Goal: Task Accomplishment & Management: Complete application form

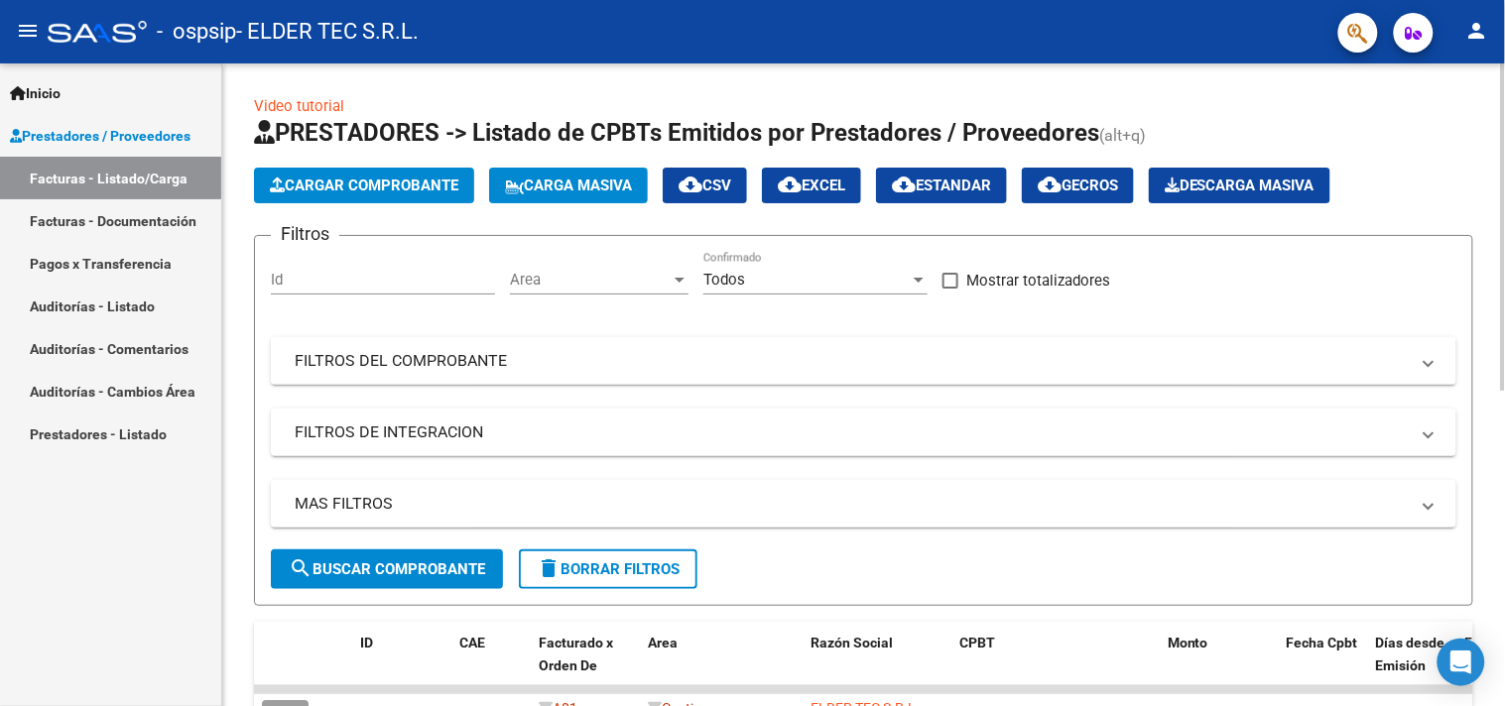
click at [413, 195] on button "Cargar Comprobante" at bounding box center [364, 186] width 220 height 36
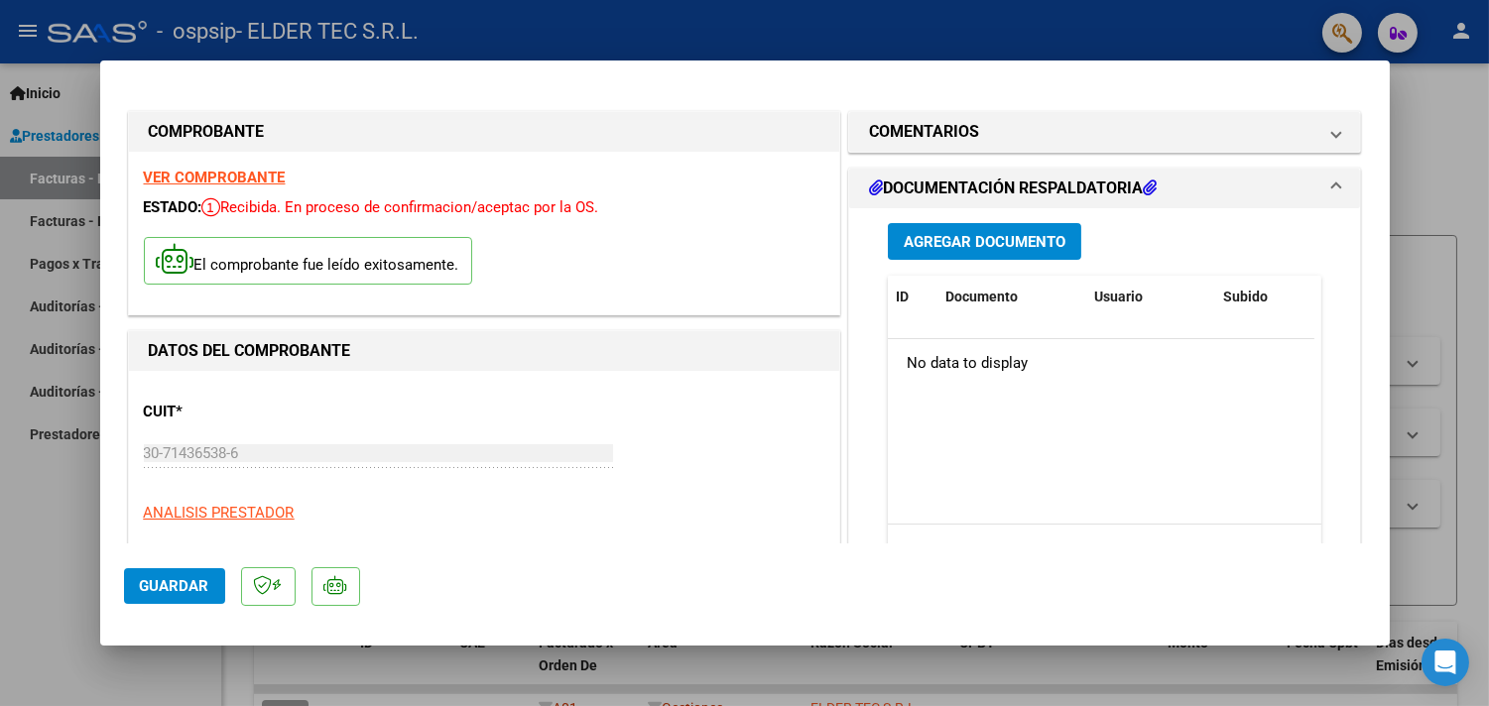
scroll to position [587, 0]
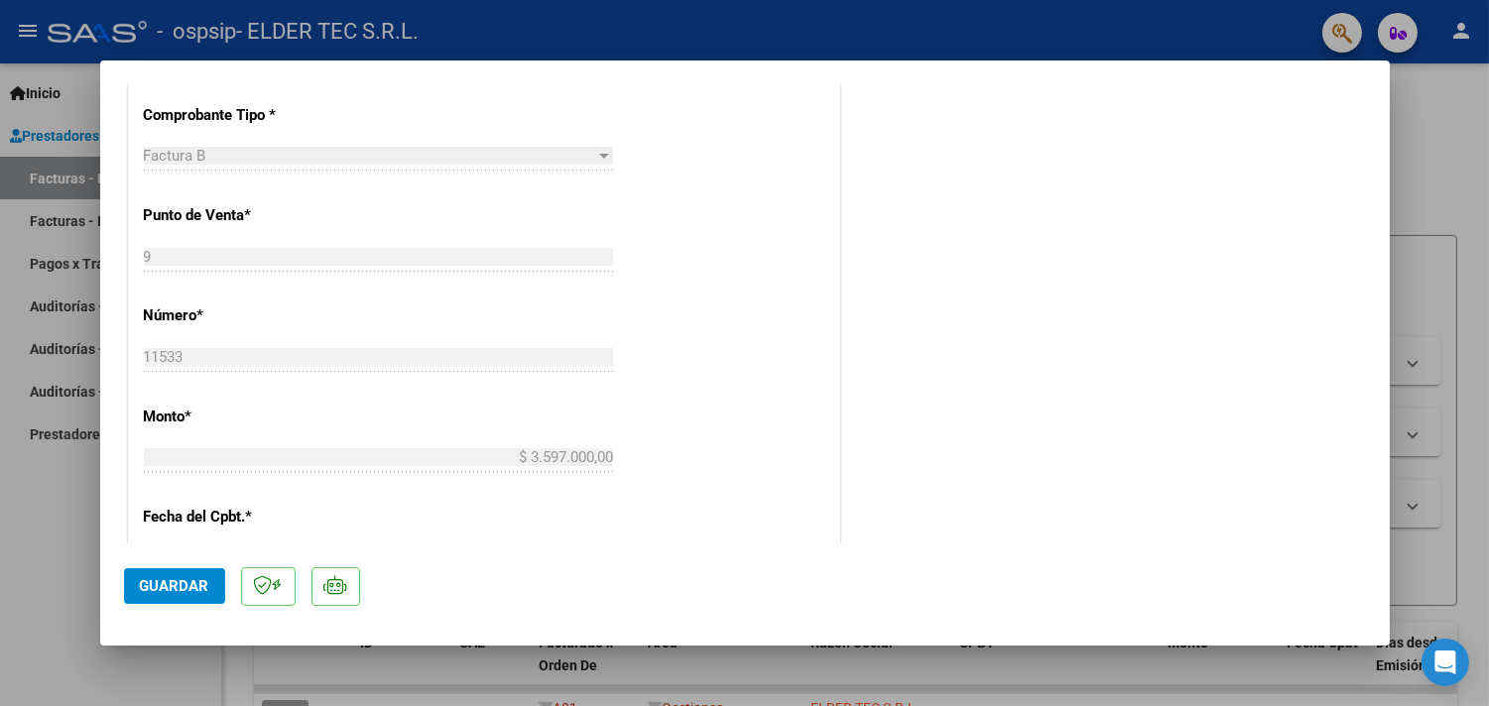
click at [184, 583] on span "Guardar" at bounding box center [174, 586] width 69 height 18
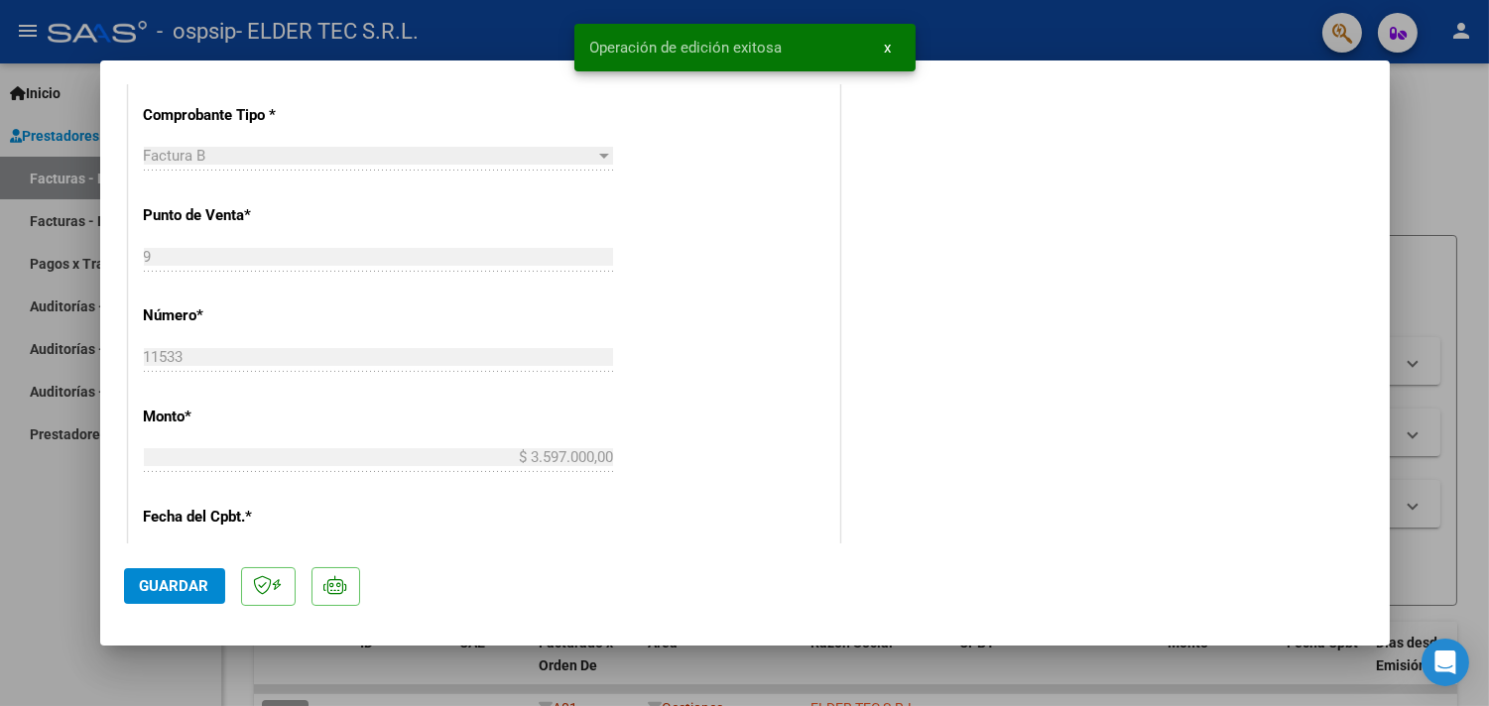
click at [0, 598] on div at bounding box center [744, 353] width 1489 height 706
type input "$ 0,00"
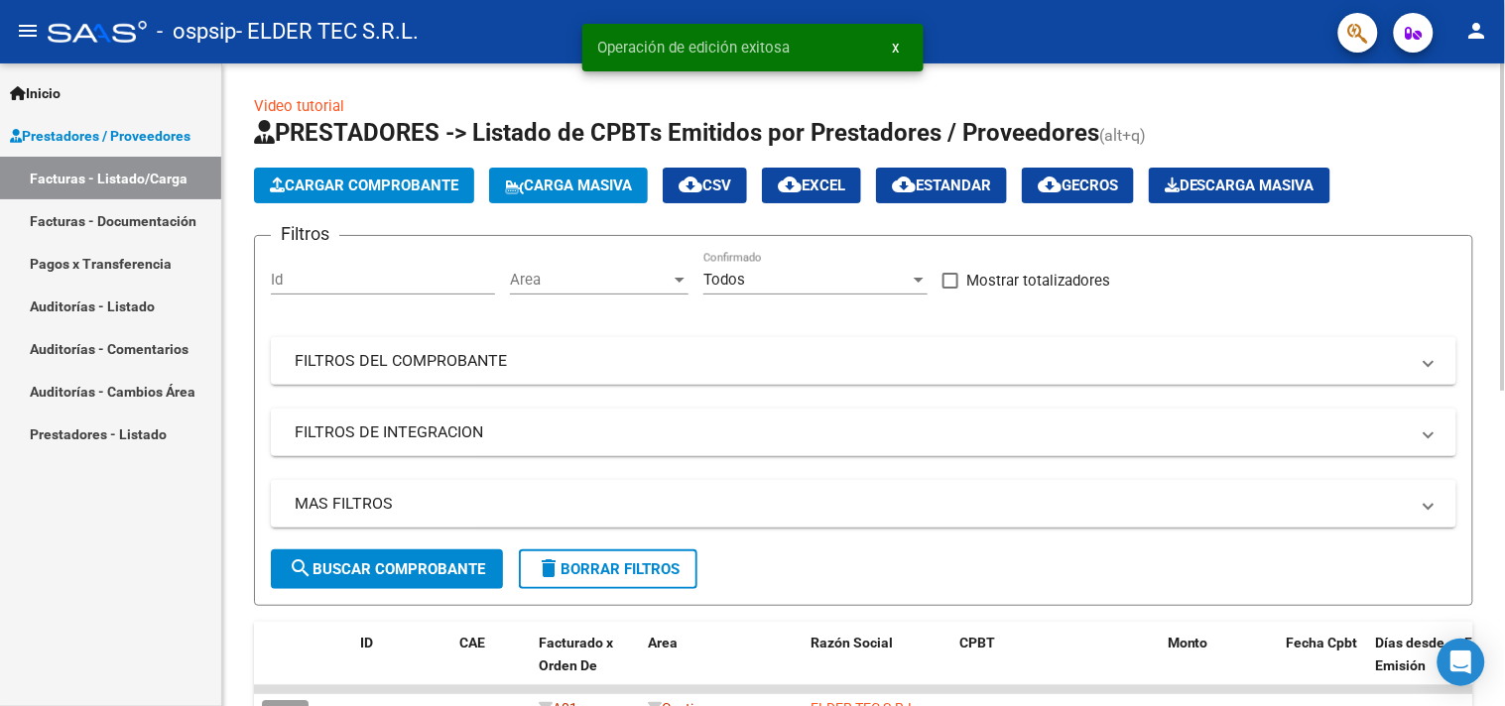
click at [411, 184] on span "Cargar Comprobante" at bounding box center [364, 186] width 189 height 18
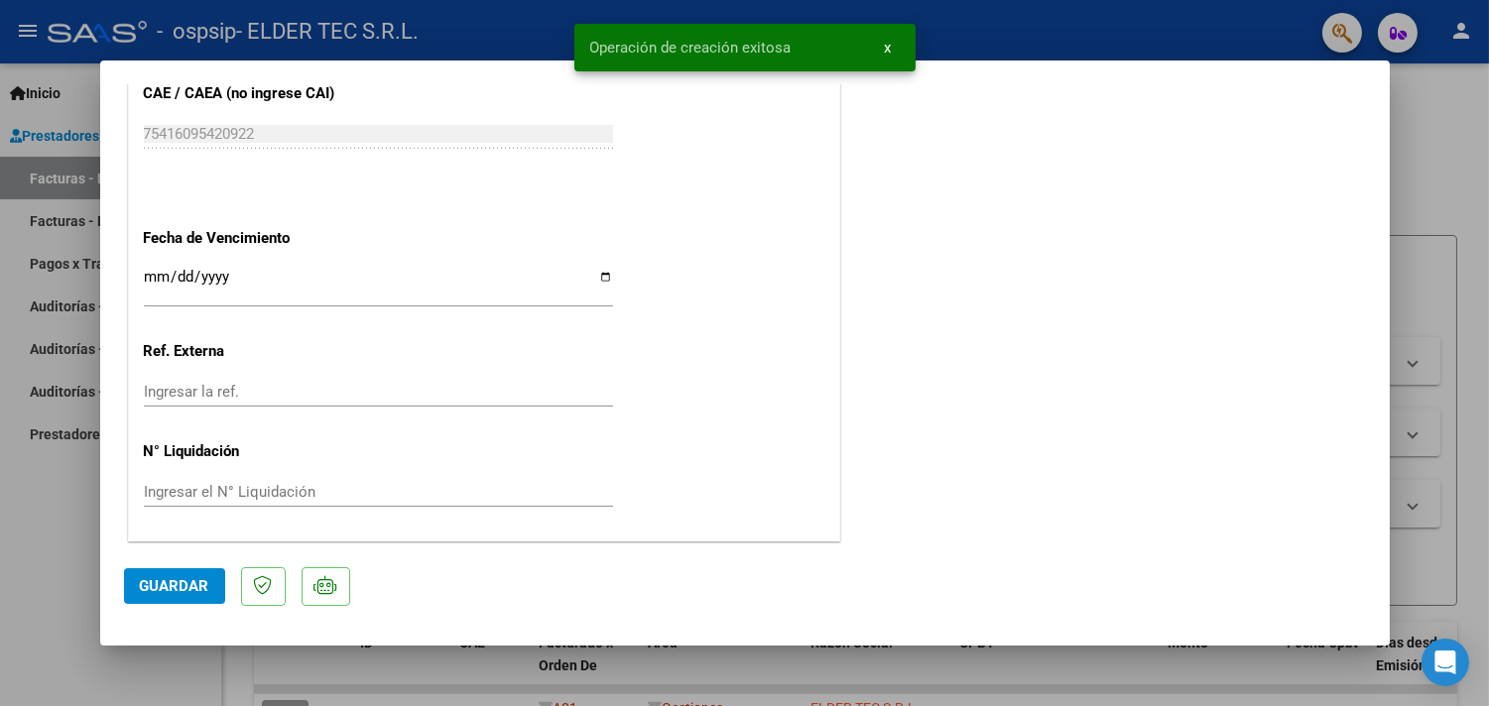
scroll to position [829, 0]
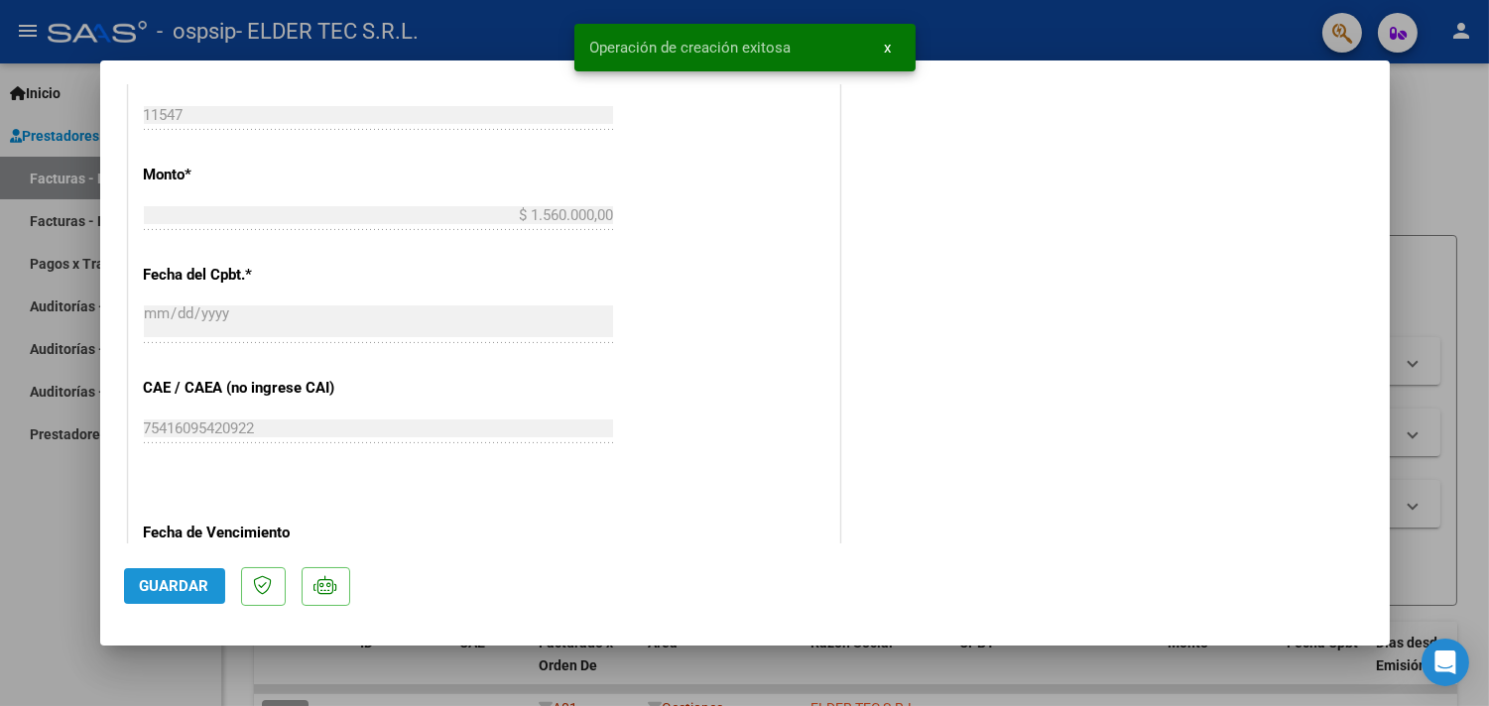
click at [176, 569] on button "Guardar" at bounding box center [174, 587] width 101 height 36
click at [56, 581] on div at bounding box center [744, 353] width 1489 height 706
type input "$ 0,00"
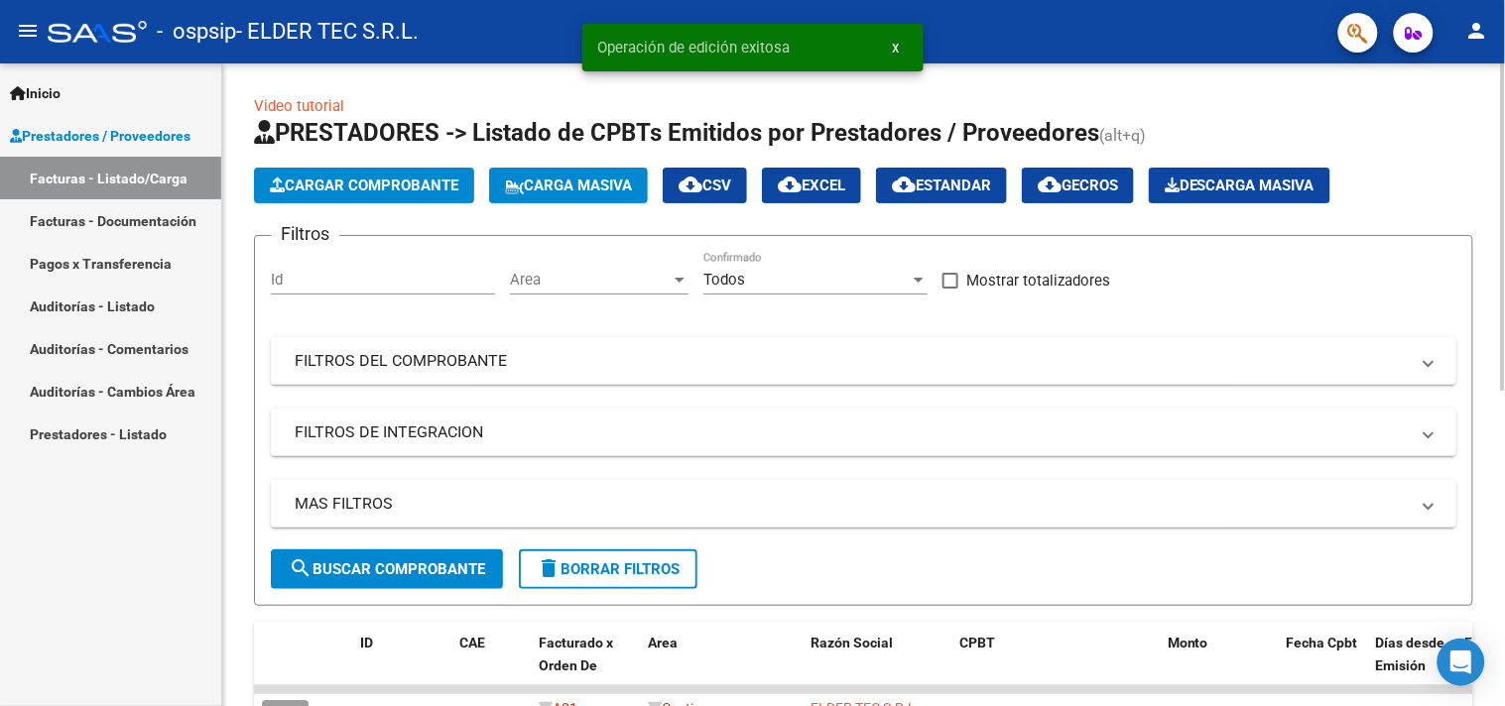
click at [322, 190] on span "Cargar Comprobante" at bounding box center [364, 186] width 189 height 18
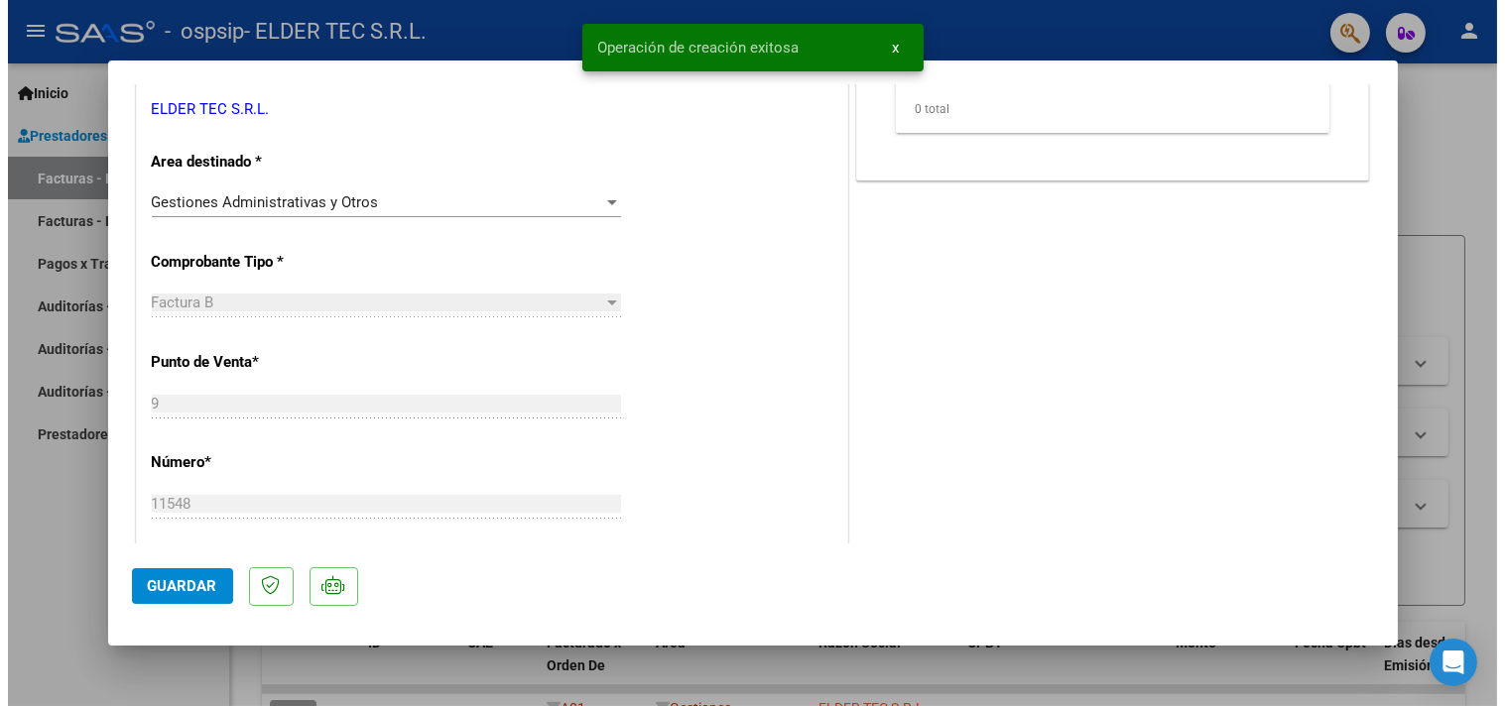
scroll to position [735, 0]
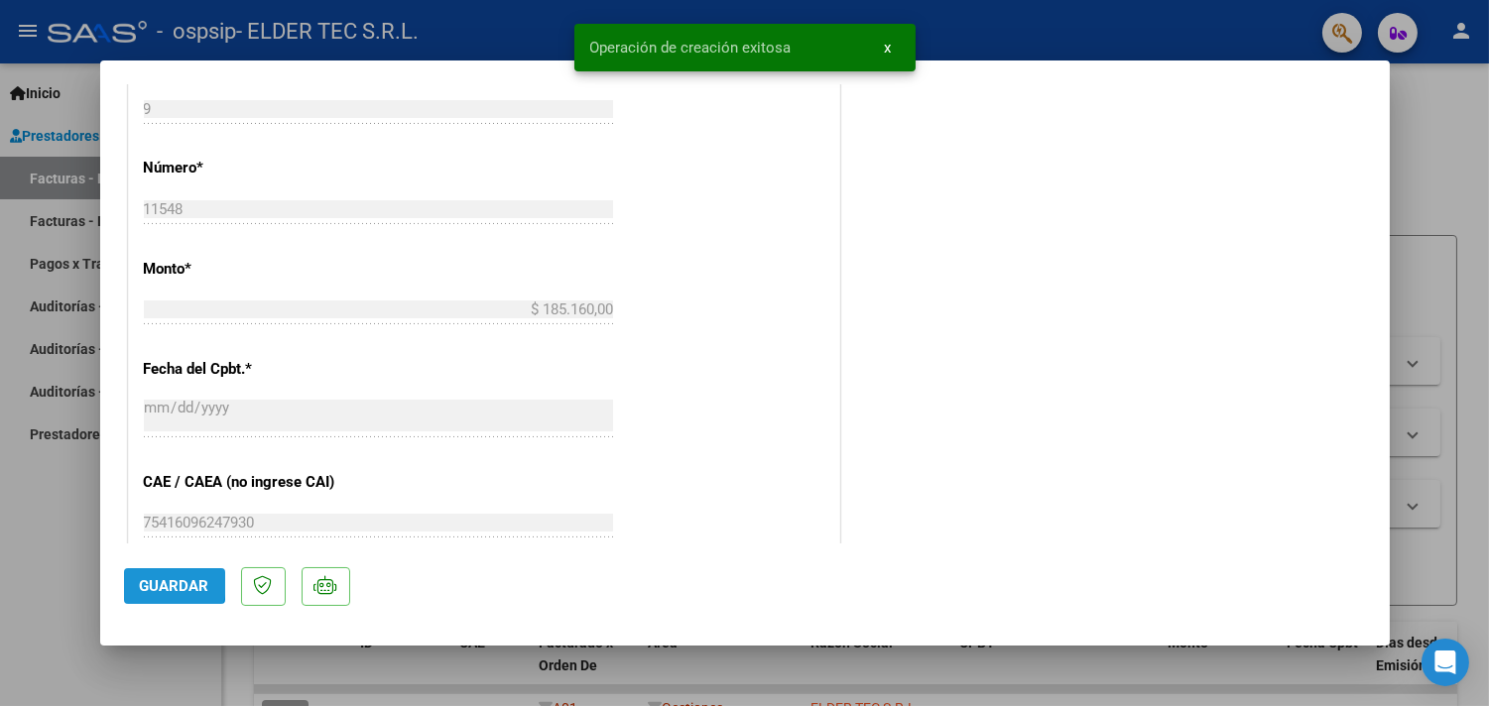
click at [150, 583] on span "Guardar" at bounding box center [174, 586] width 69 height 18
click at [0, 592] on div at bounding box center [744, 353] width 1489 height 706
type input "$ 0,00"
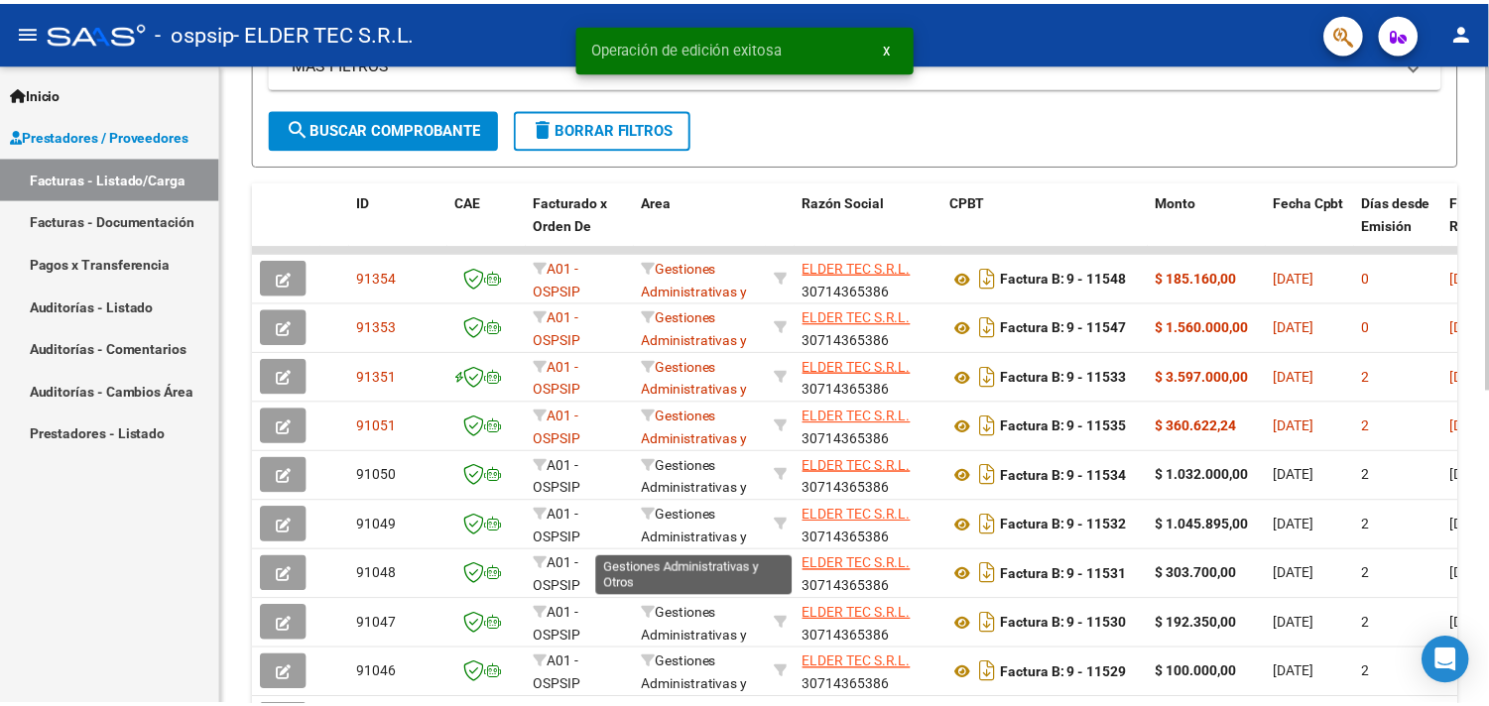
scroll to position [0, 0]
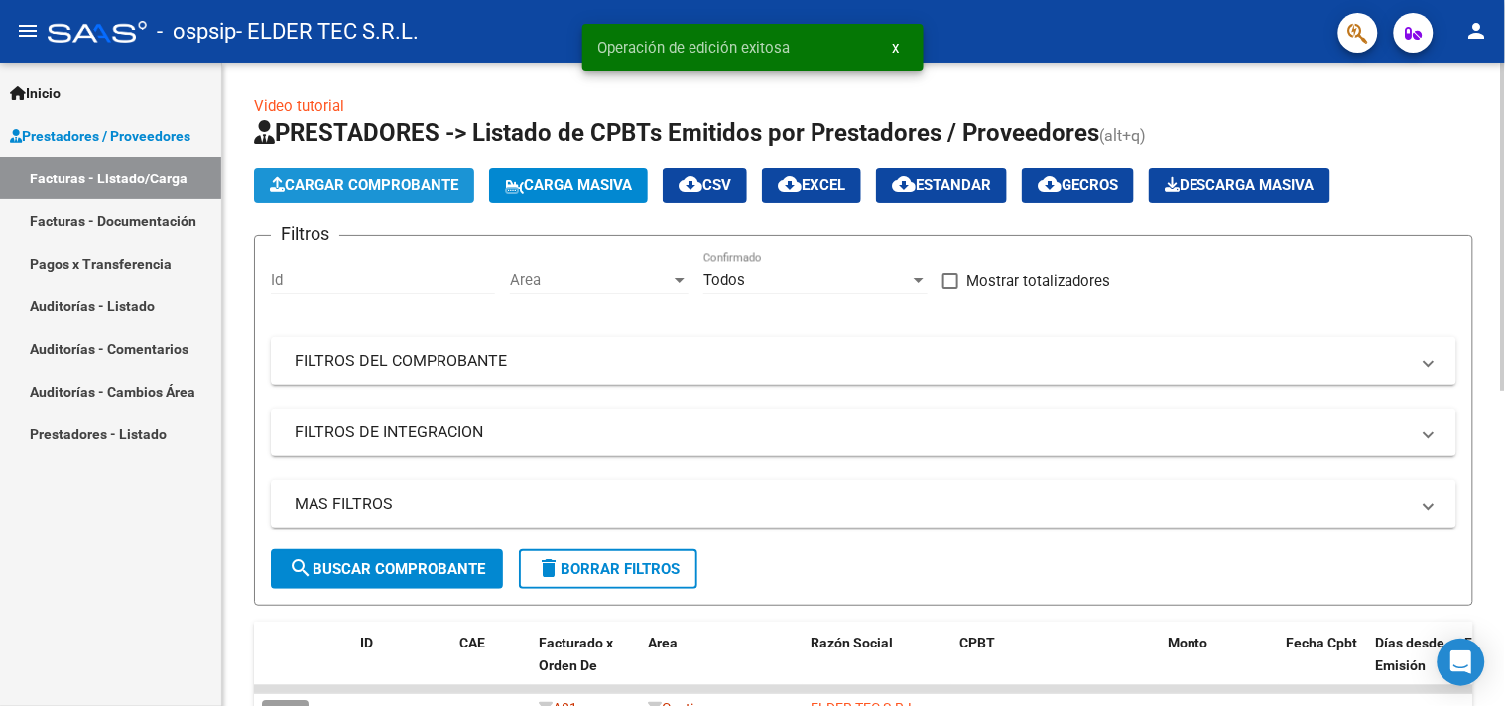
click at [412, 193] on span "Cargar Comprobante" at bounding box center [364, 186] width 189 height 18
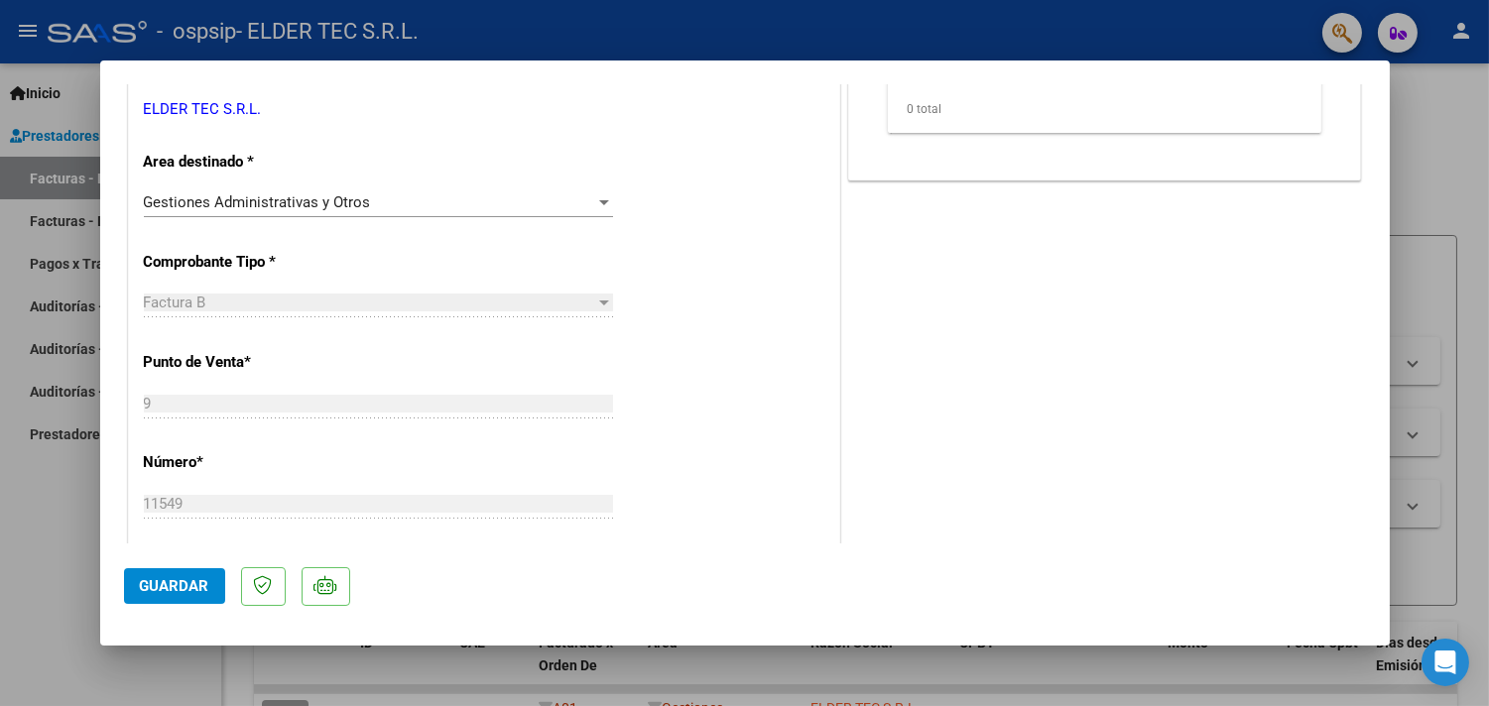
scroll to position [587, 0]
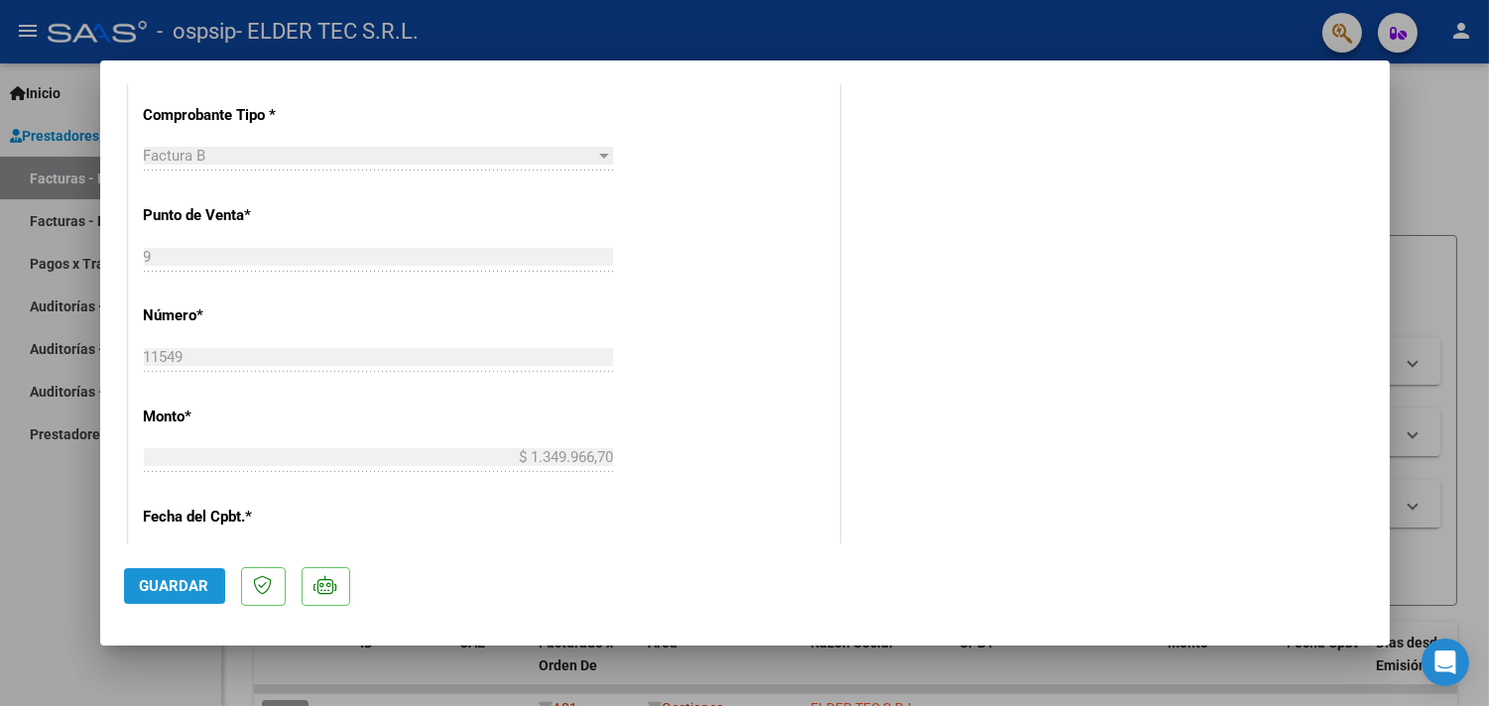
click at [181, 596] on button "Guardar" at bounding box center [174, 587] width 101 height 36
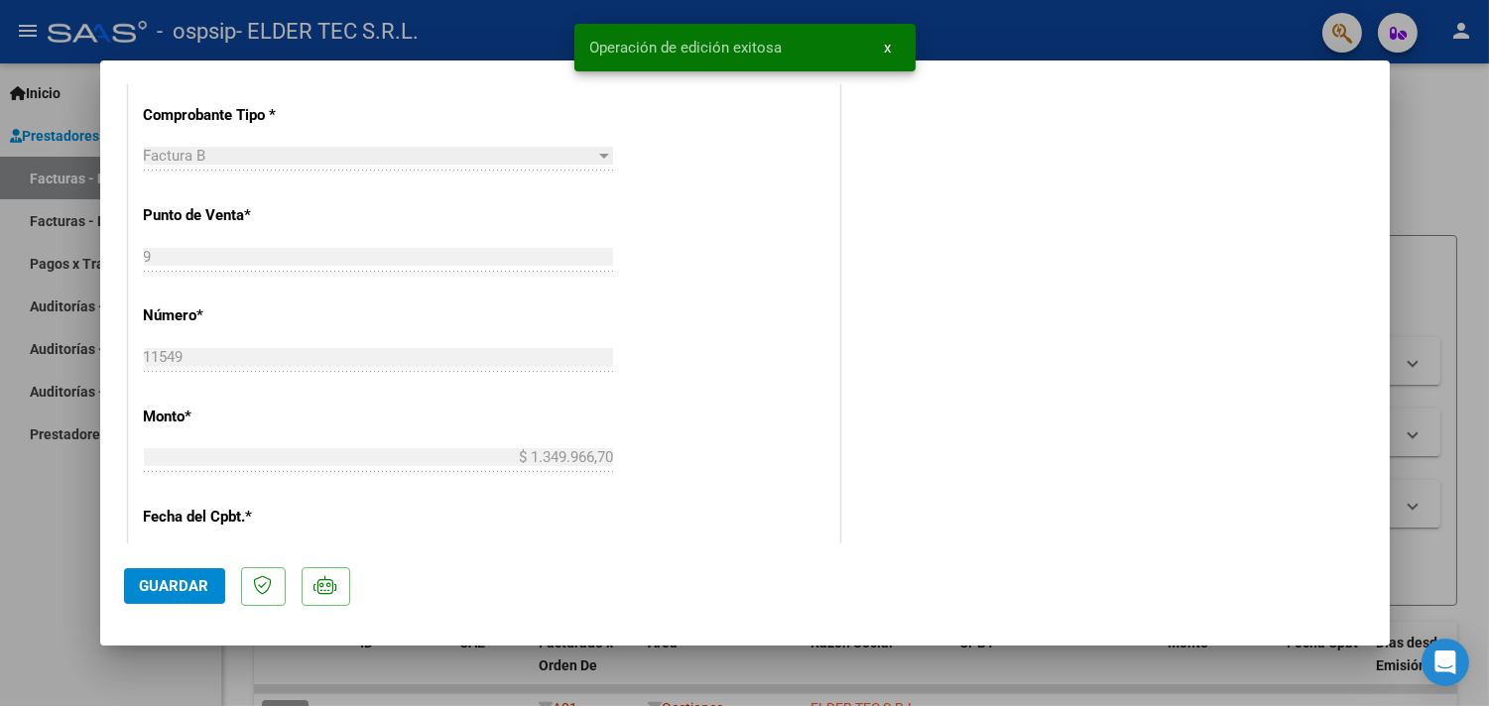
click at [0, 585] on div at bounding box center [744, 353] width 1489 height 706
type input "$ 0,00"
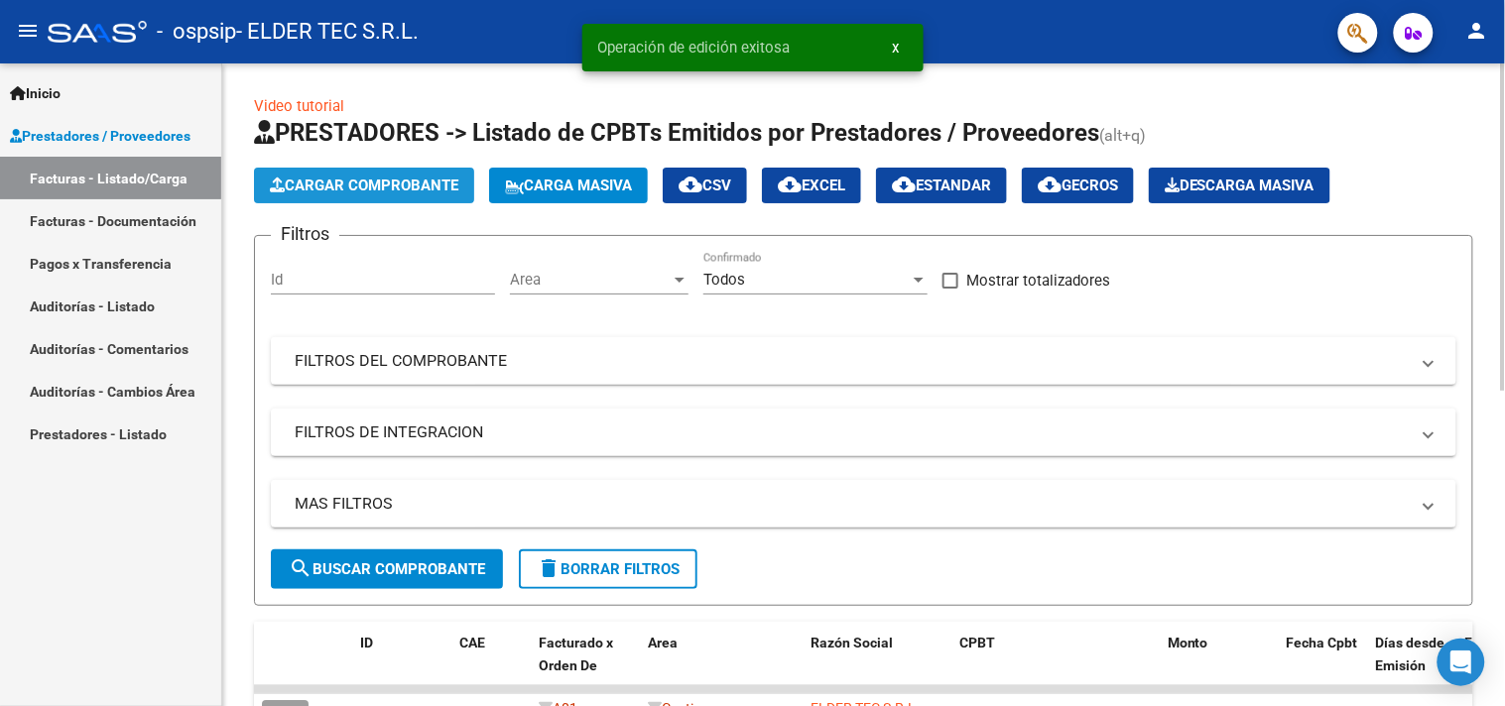
click at [323, 182] on span "Cargar Comprobante" at bounding box center [364, 186] width 189 height 18
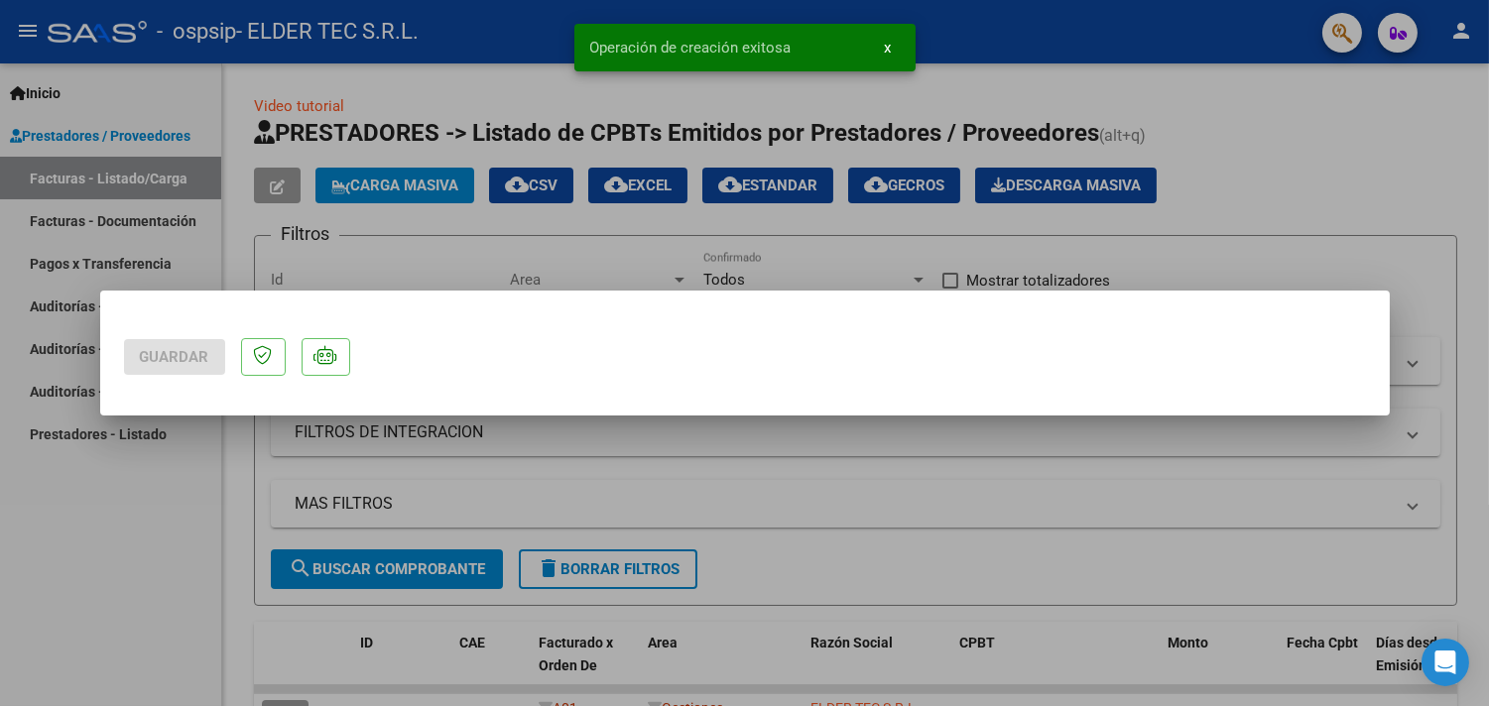
scroll to position [0, 0]
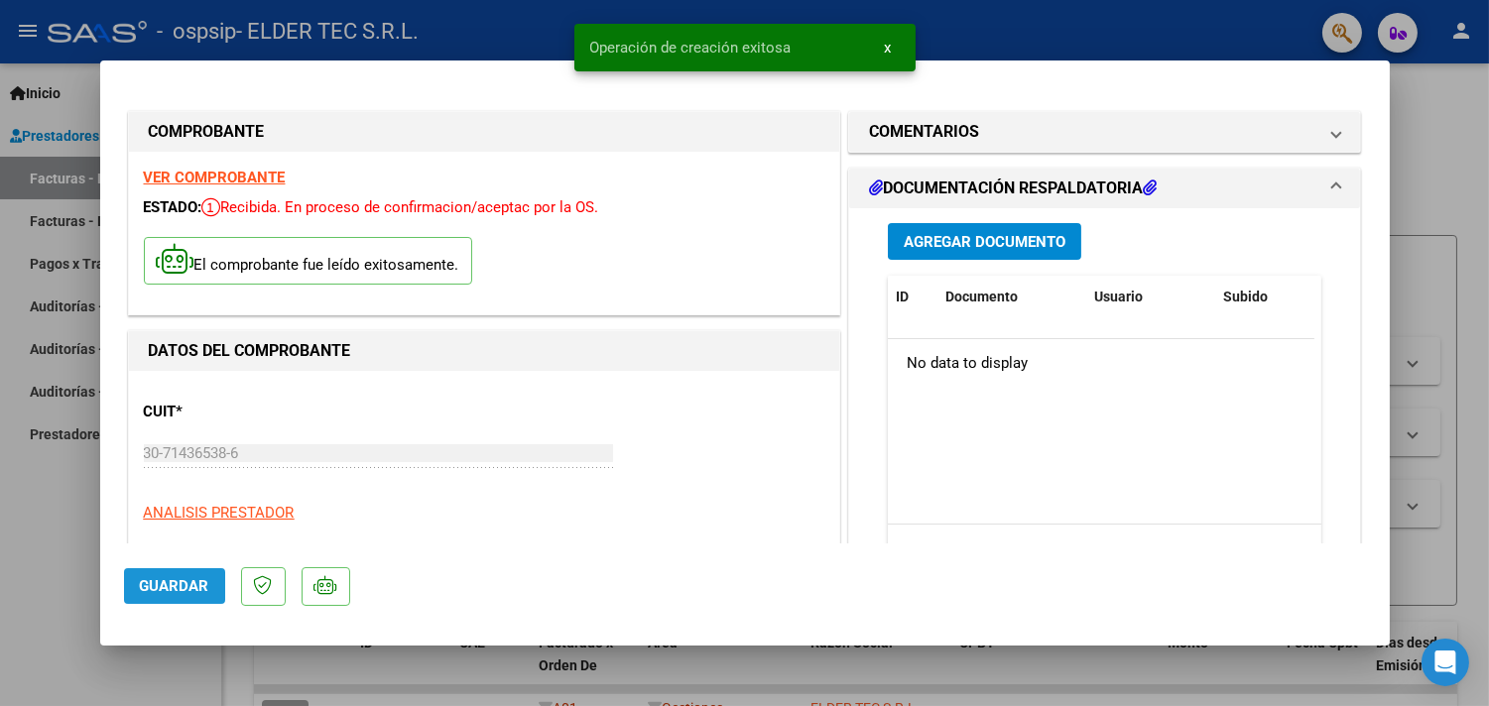
click at [196, 589] on span "Guardar" at bounding box center [174, 586] width 69 height 18
click at [41, 568] on div at bounding box center [744, 353] width 1489 height 706
type input "$ 0,00"
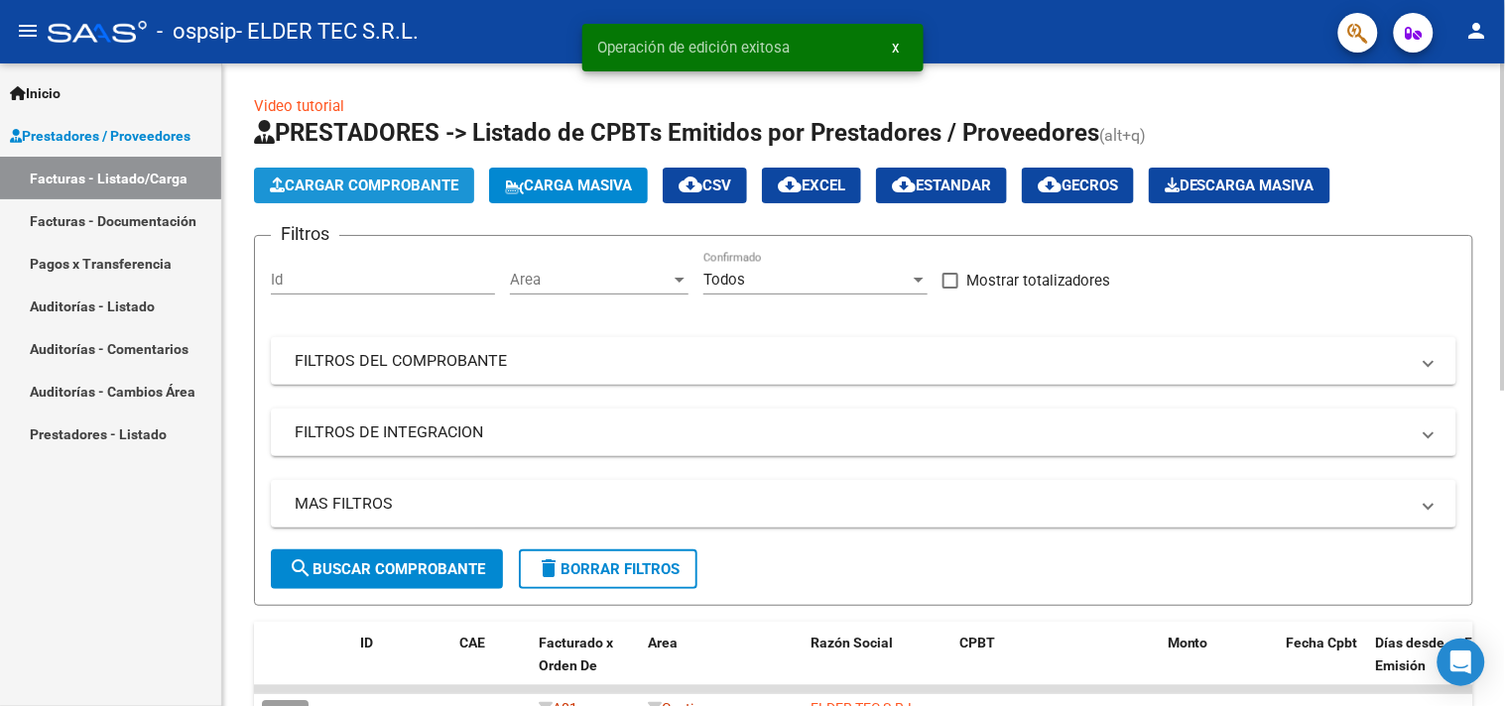
click at [363, 182] on span "Cargar Comprobante" at bounding box center [364, 186] width 189 height 18
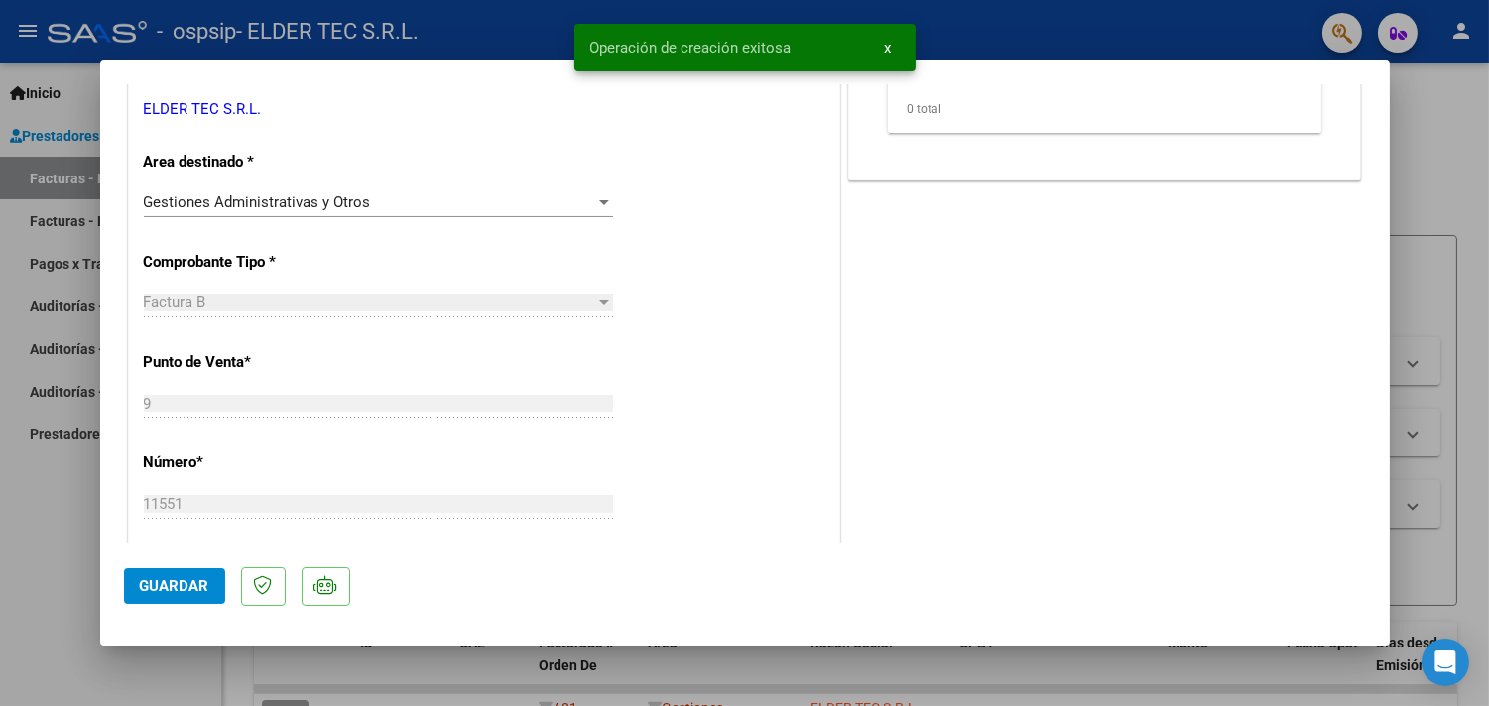
scroll to position [881, 0]
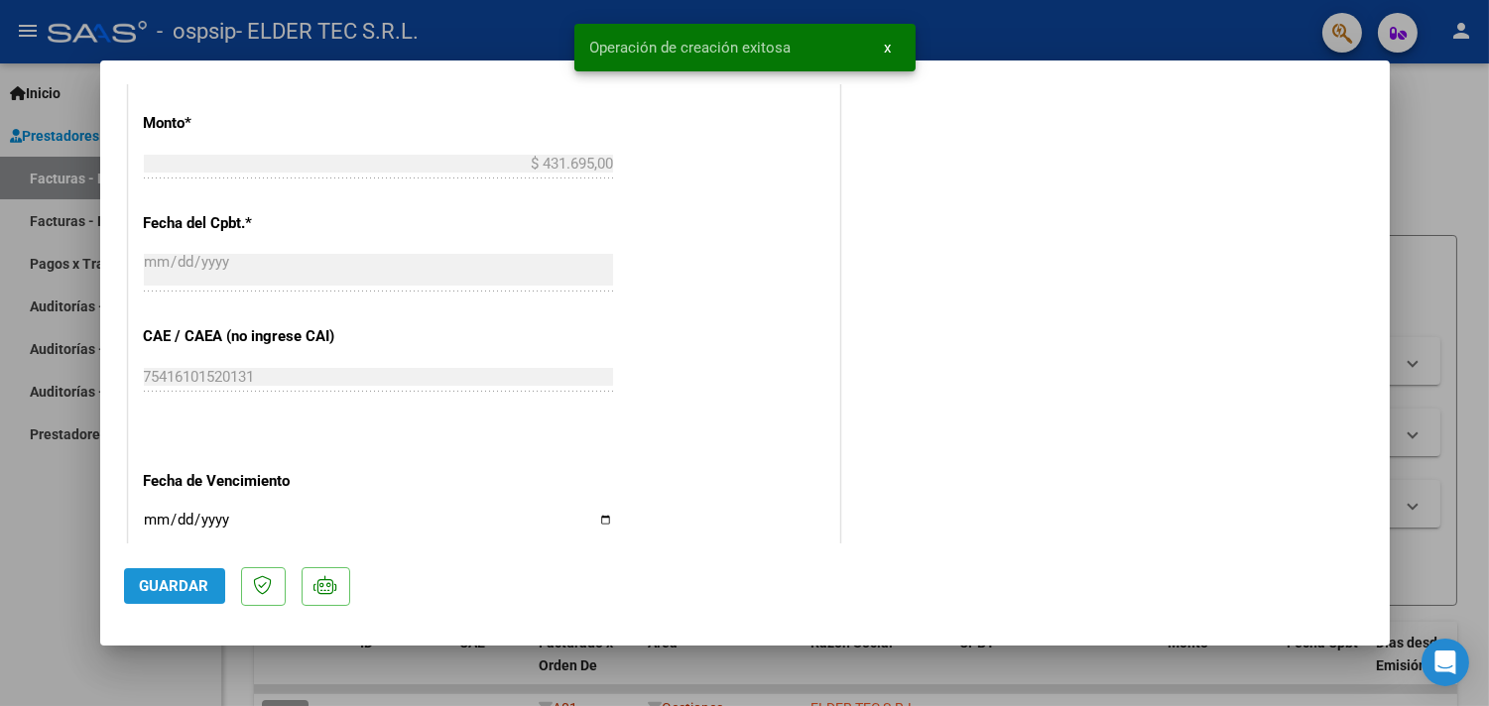
click at [153, 582] on span "Guardar" at bounding box center [174, 586] width 69 height 18
click at [61, 596] on div at bounding box center [744, 353] width 1489 height 706
type input "$ 0,00"
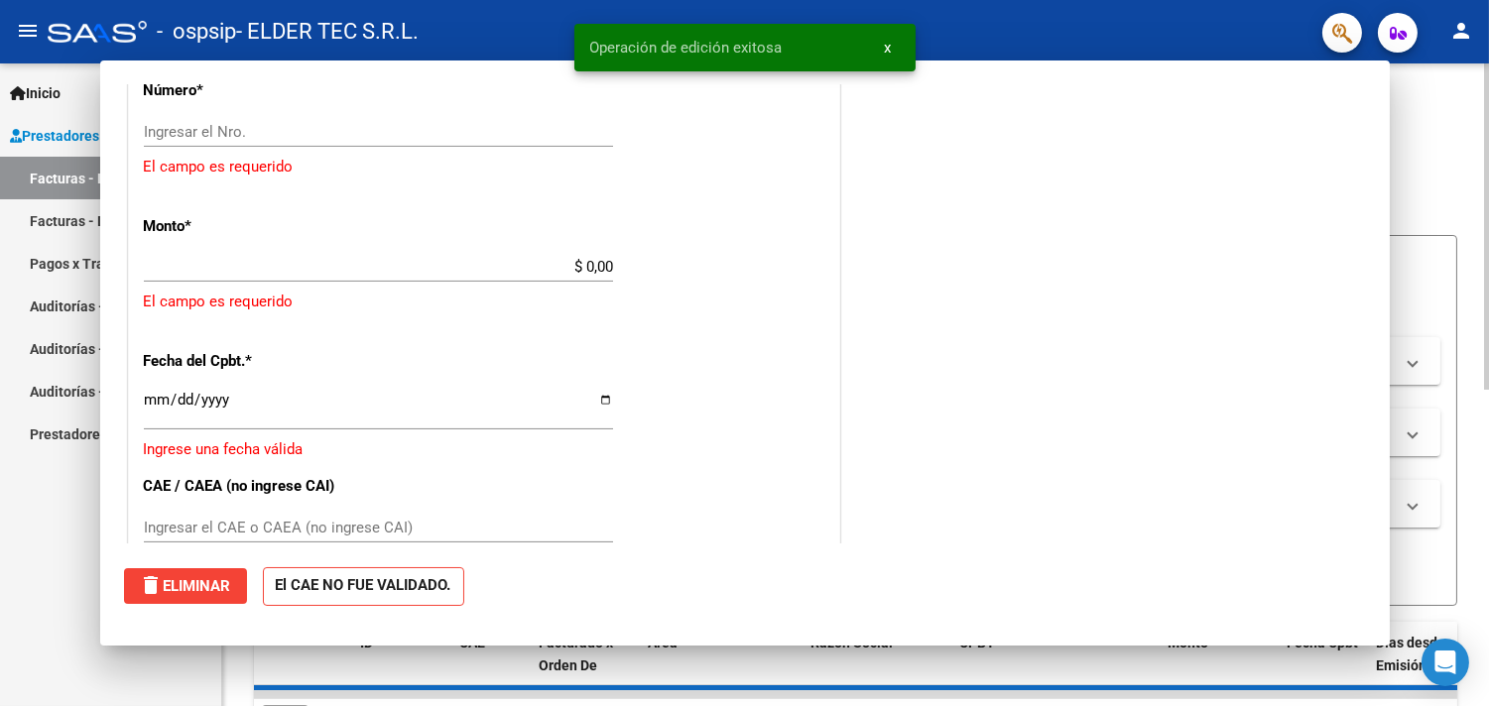
scroll to position [821, 0]
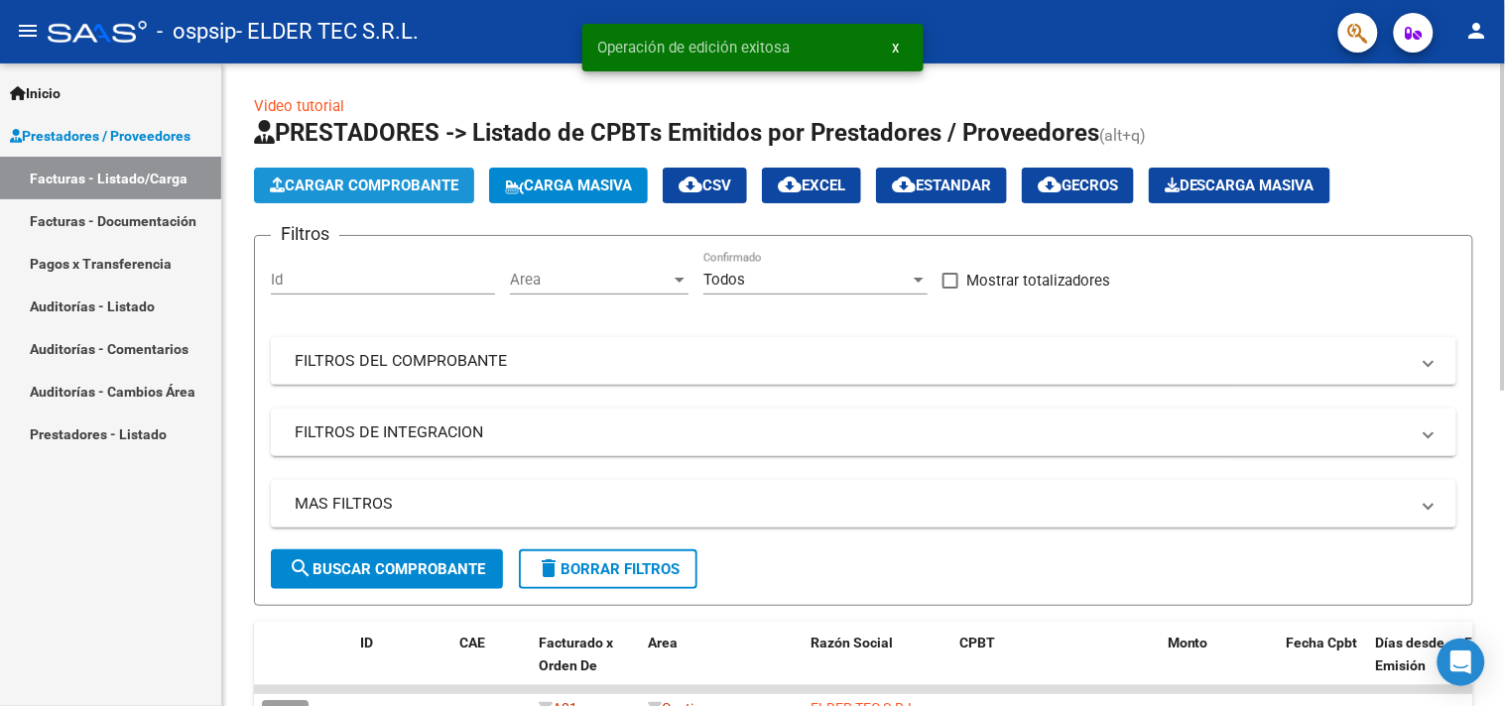
click at [398, 183] on span "Cargar Comprobante" at bounding box center [364, 186] width 189 height 18
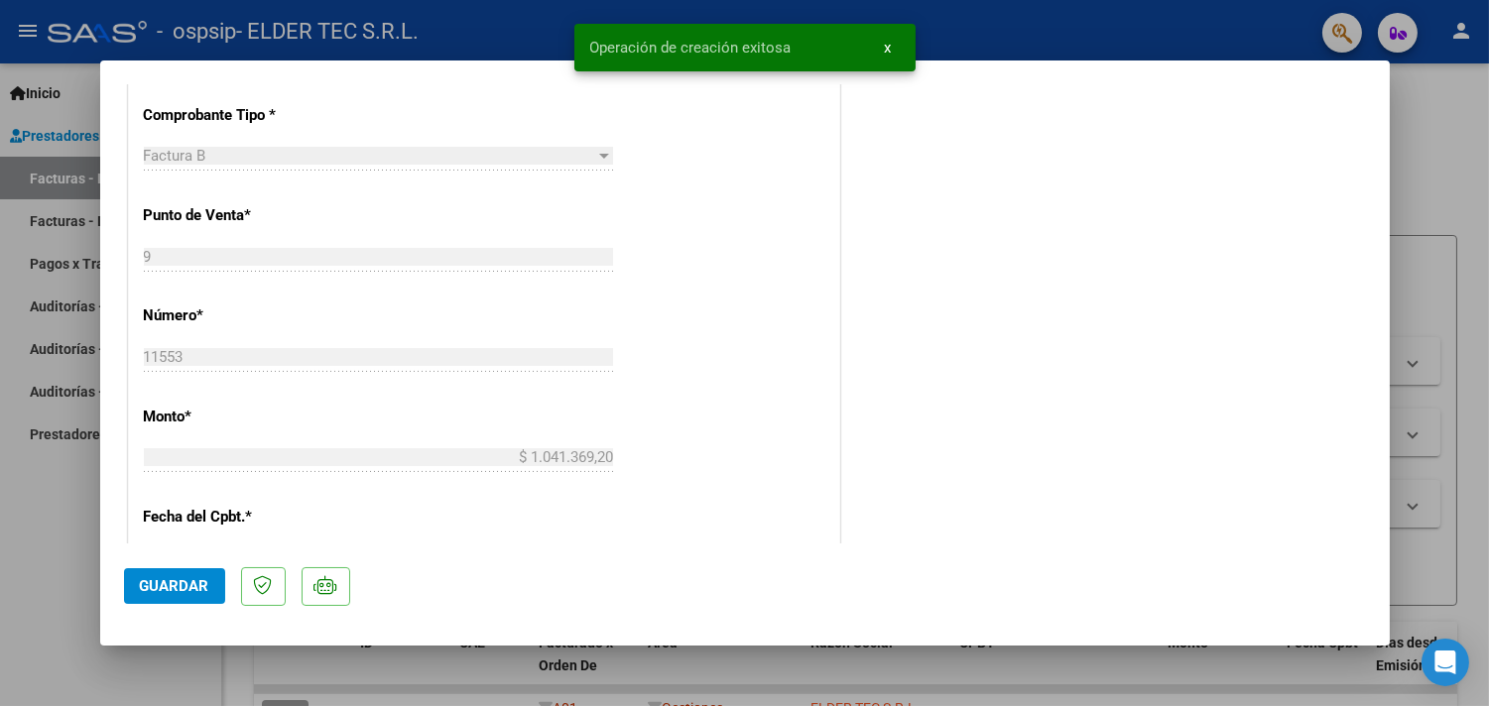
scroll to position [735, 0]
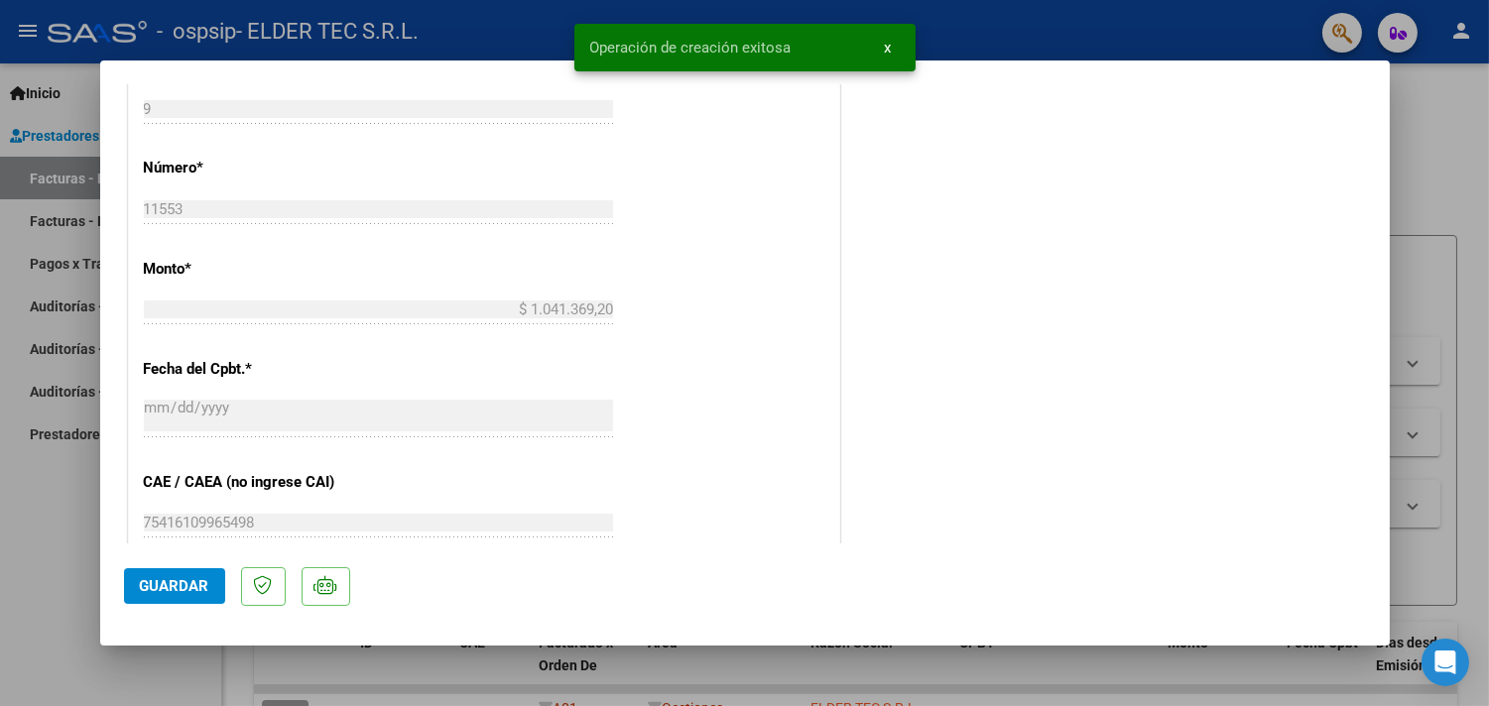
click at [196, 587] on span "Guardar" at bounding box center [174, 586] width 69 height 18
click at [0, 592] on div at bounding box center [744, 353] width 1489 height 706
type input "$ 0,00"
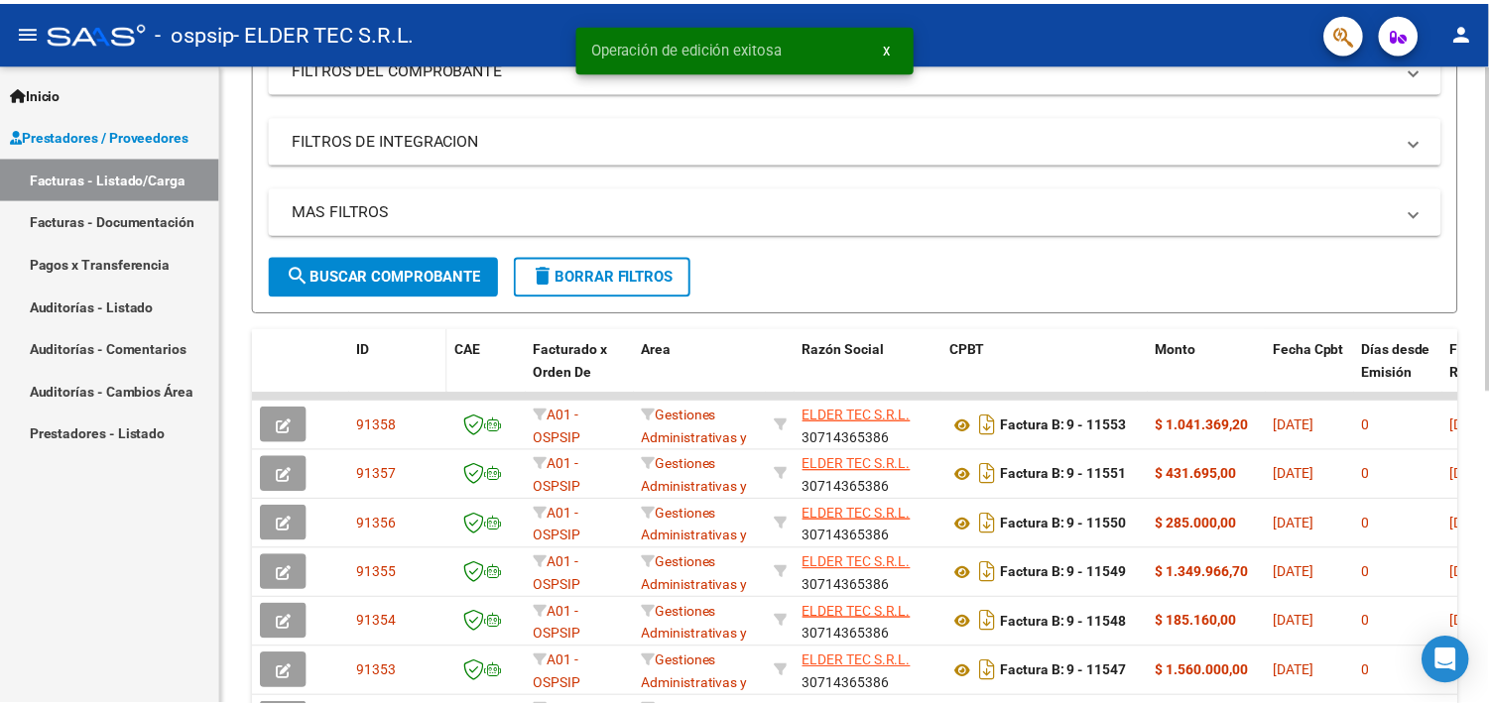
scroll to position [0, 0]
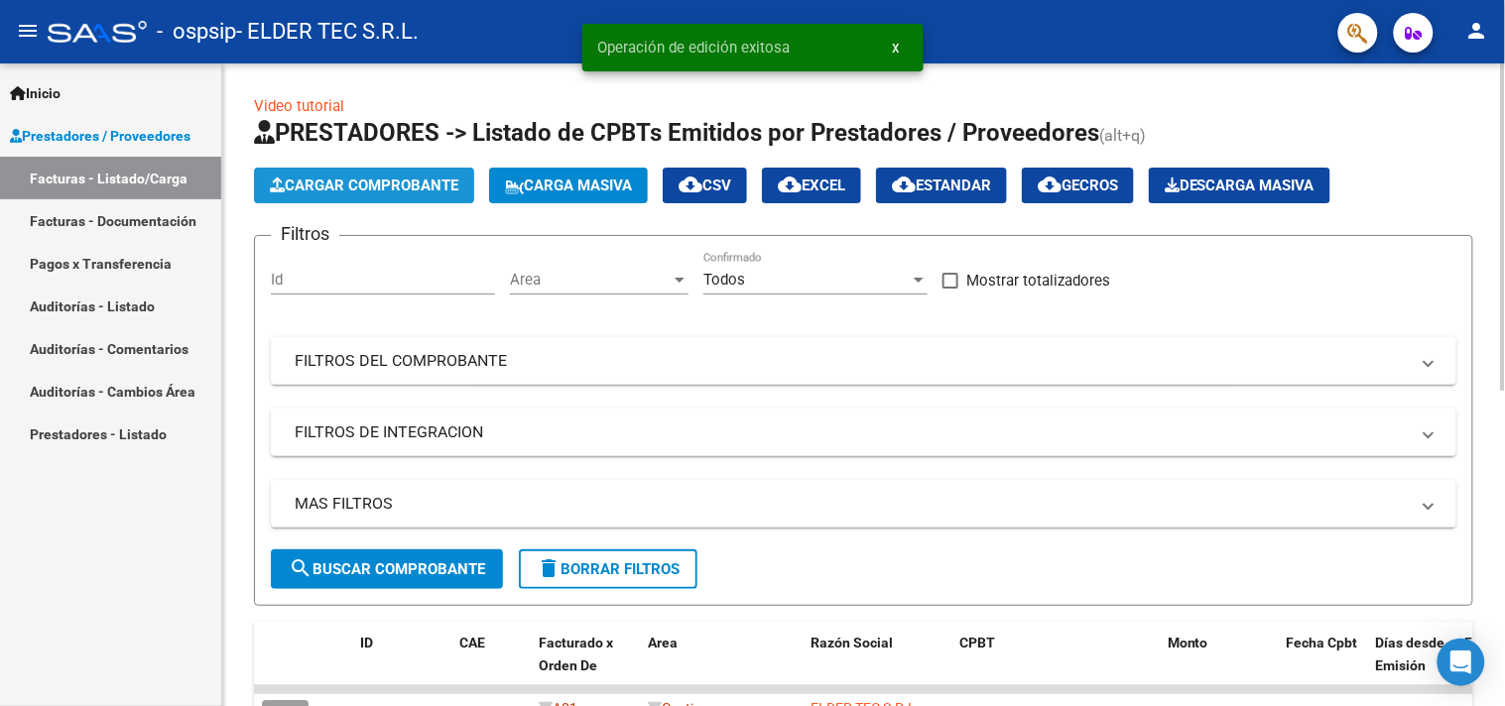
click at [433, 184] on span "Cargar Comprobante" at bounding box center [364, 186] width 189 height 18
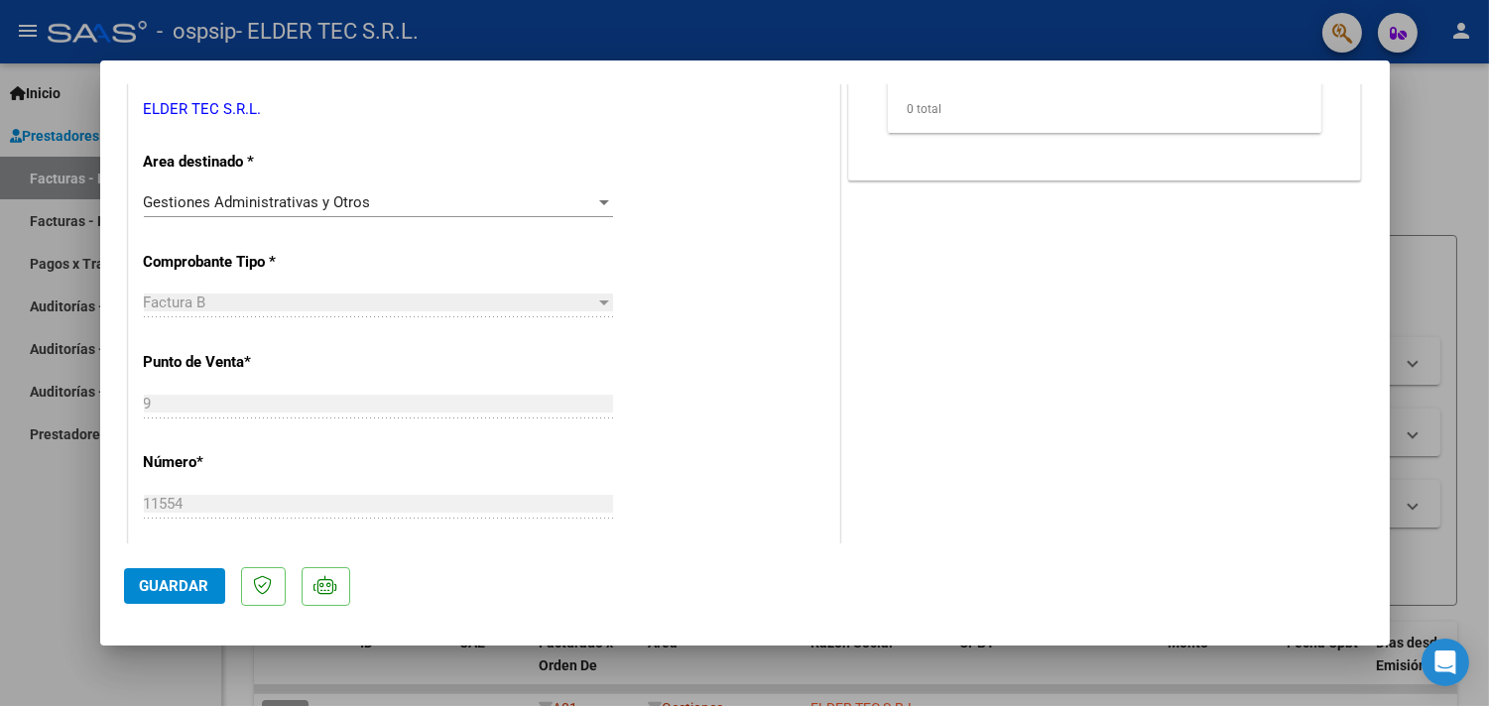
scroll to position [587, 0]
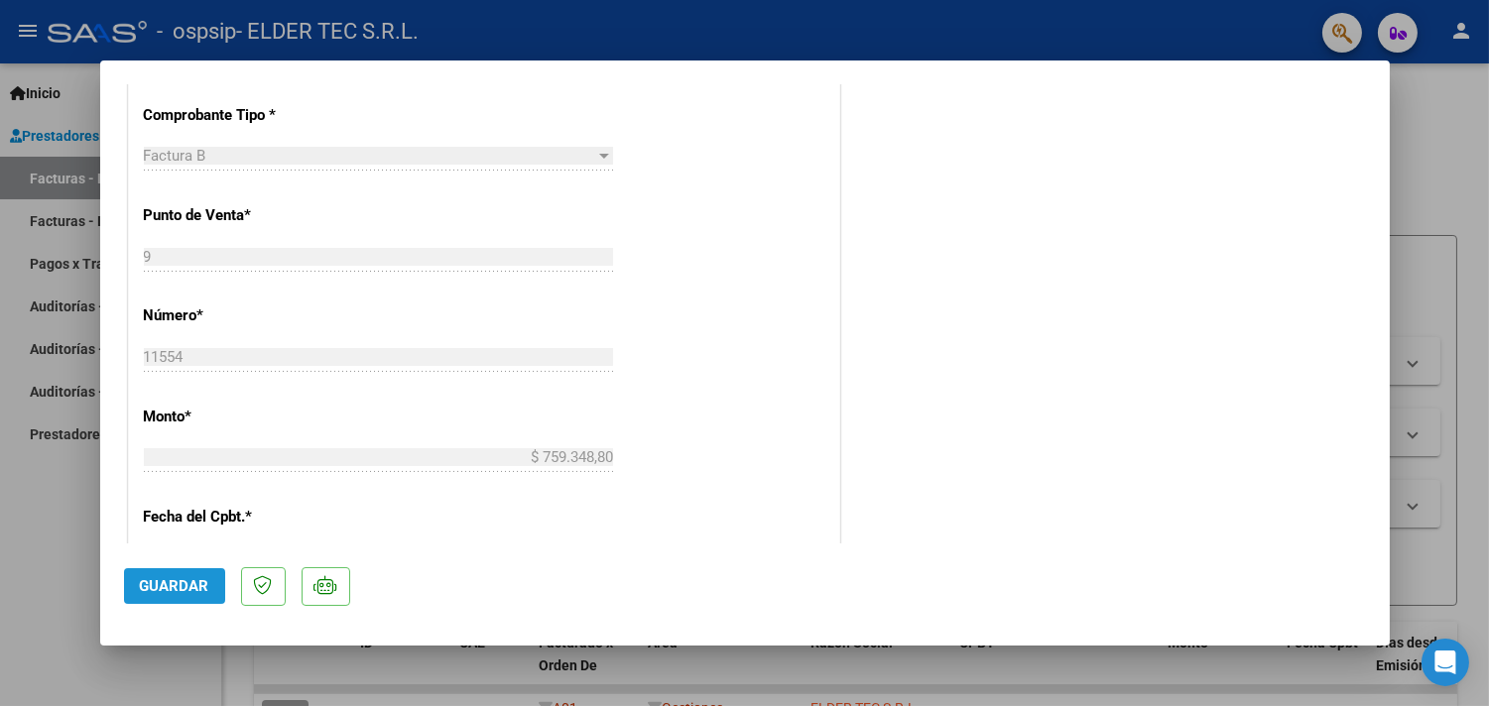
click at [195, 583] on span "Guardar" at bounding box center [174, 586] width 69 height 18
click at [3, 534] on div at bounding box center [744, 353] width 1489 height 706
type input "$ 0,00"
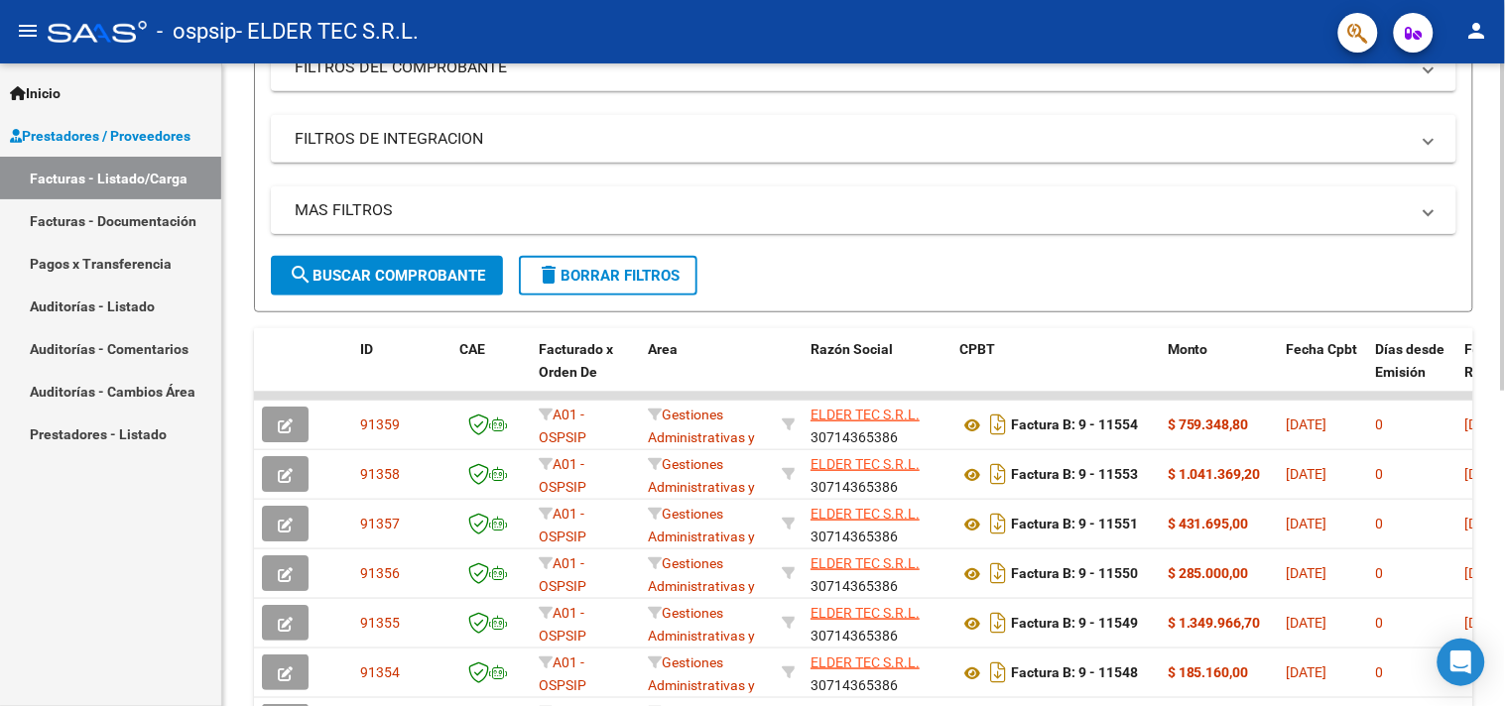
scroll to position [0, 0]
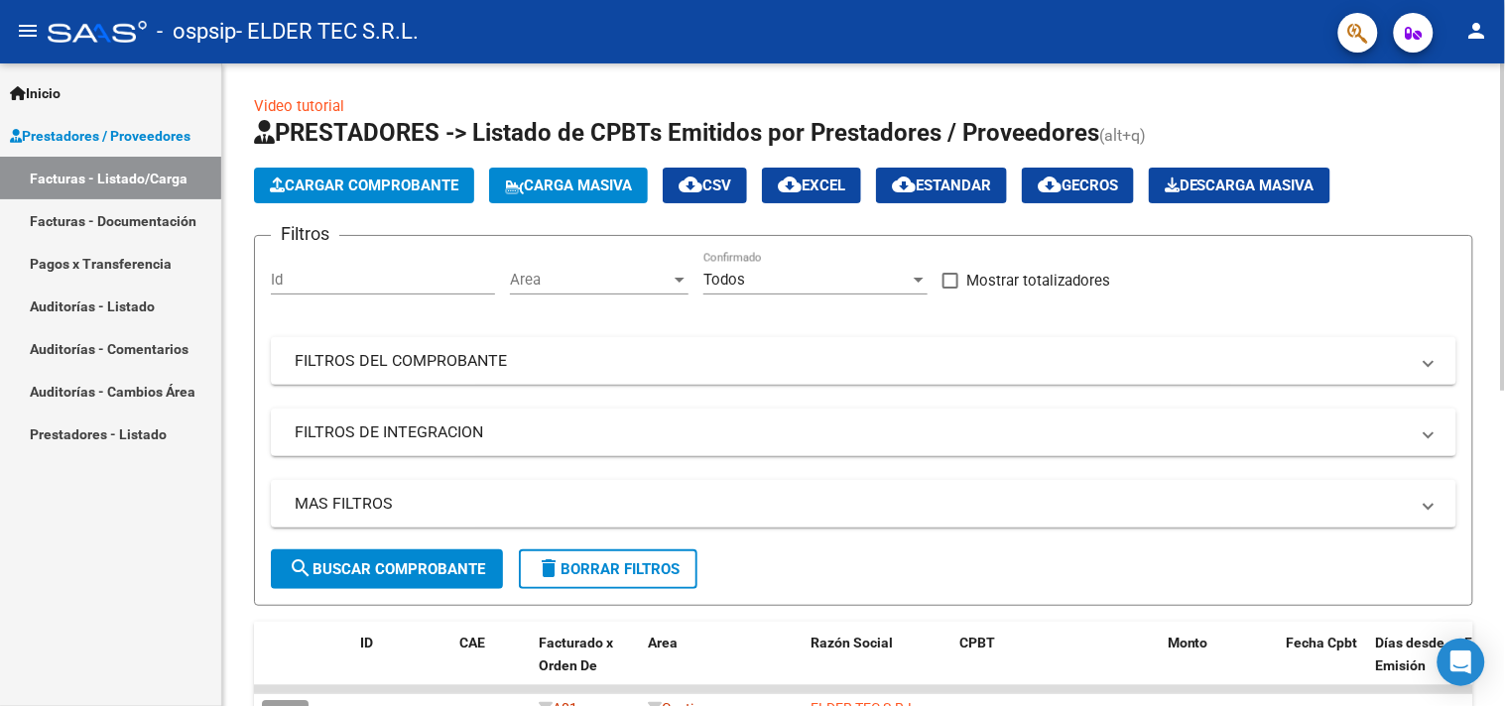
click at [433, 191] on span "Cargar Comprobante" at bounding box center [364, 186] width 189 height 18
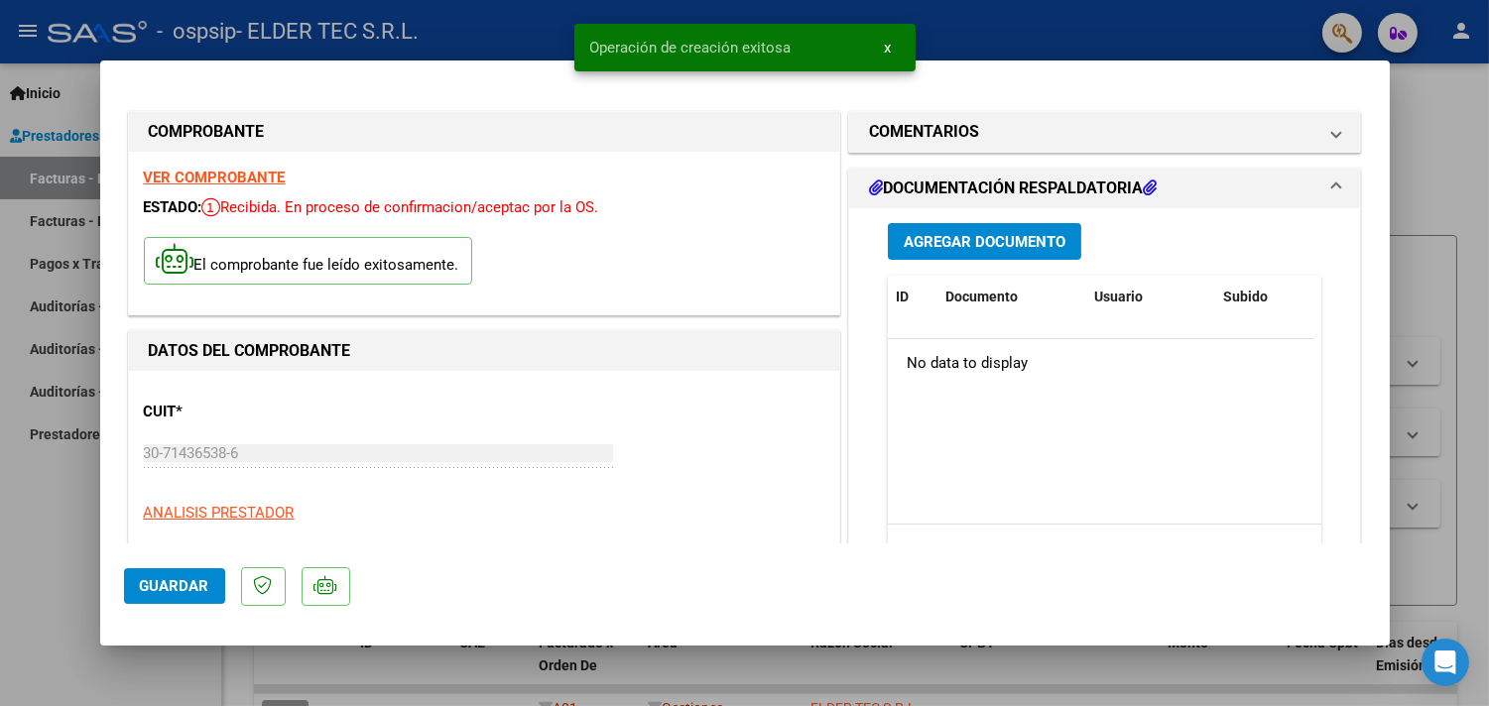
click at [50, 613] on div at bounding box center [744, 353] width 1489 height 706
type input "$ 0,00"
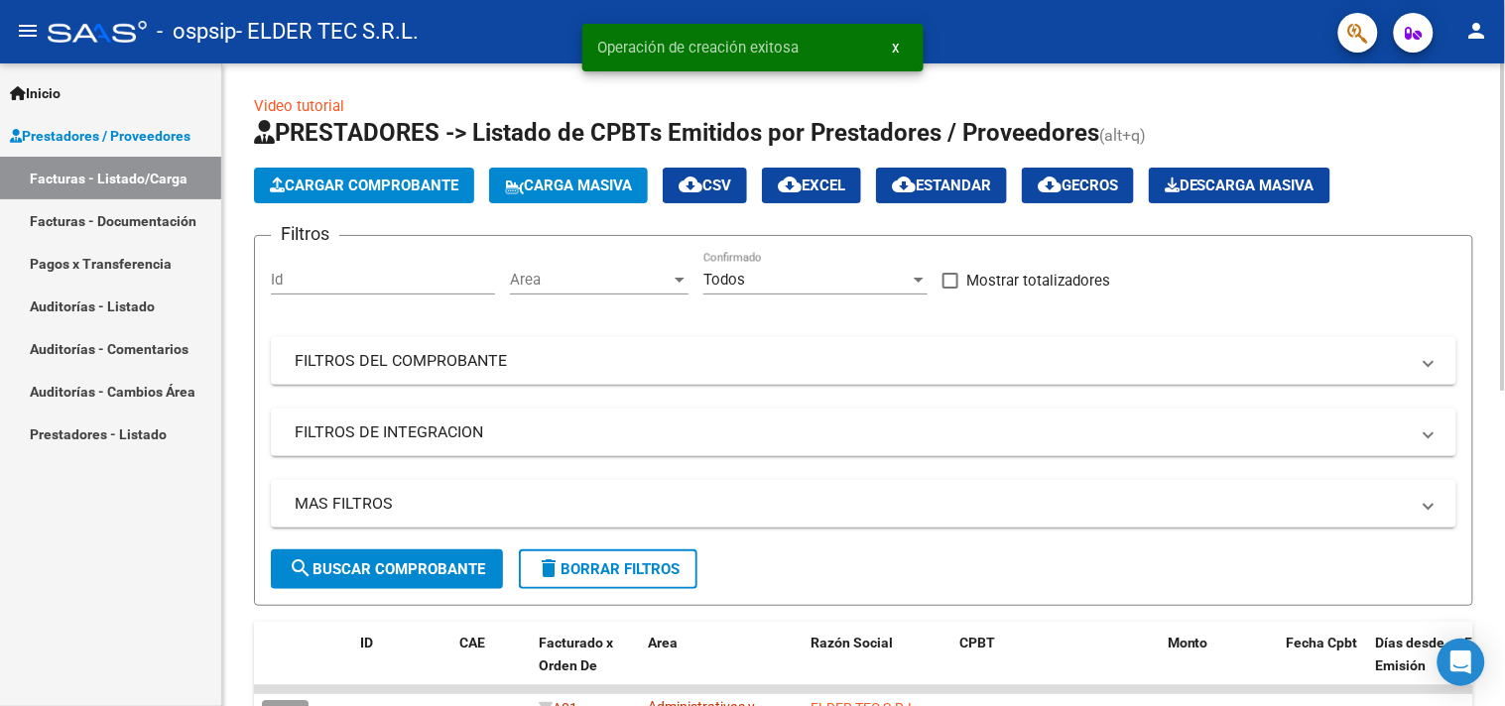
click at [388, 209] on app-list-header "PRESTADORES -> Listado de CPBTs Emitidos por Prestadores / Proveedores (alt+q) …" at bounding box center [863, 361] width 1219 height 489
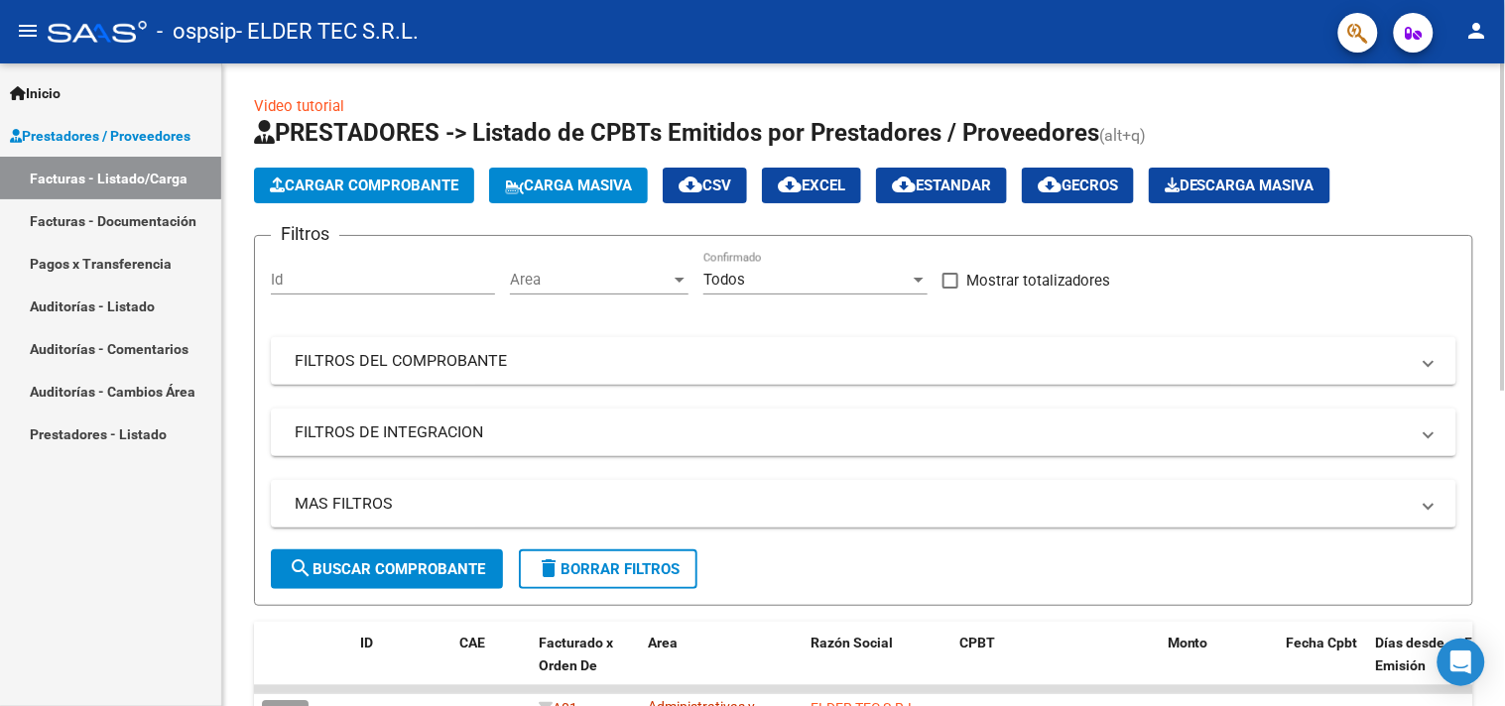
click at [393, 189] on span "Cargar Comprobante" at bounding box center [364, 186] width 189 height 18
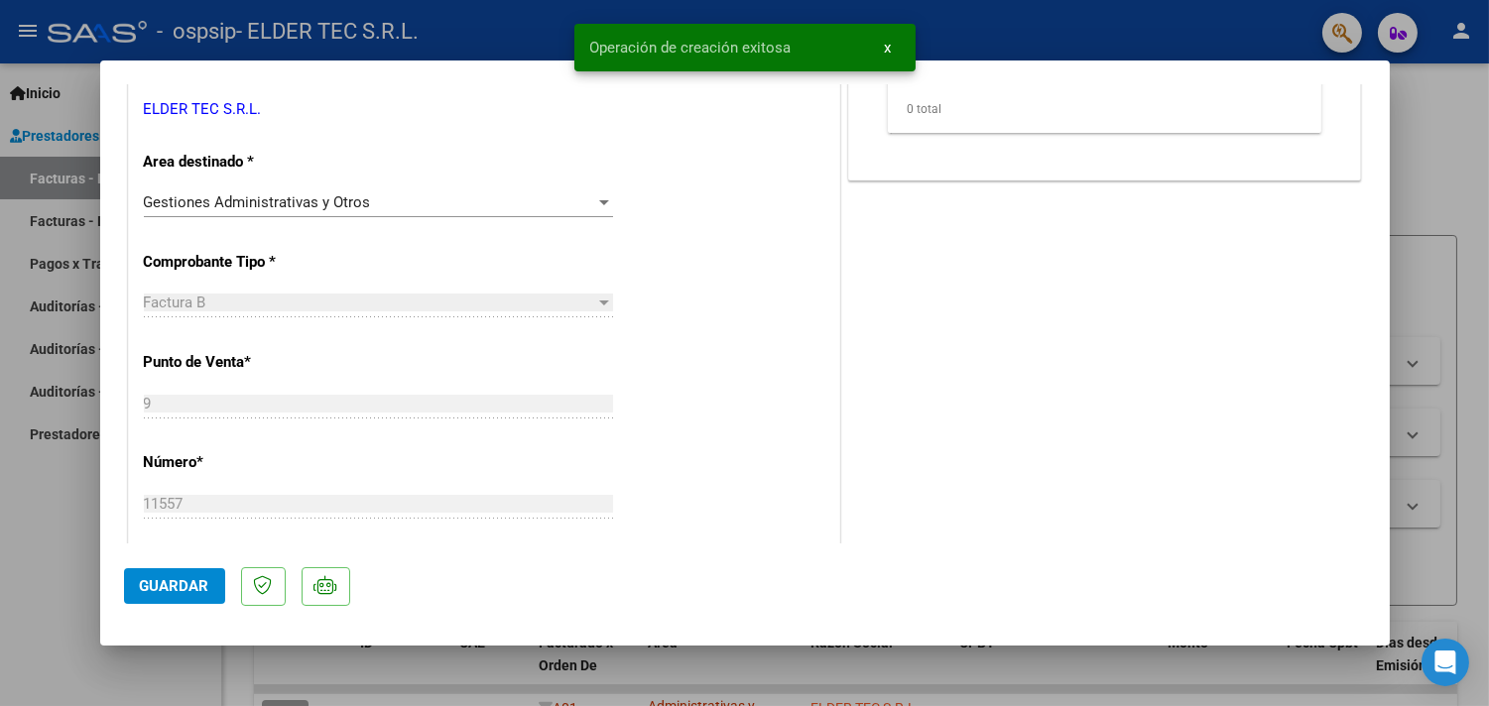
scroll to position [587, 0]
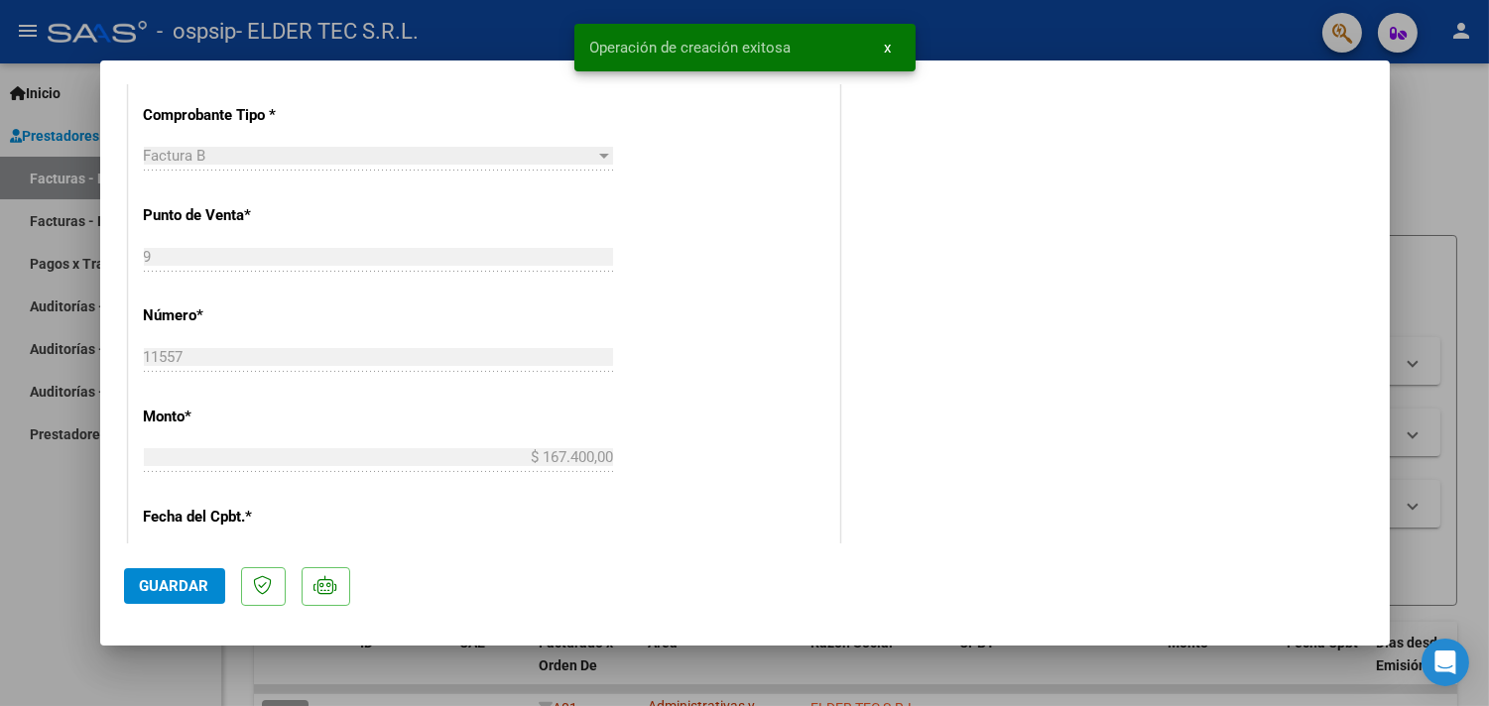
click at [166, 578] on span "Guardar" at bounding box center [174, 586] width 69 height 18
click at [74, 581] on div at bounding box center [744, 353] width 1489 height 706
type input "$ 0,00"
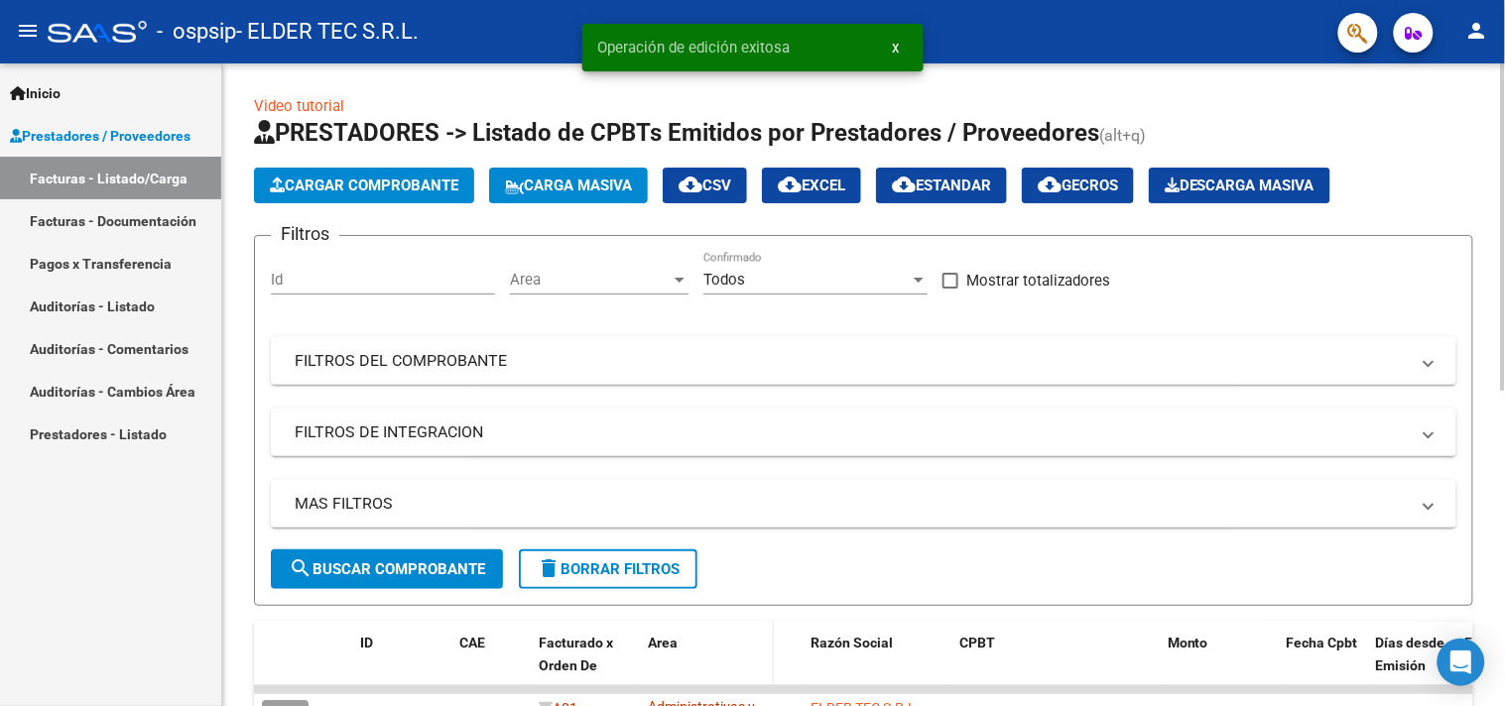
scroll to position [146, 0]
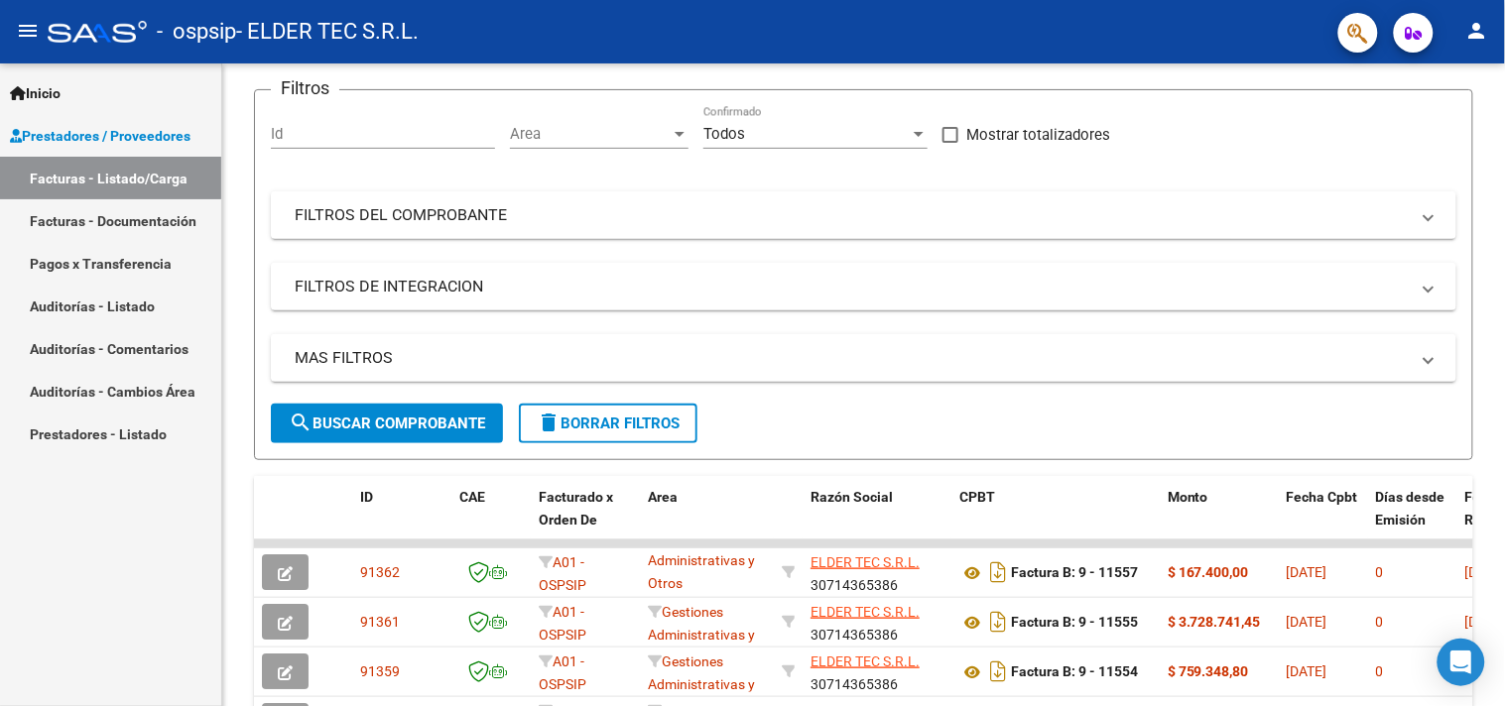
click at [0, 577] on div "Inicio Instructivos Contacto OS Prestadores / Proveedores Facturas - Listado/Ca…" at bounding box center [110, 384] width 221 height 643
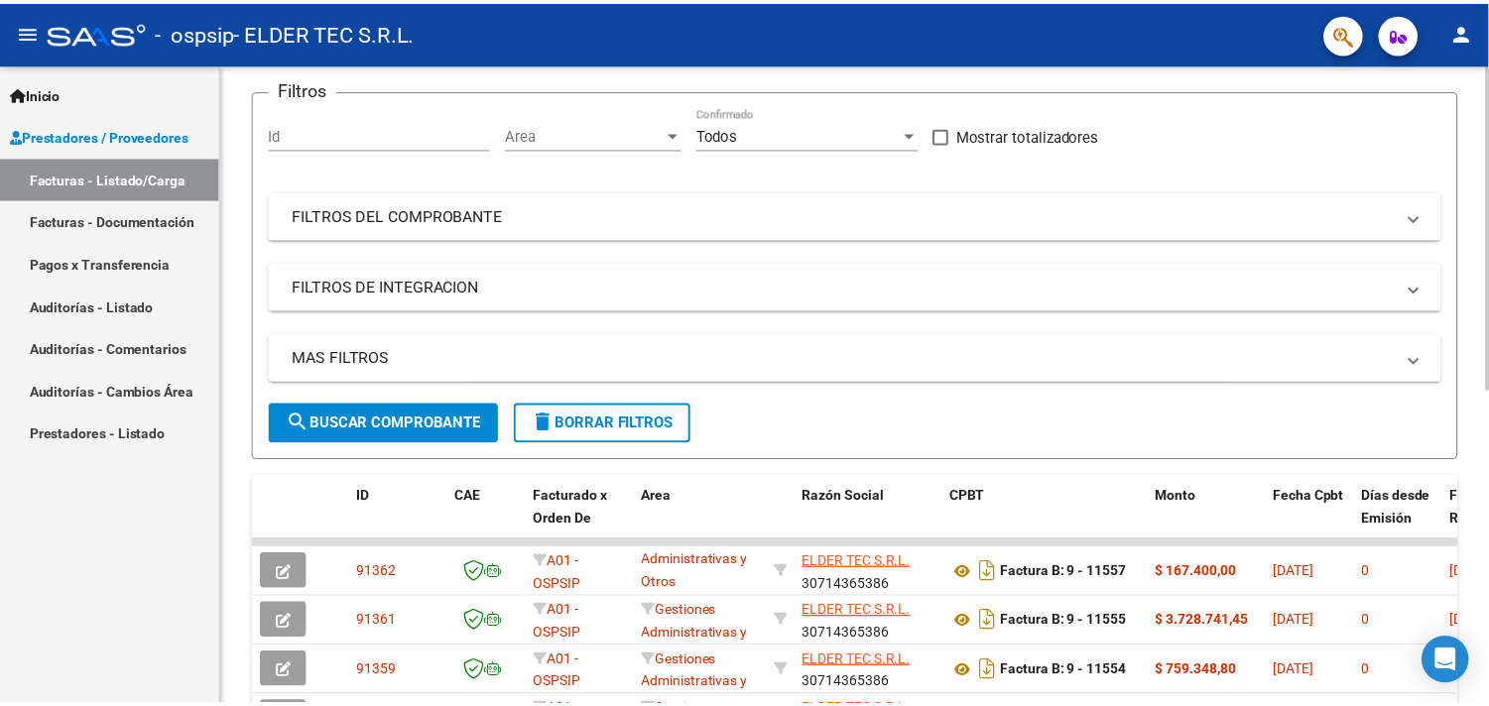
scroll to position [0, 0]
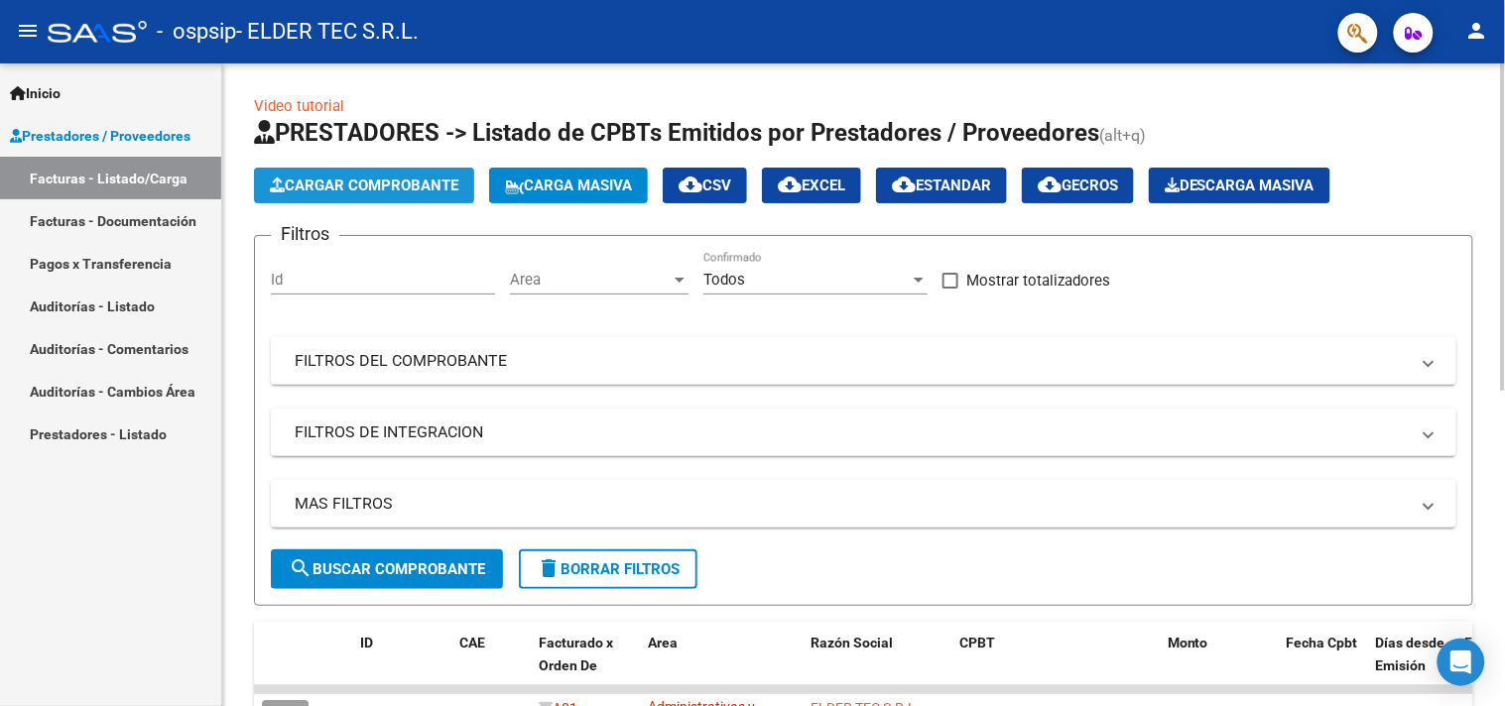
click at [394, 194] on button "Cargar Comprobante" at bounding box center [364, 186] width 220 height 36
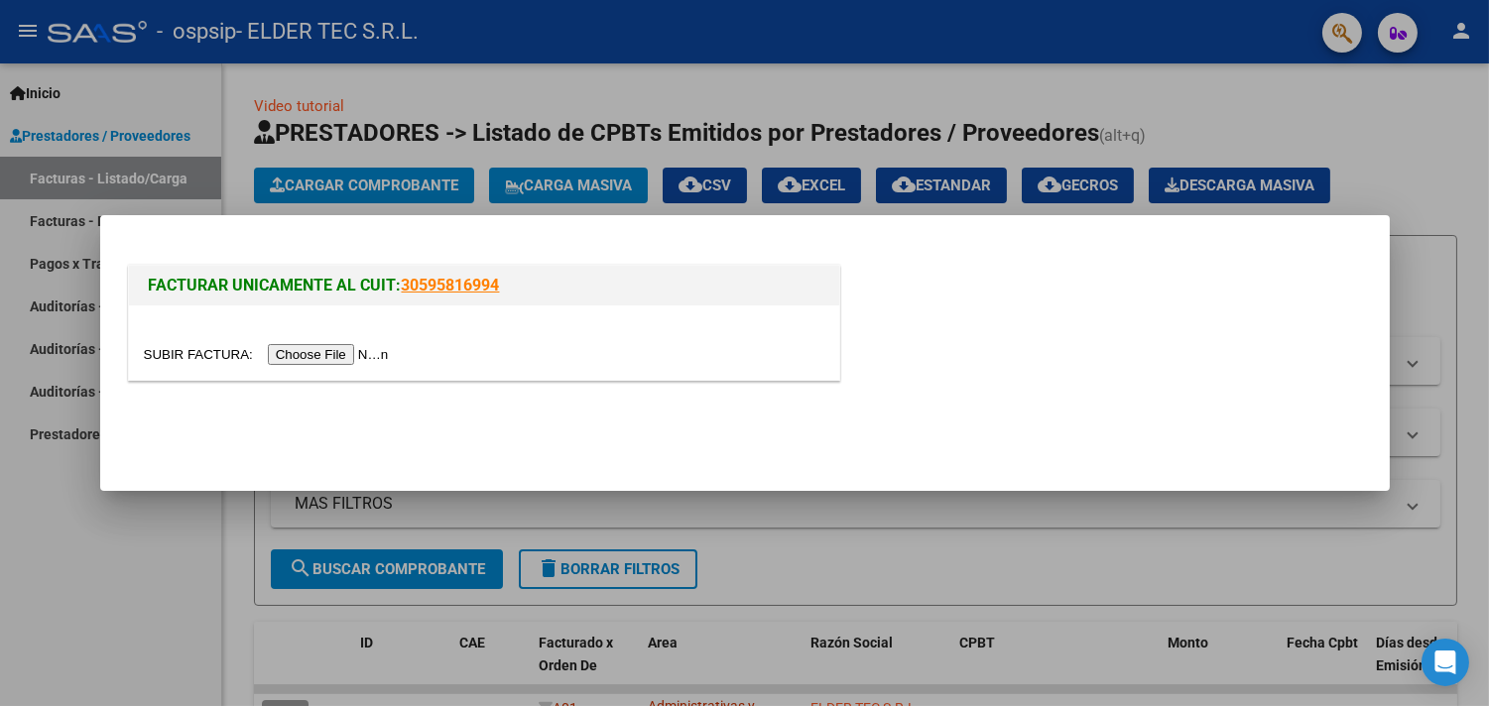
click at [319, 345] on input "file" at bounding box center [269, 354] width 251 height 21
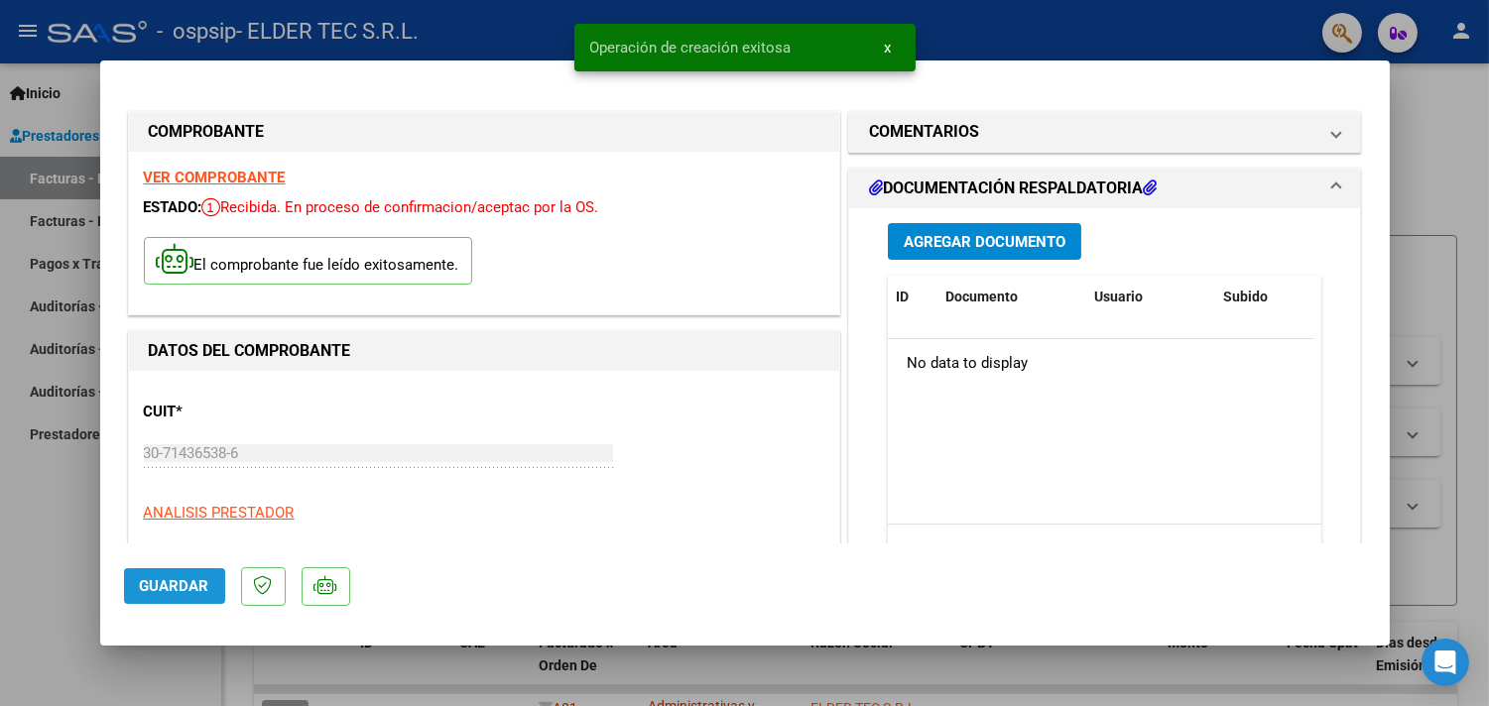
drag, startPoint x: 194, startPoint y: 587, endPoint x: 131, endPoint y: 588, distance: 63.5
click at [195, 588] on span "Guardar" at bounding box center [174, 586] width 69 height 18
click at [80, 577] on div at bounding box center [744, 353] width 1489 height 706
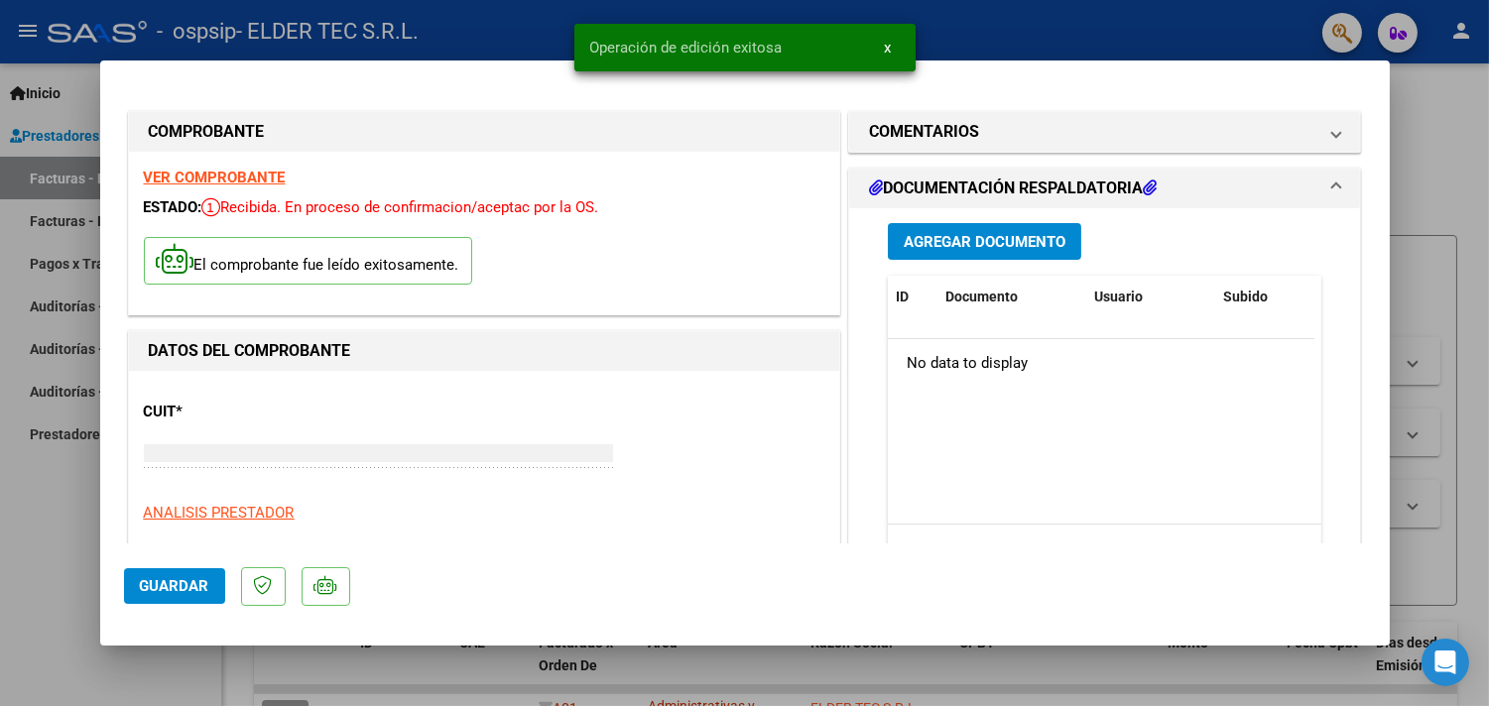
type input "$ 0,00"
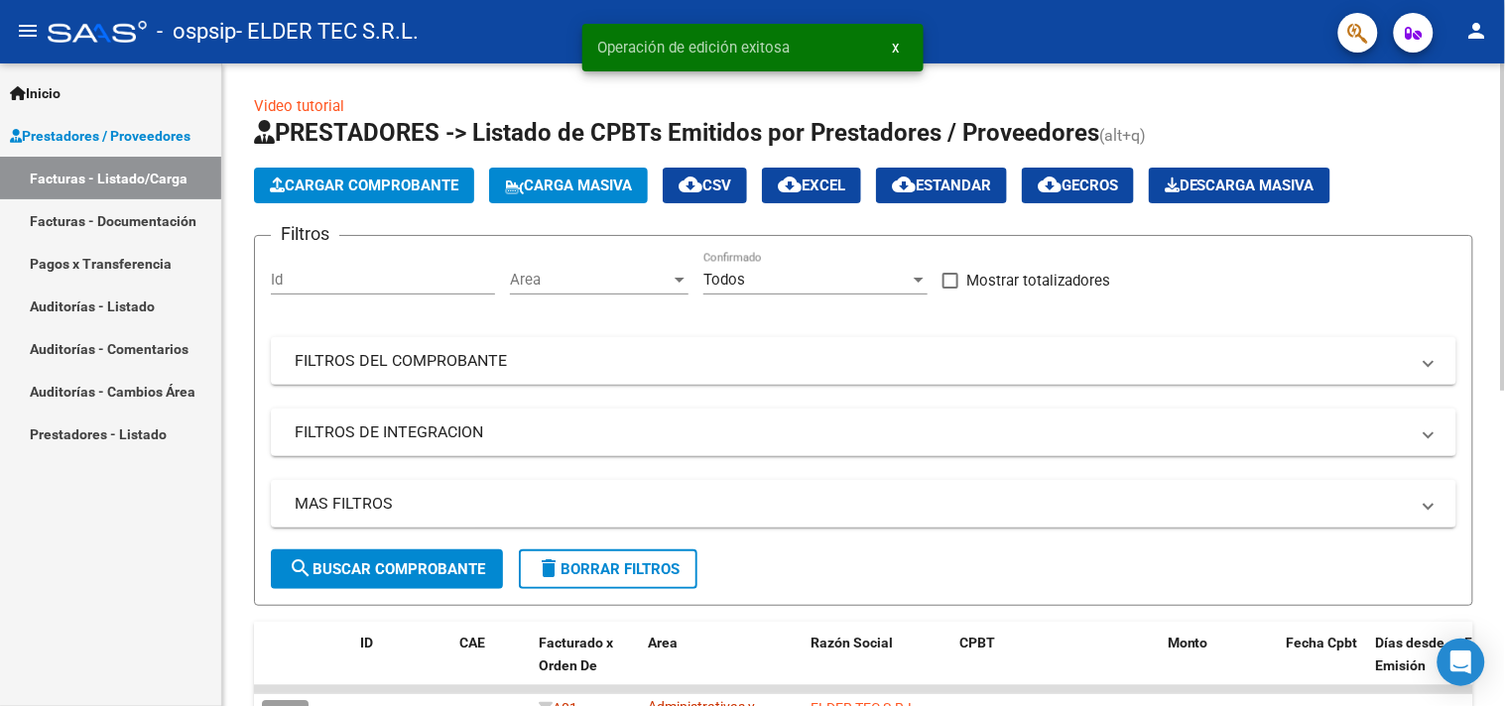
click at [431, 196] on button "Cargar Comprobante" at bounding box center [364, 186] width 220 height 36
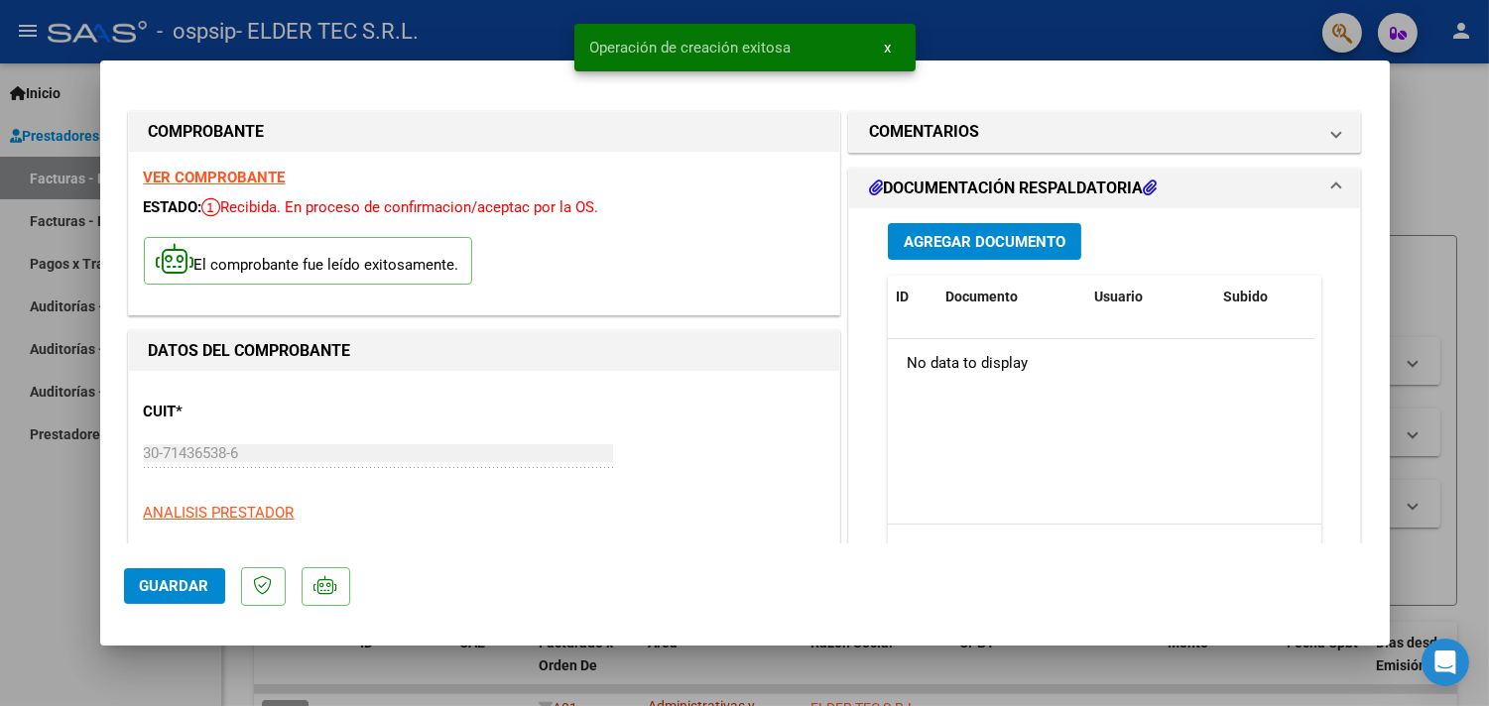
click at [205, 583] on span "Guardar" at bounding box center [174, 586] width 69 height 18
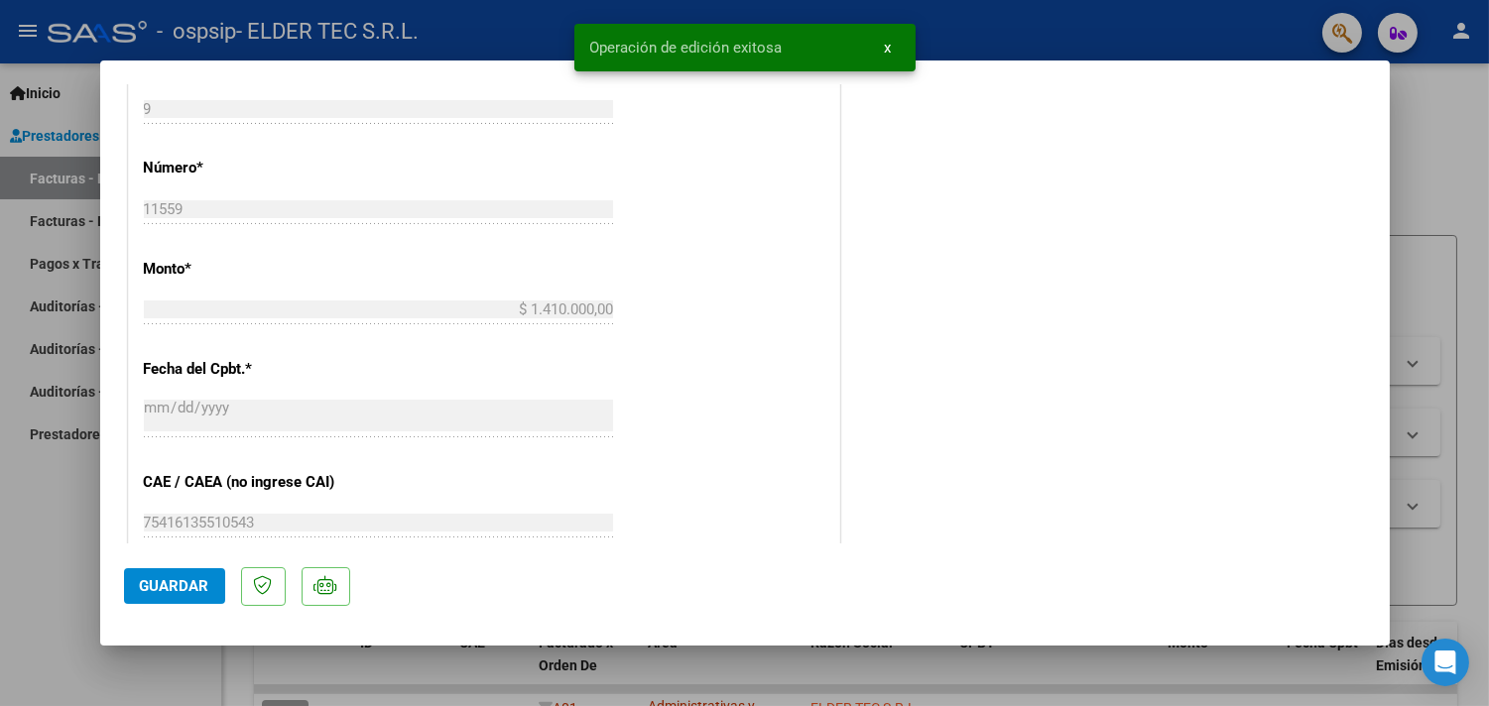
click at [20, 503] on div at bounding box center [744, 353] width 1489 height 706
type input "$ 0,00"
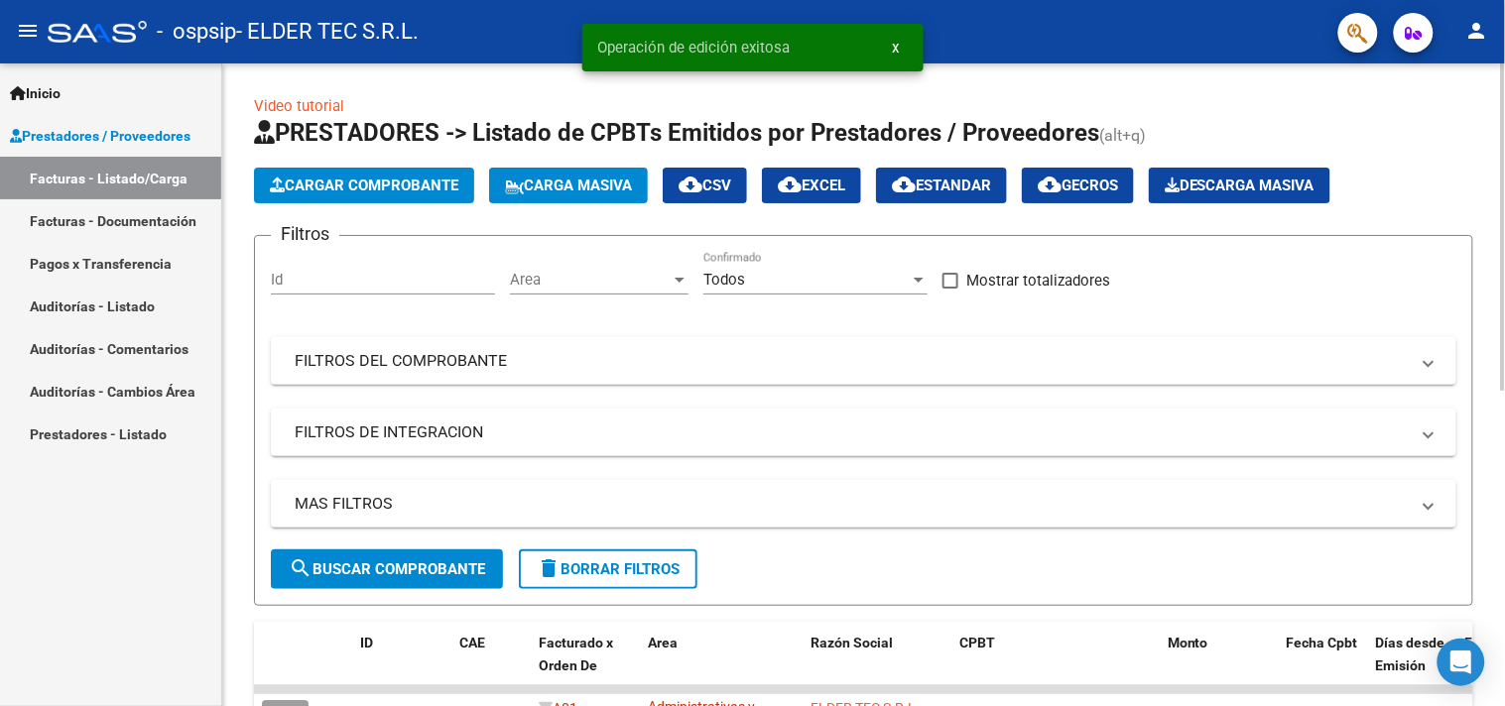
click at [349, 170] on button "Cargar Comprobante" at bounding box center [364, 186] width 220 height 36
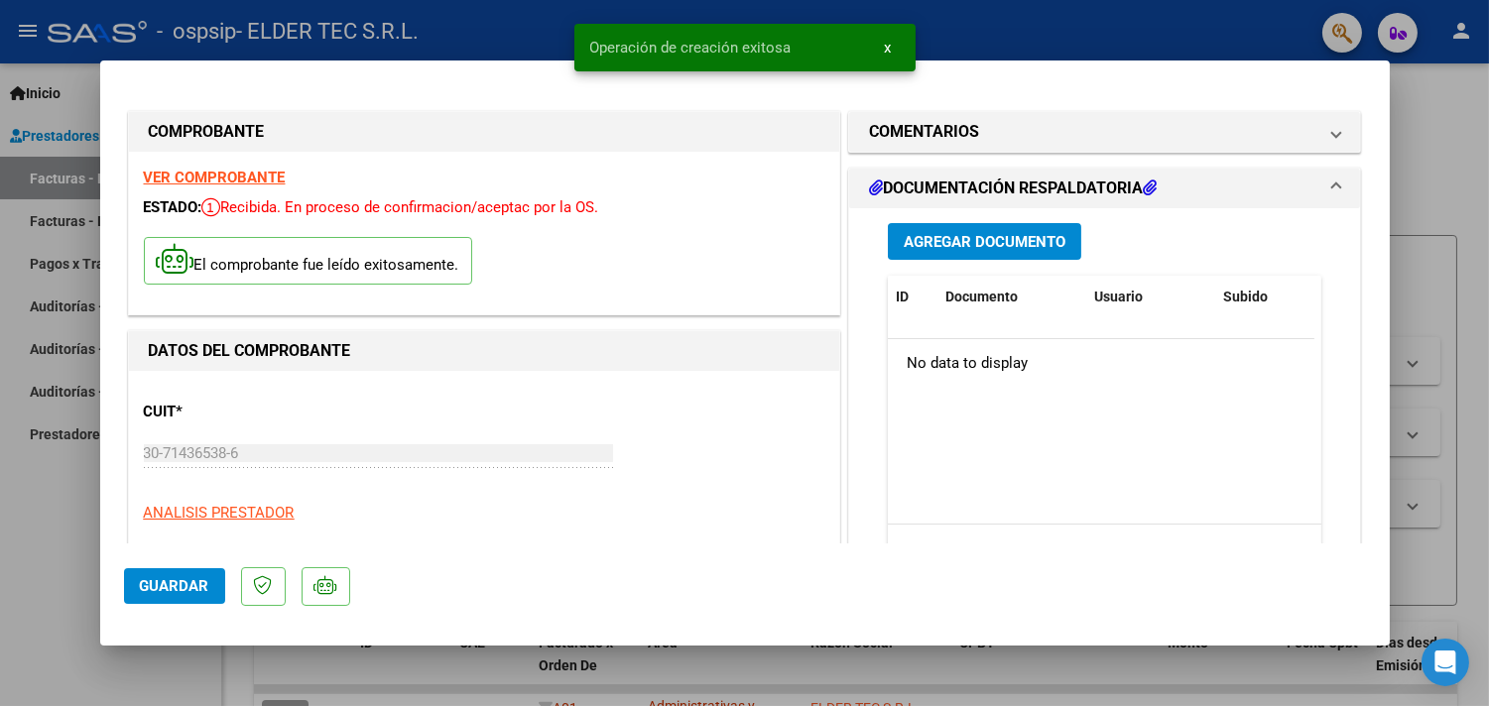
scroll to position [587, 0]
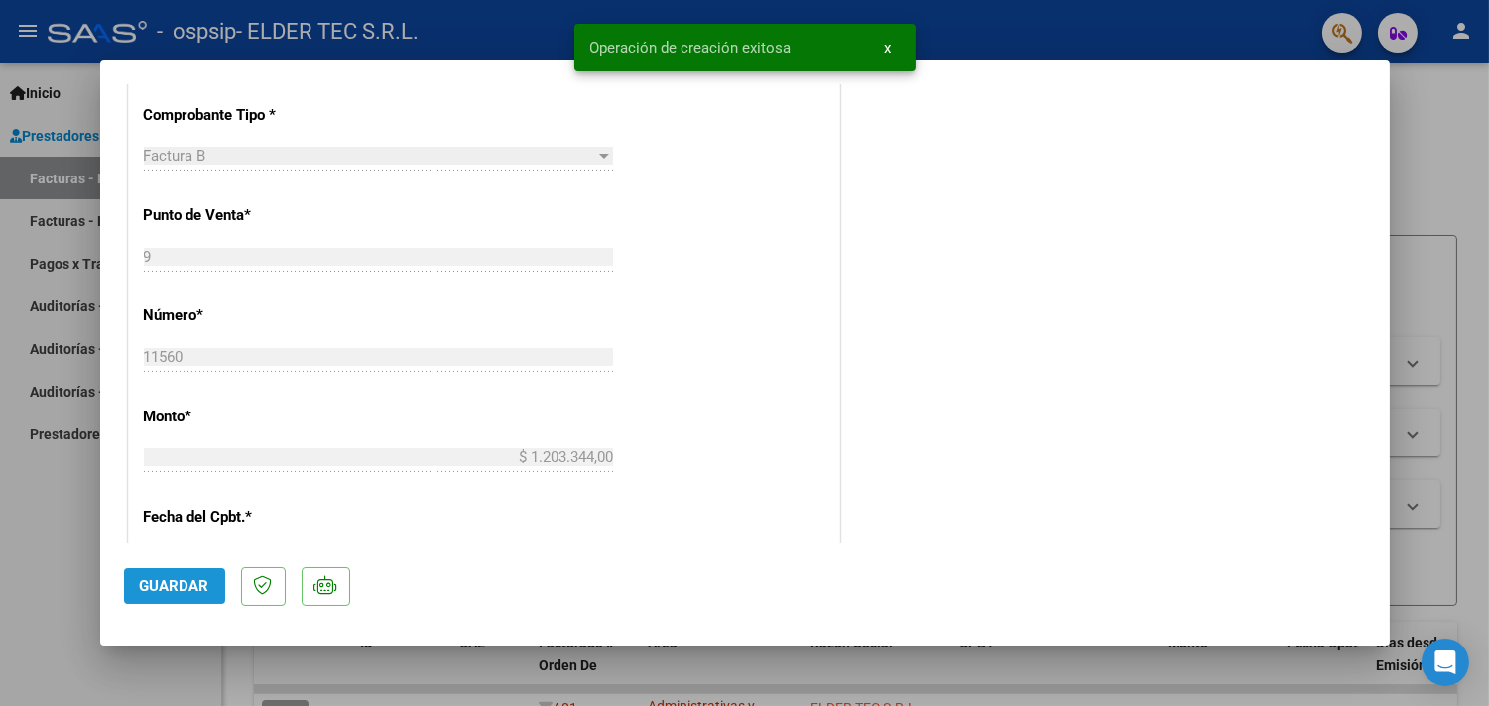
click at [186, 591] on span "Guardar" at bounding box center [174, 586] width 69 height 18
click at [90, 599] on div at bounding box center [744, 353] width 1489 height 706
type input "$ 0,00"
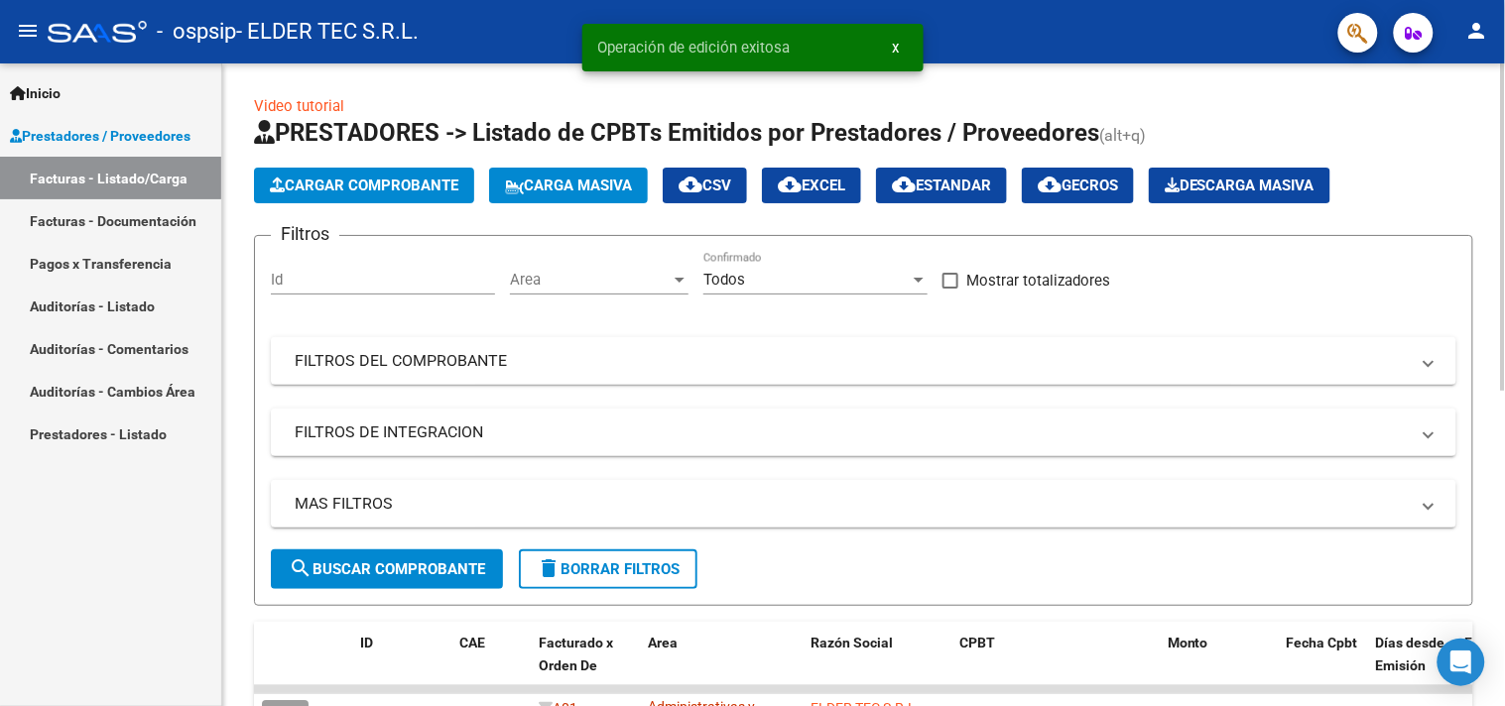
click at [367, 195] on button "Cargar Comprobante" at bounding box center [364, 186] width 220 height 36
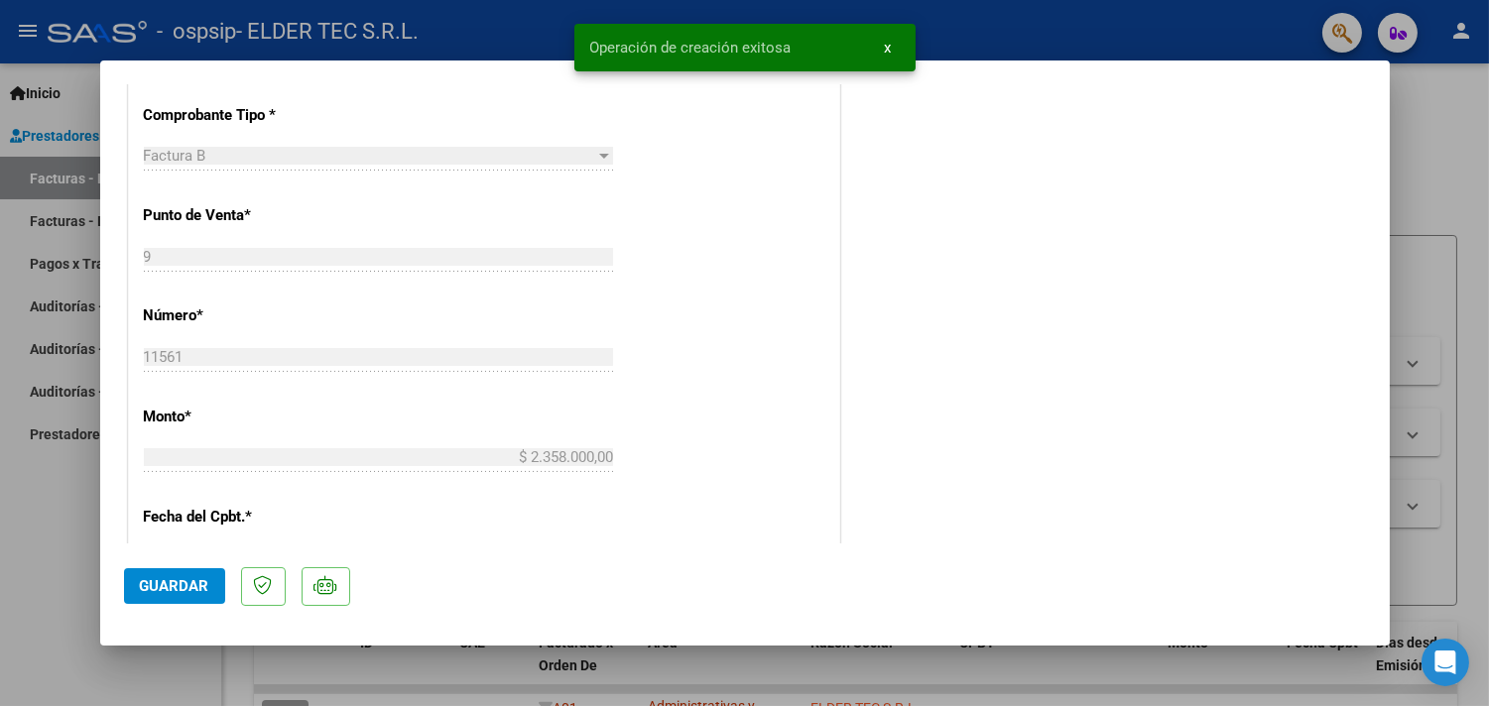
scroll to position [735, 0]
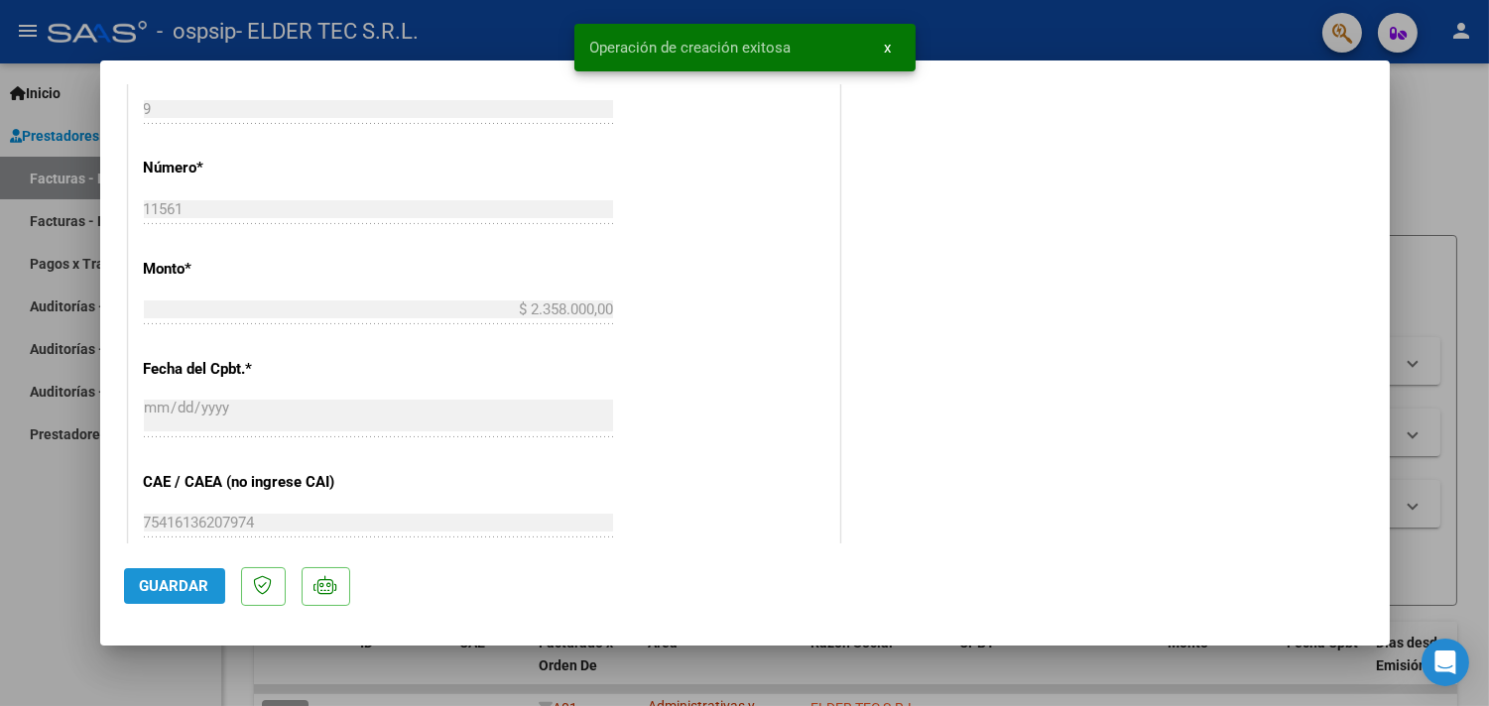
click at [181, 581] on span "Guardar" at bounding box center [174, 586] width 69 height 18
click at [14, 592] on div at bounding box center [744, 353] width 1489 height 706
type input "$ 0,00"
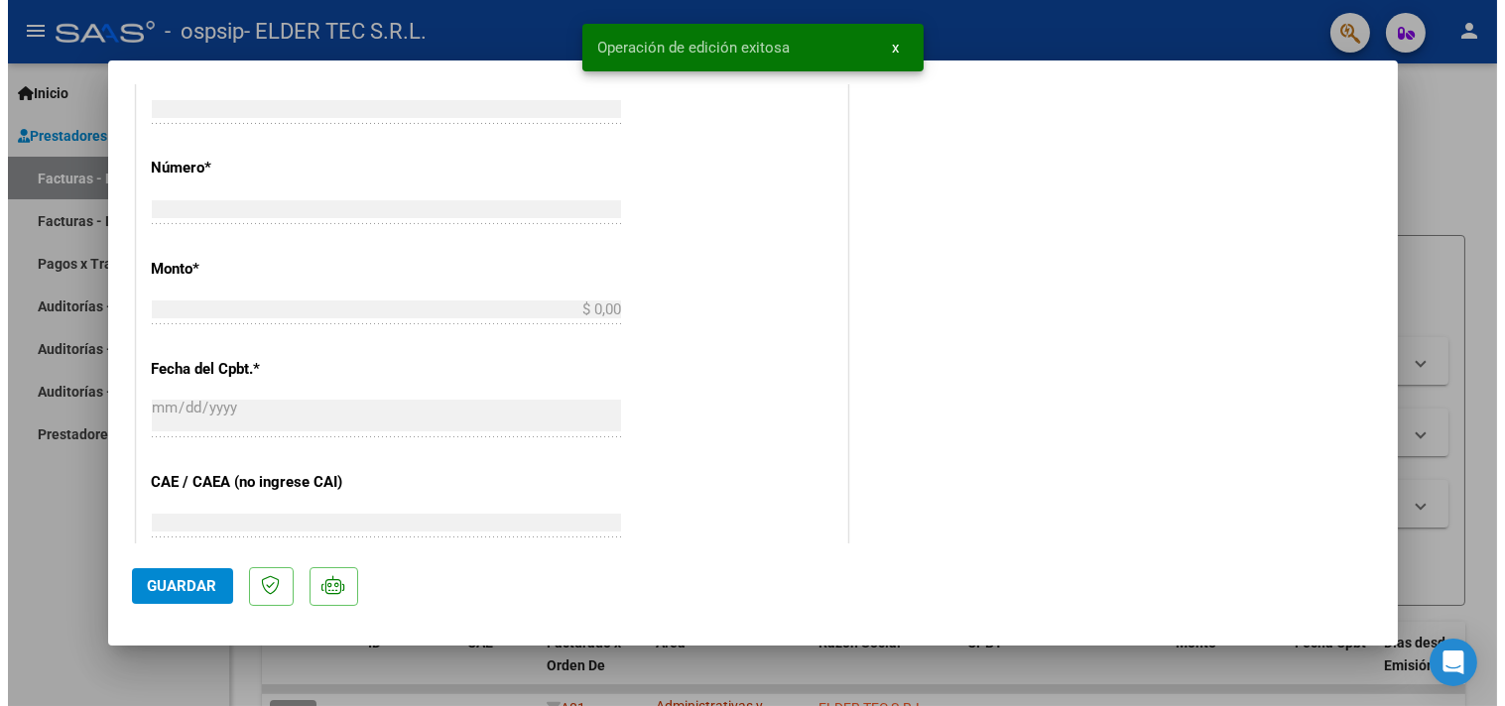
scroll to position [675, 0]
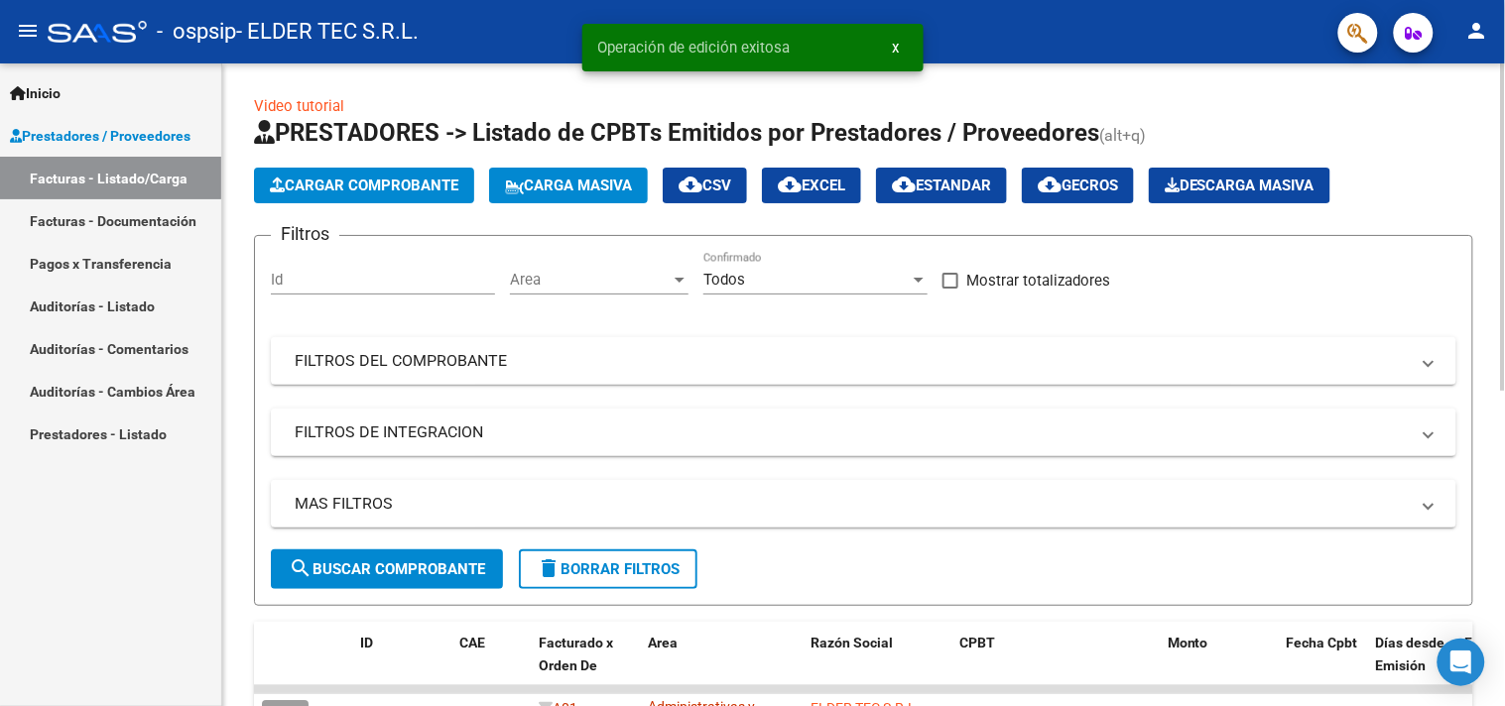
click at [371, 196] on button "Cargar Comprobante" at bounding box center [364, 186] width 220 height 36
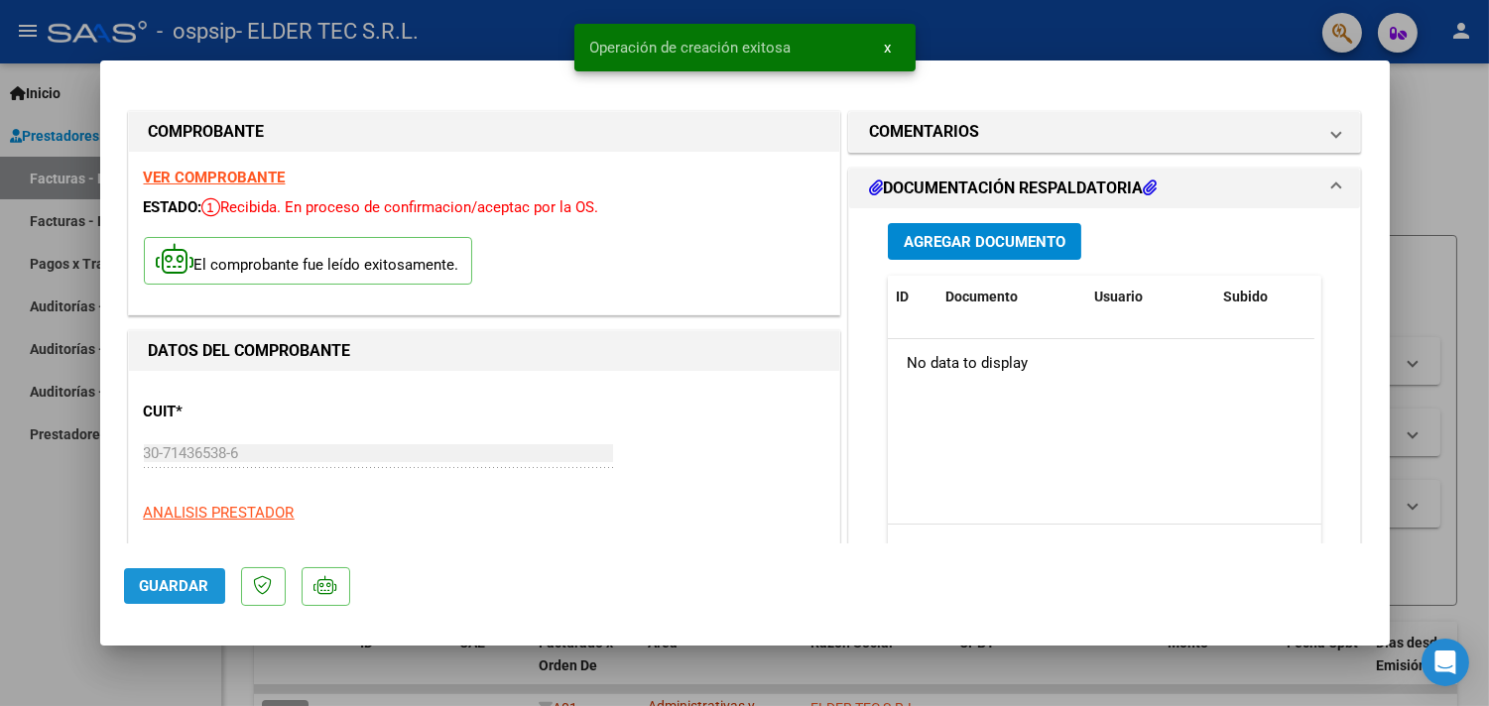
click at [211, 576] on button "Guardar" at bounding box center [174, 587] width 101 height 36
click at [2, 587] on div at bounding box center [744, 353] width 1489 height 706
type input "$ 0,00"
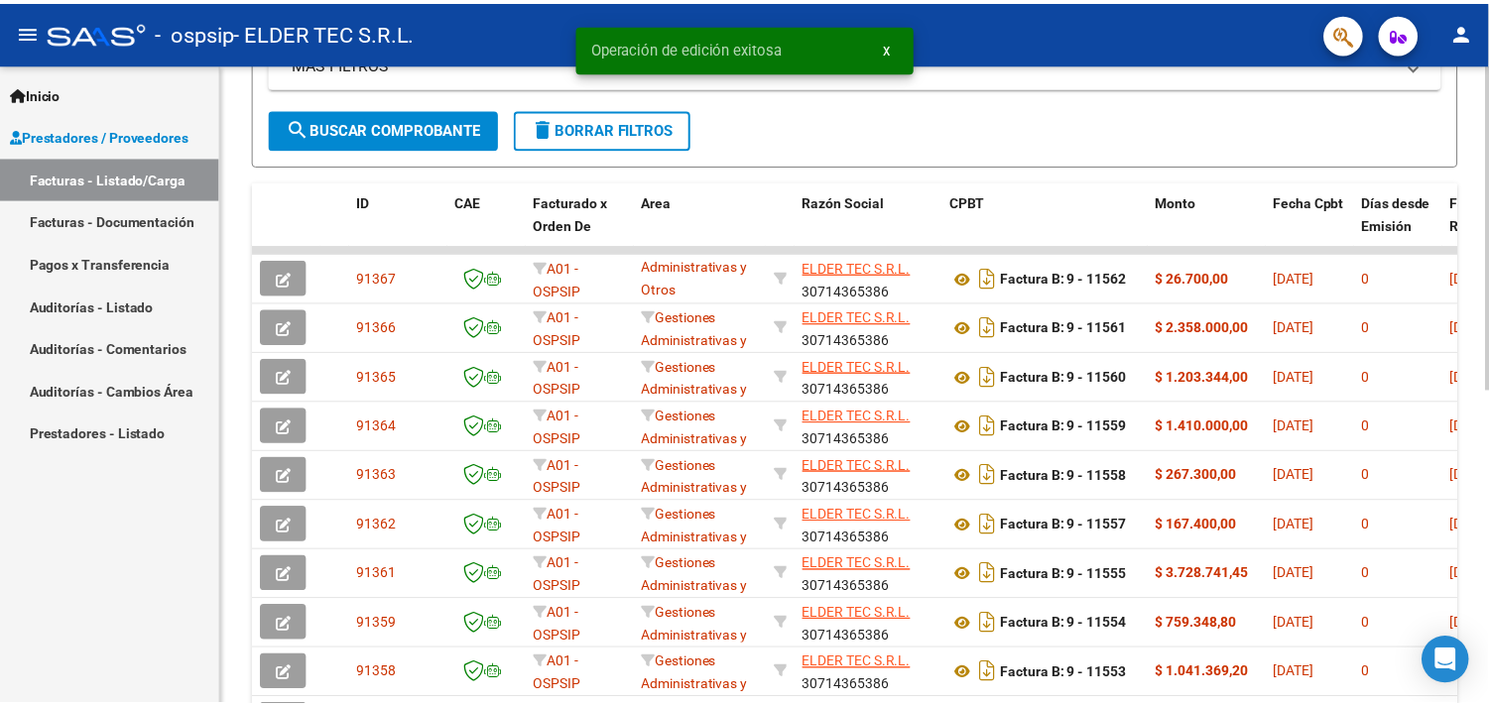
scroll to position [0, 0]
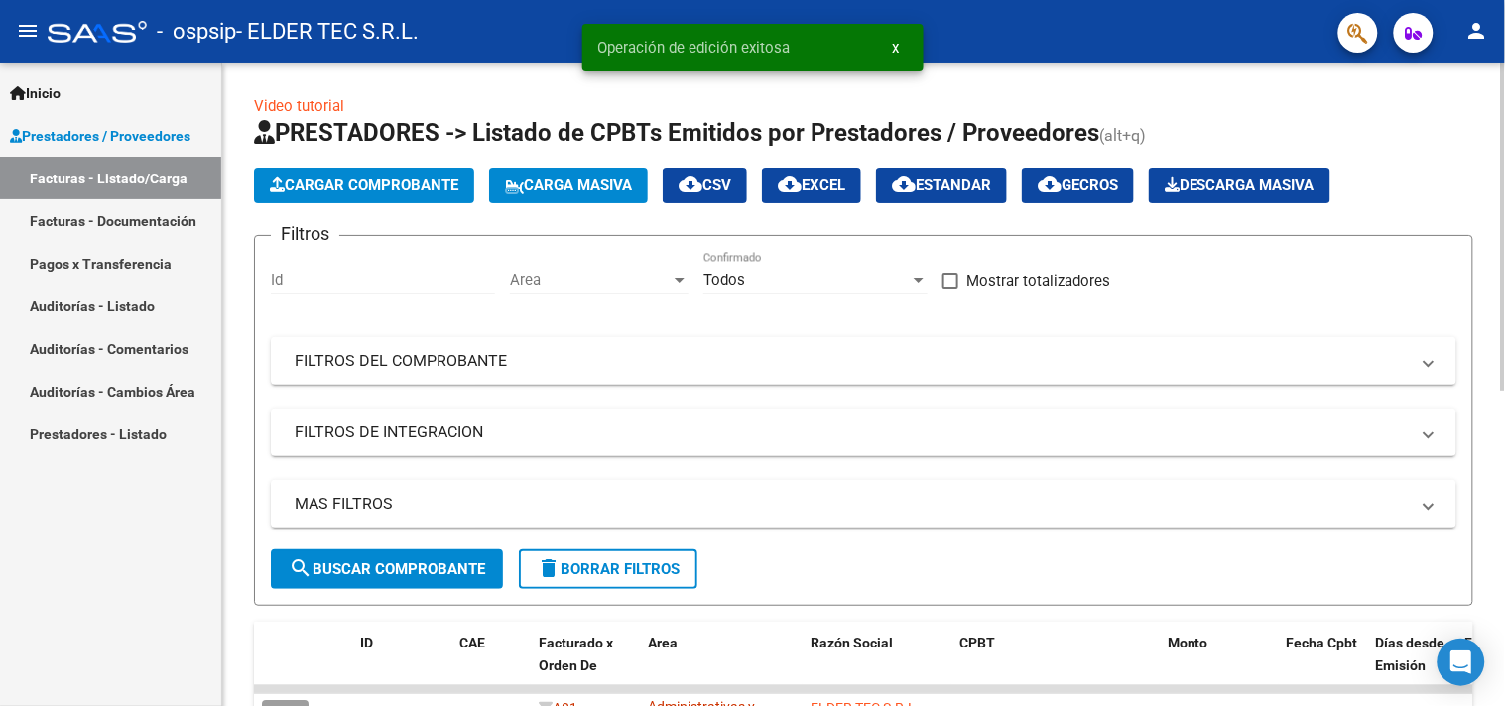
click at [363, 190] on span "Cargar Comprobante" at bounding box center [364, 186] width 189 height 18
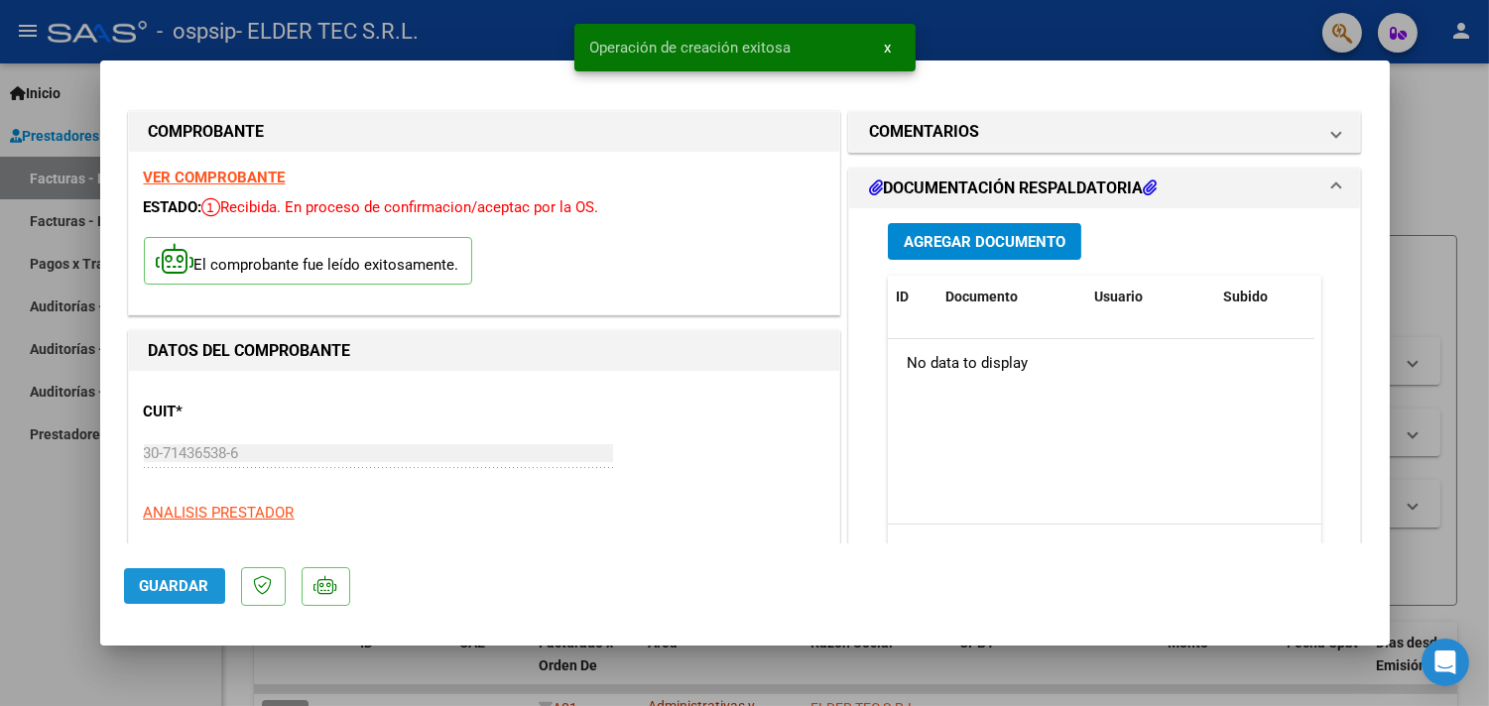
click at [194, 578] on span "Guardar" at bounding box center [174, 586] width 69 height 18
click at [82, 571] on div at bounding box center [744, 353] width 1489 height 706
type input "$ 0,00"
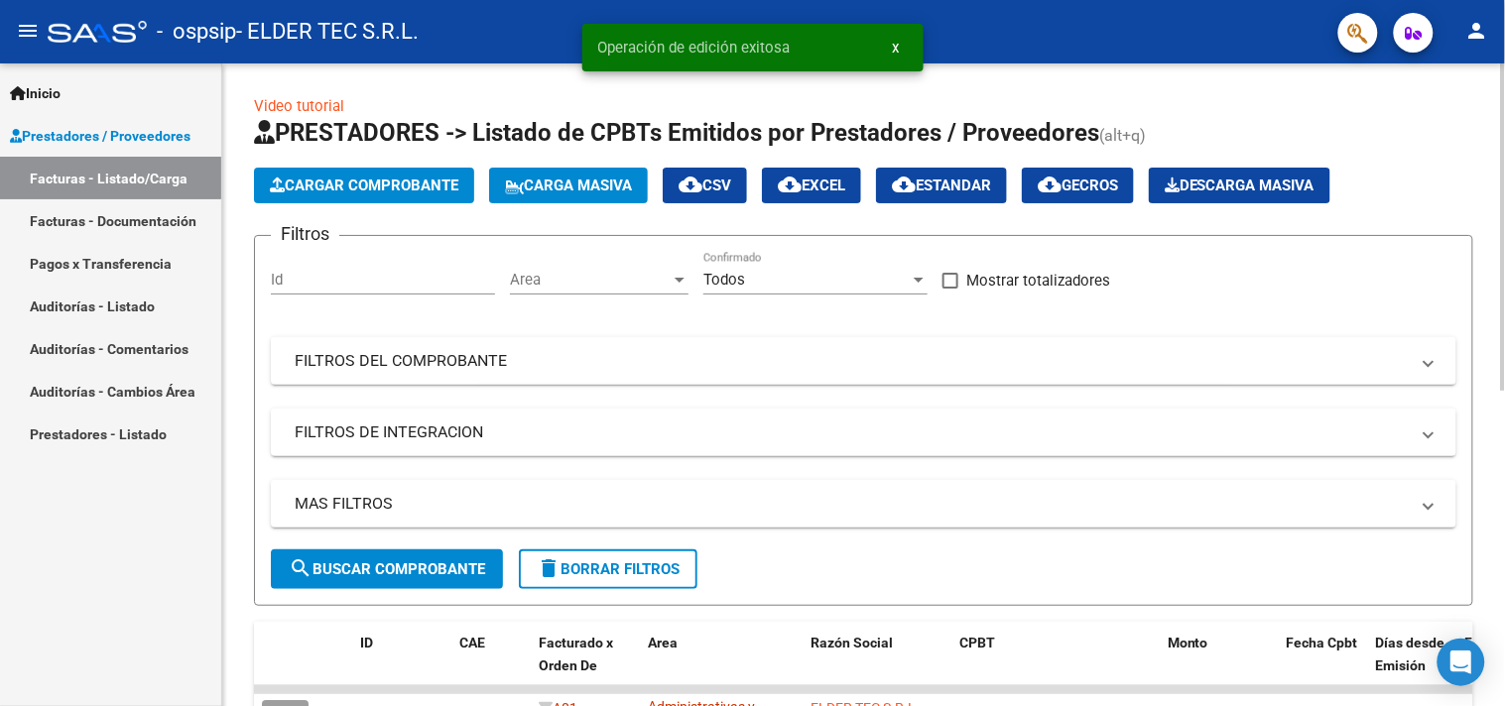
click at [431, 182] on span "Cargar Comprobante" at bounding box center [364, 186] width 189 height 18
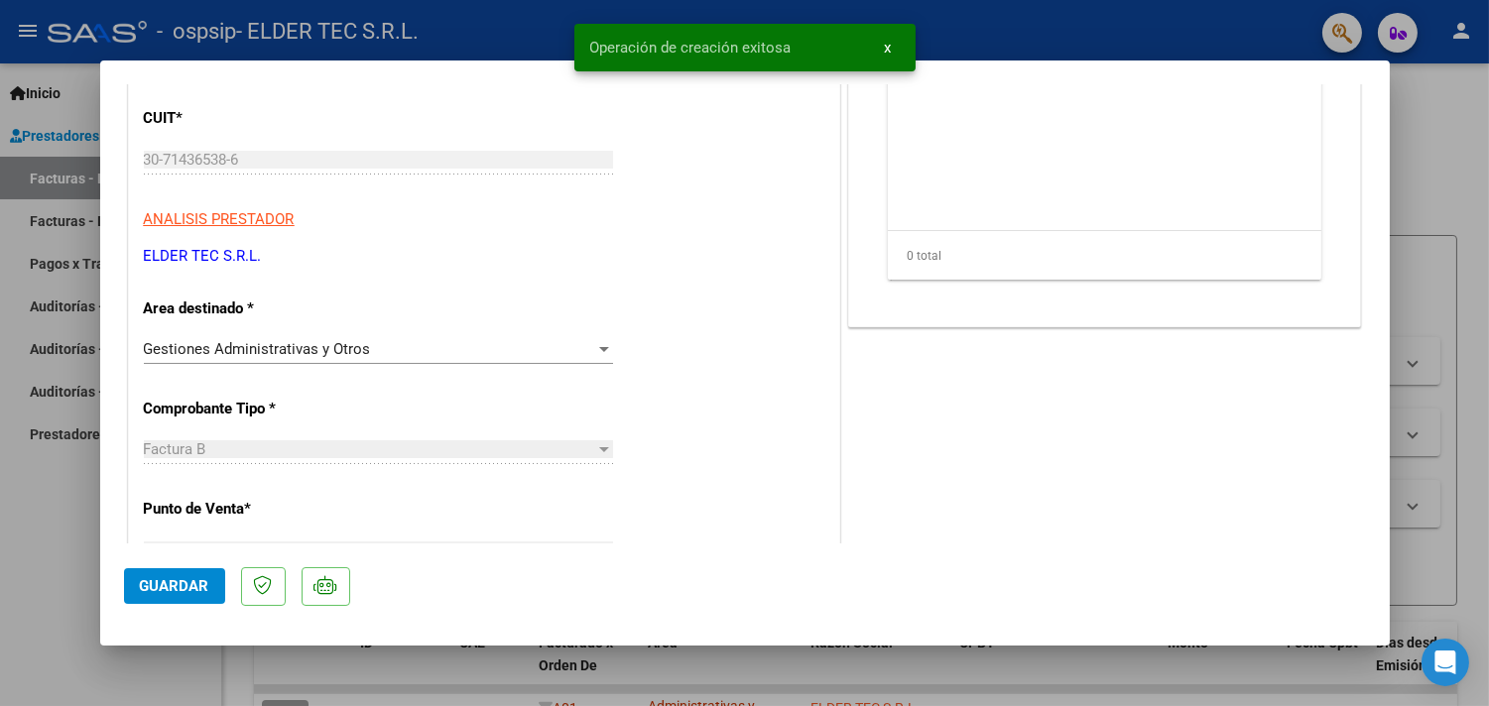
scroll to position [587, 0]
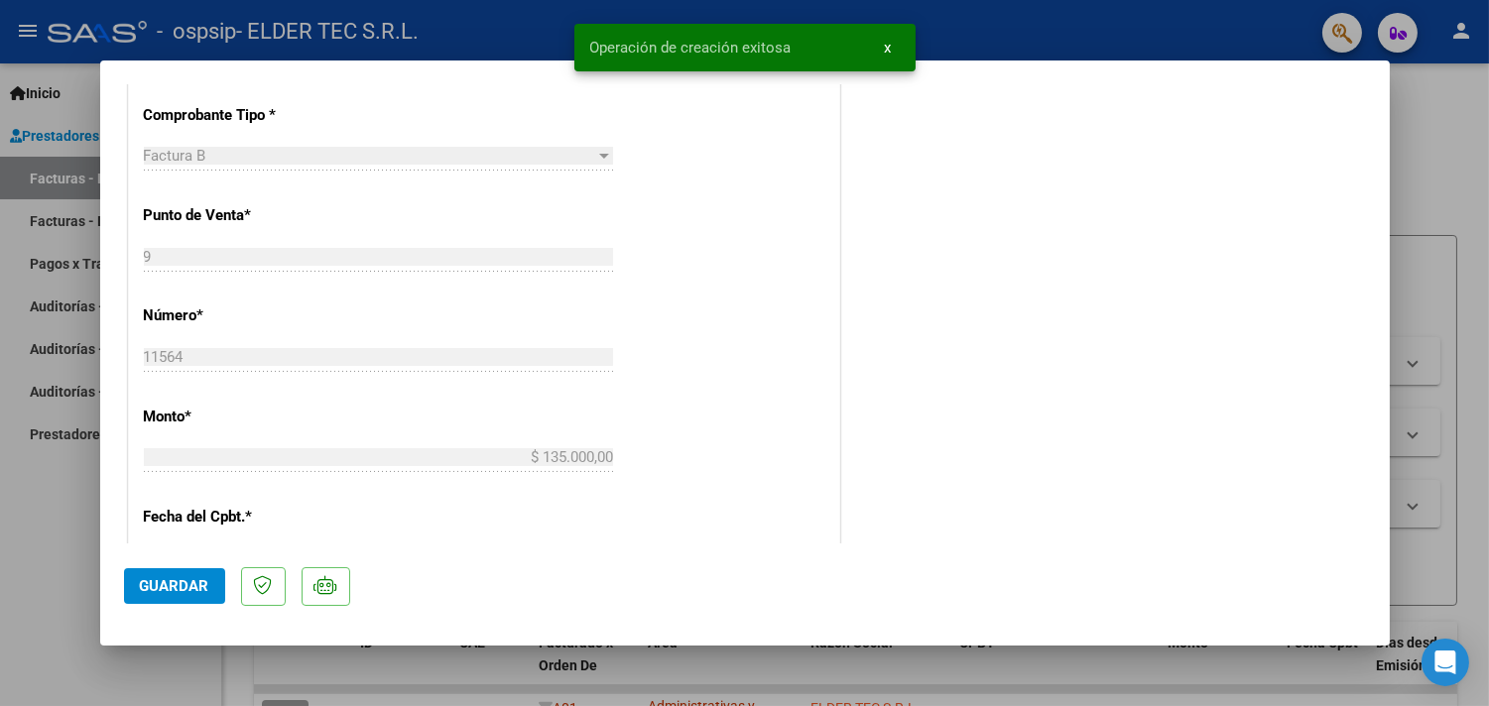
click at [144, 587] on span "Guardar" at bounding box center [174, 586] width 69 height 18
click at [70, 571] on div at bounding box center [744, 353] width 1489 height 706
type input "$ 0,00"
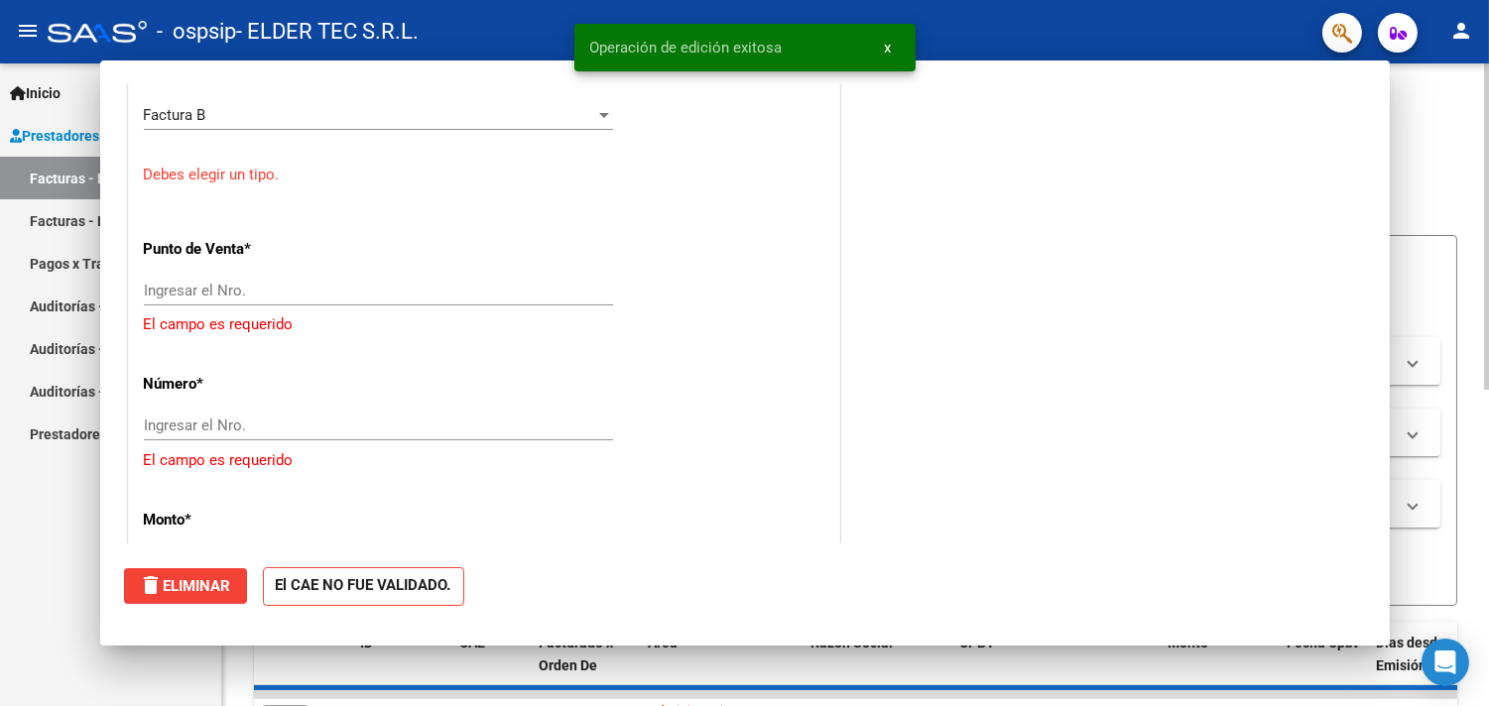
scroll to position [527, 0]
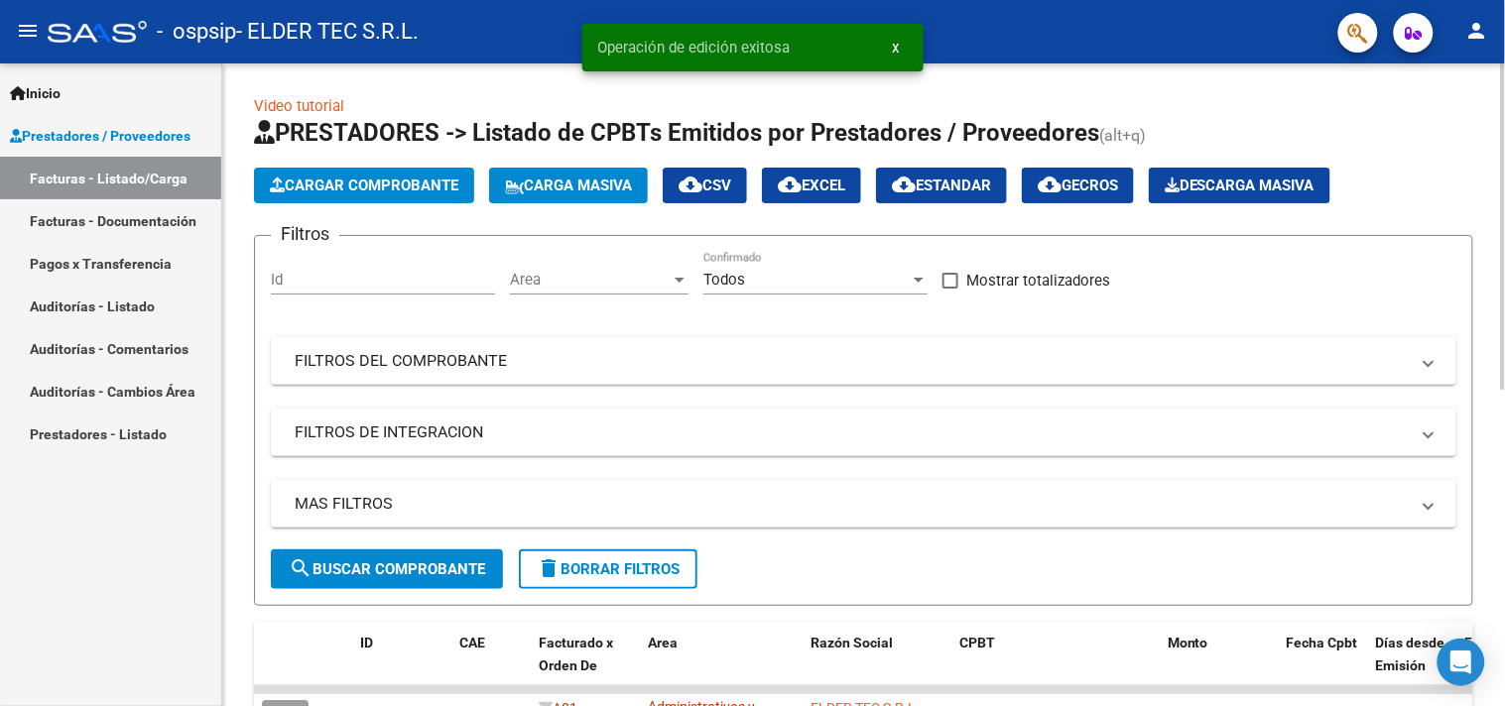
click at [340, 199] on button "Cargar Comprobante" at bounding box center [364, 186] width 220 height 36
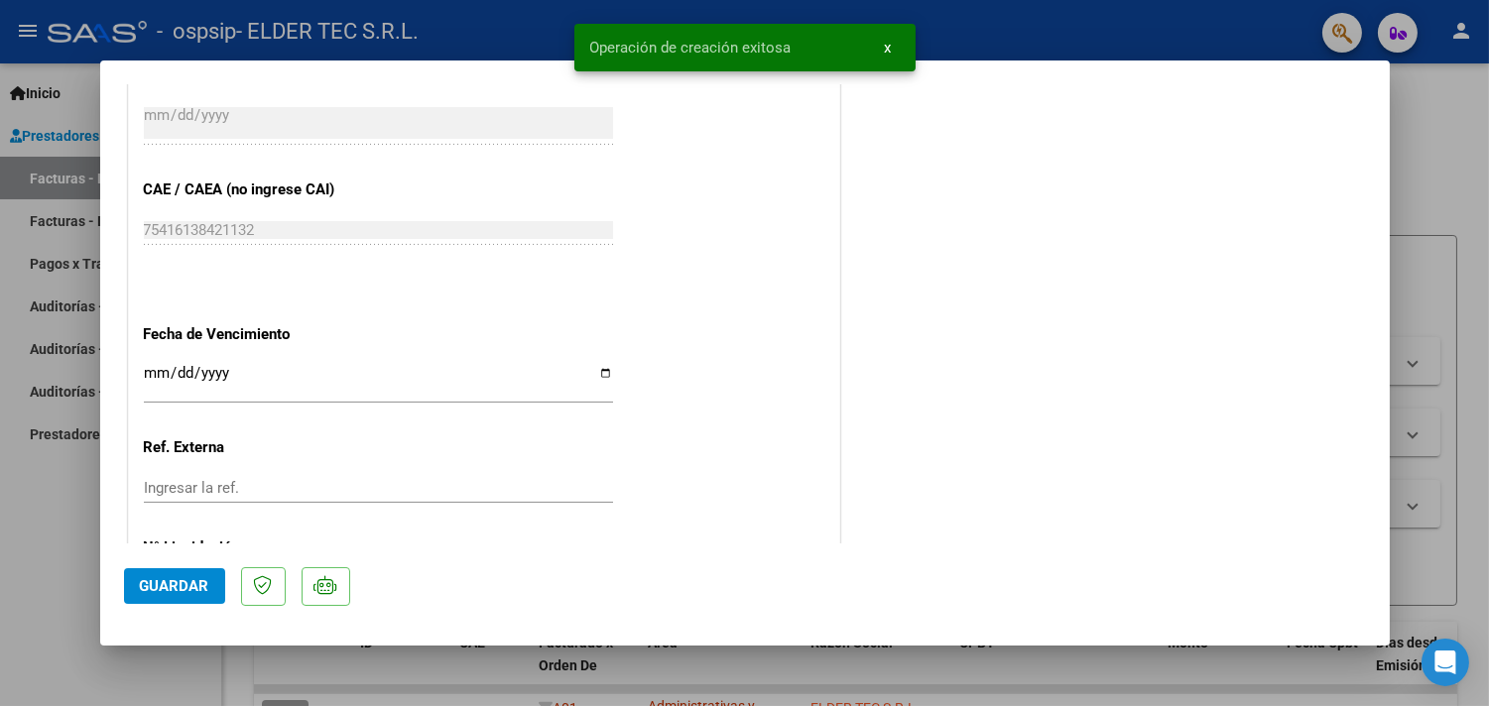
scroll to position [735, 0]
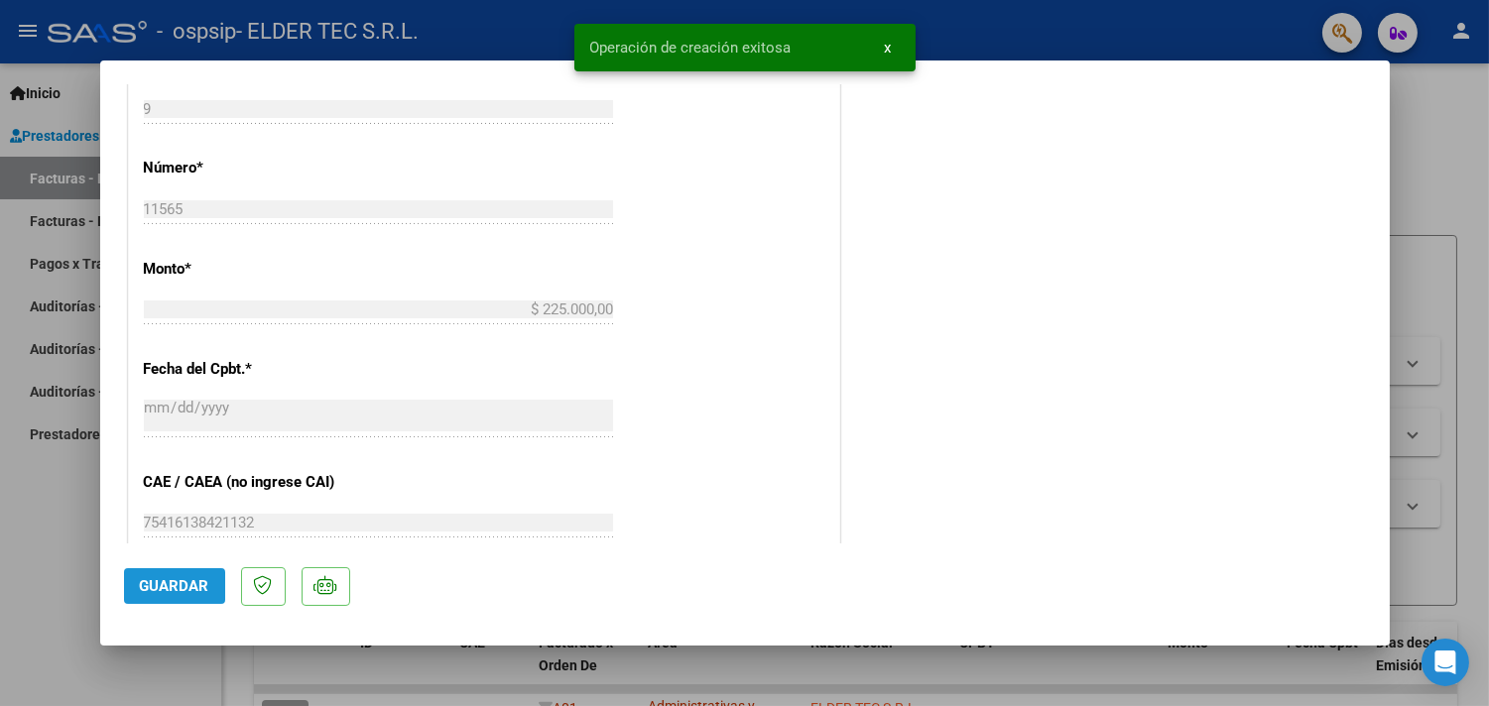
click at [194, 596] on button "Guardar" at bounding box center [174, 587] width 101 height 36
click at [94, 607] on div at bounding box center [744, 353] width 1489 height 706
type input "$ 0,00"
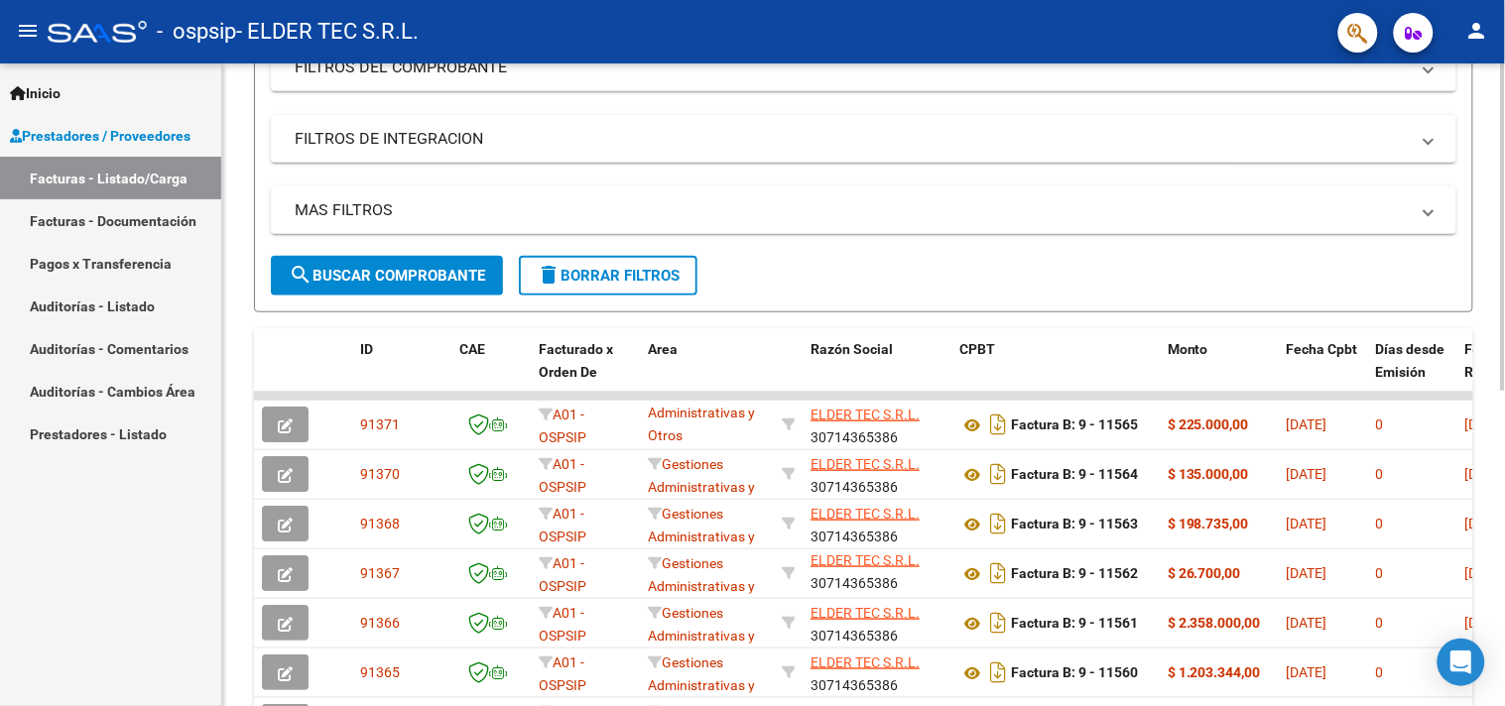
scroll to position [619, 0]
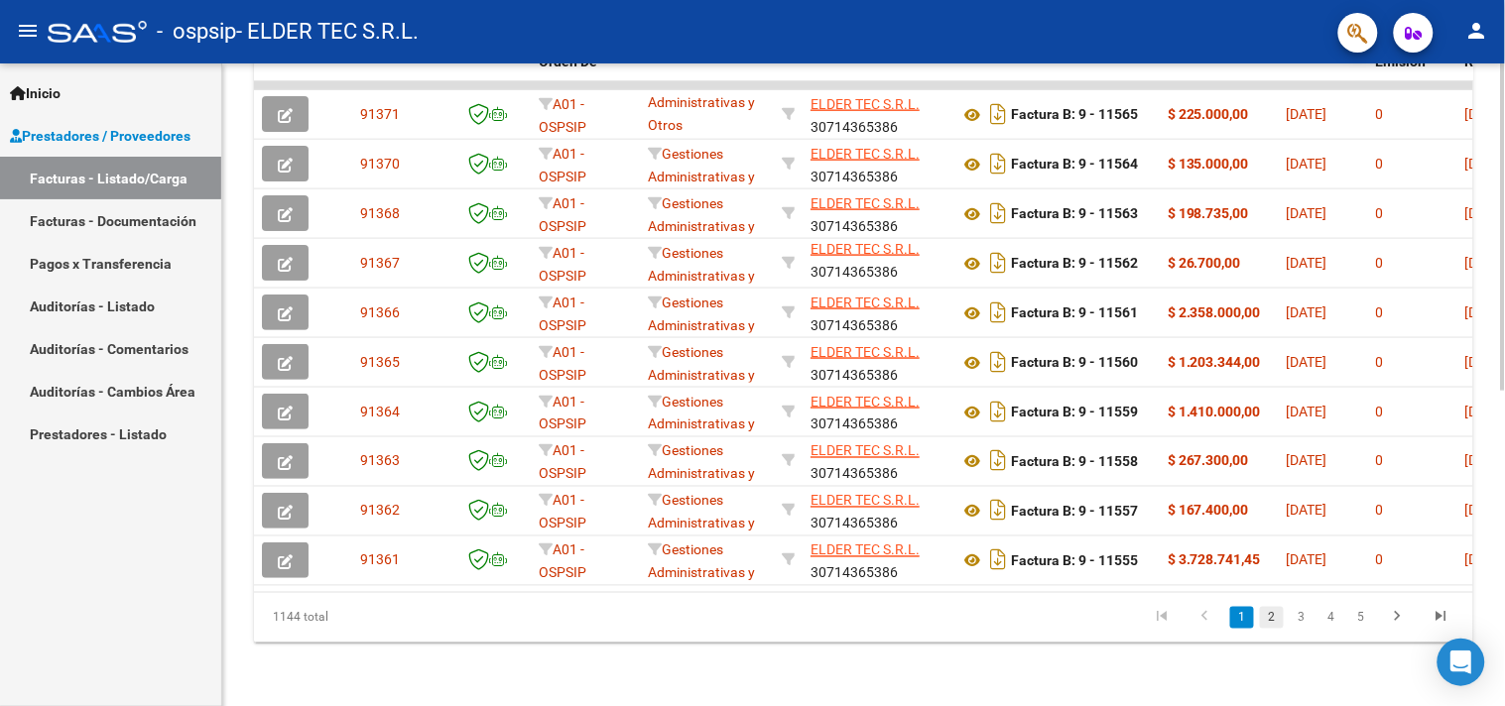
click at [1278, 616] on link "2" at bounding box center [1272, 618] width 24 height 22
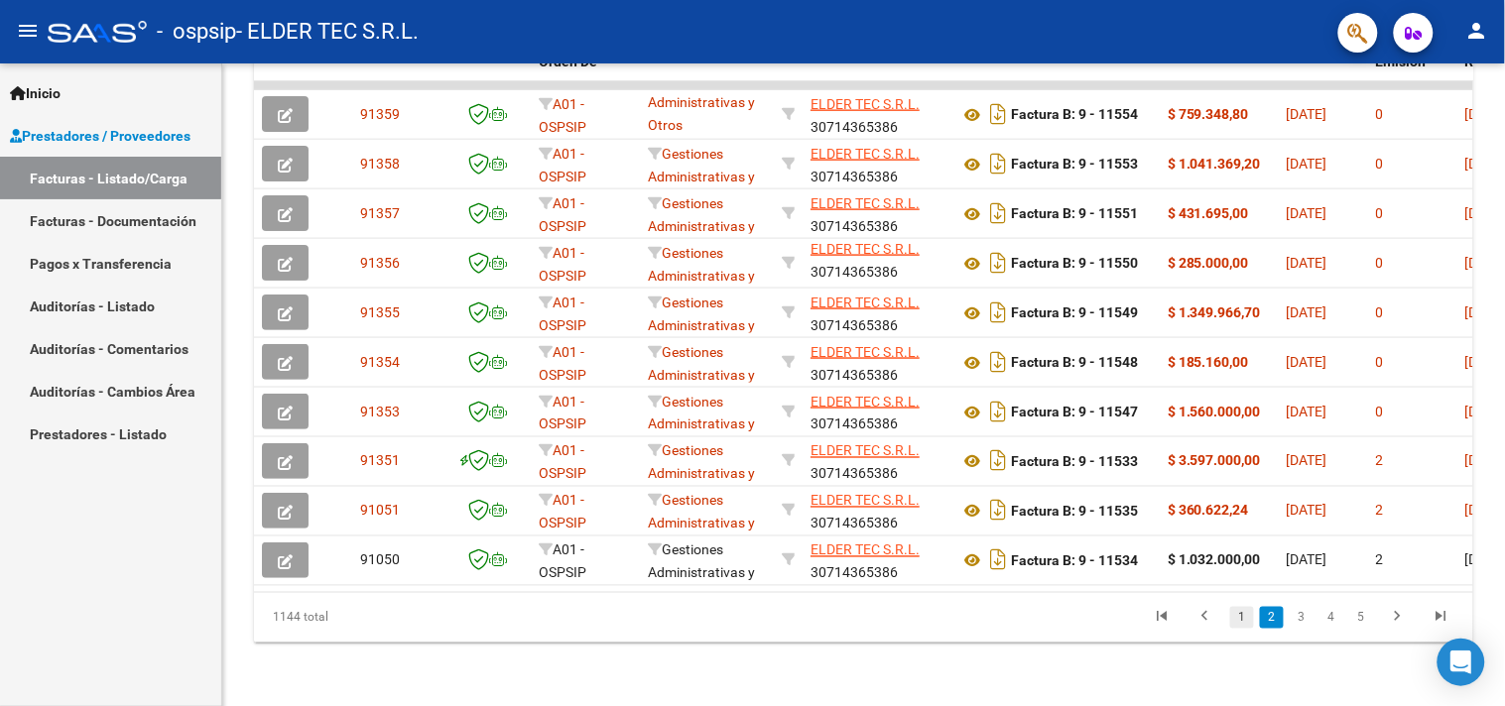
click at [1243, 621] on link "1" at bounding box center [1242, 618] width 24 height 22
